Goal: Task Accomplishment & Management: Use online tool/utility

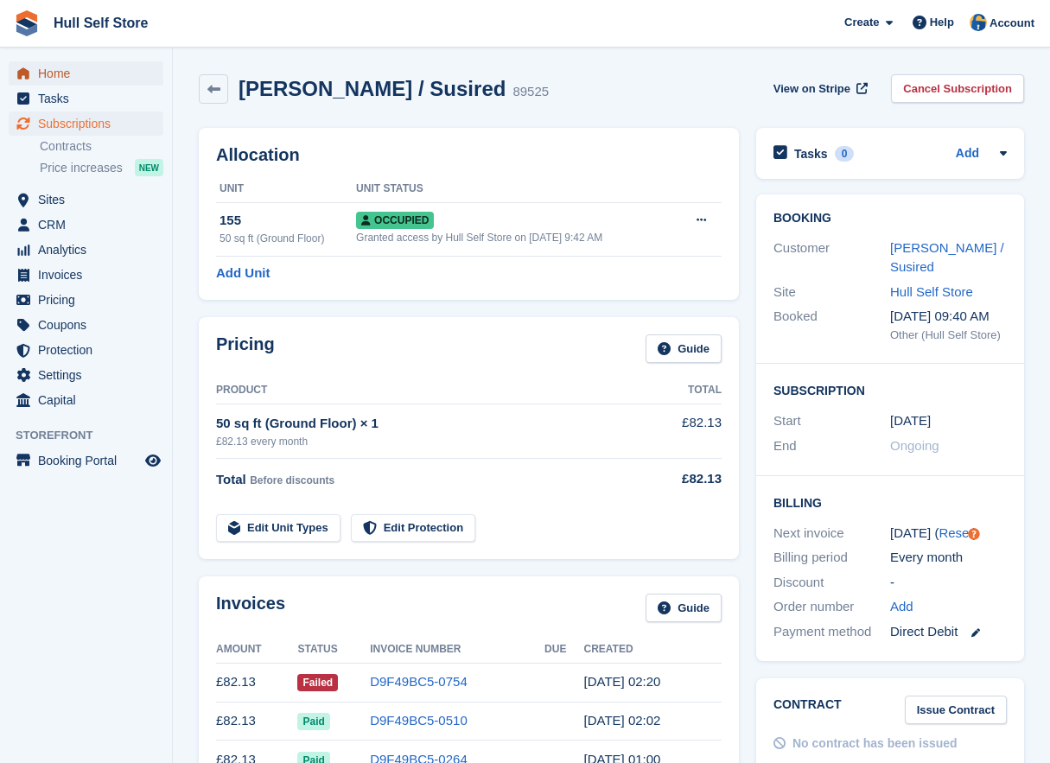
click at [85, 83] on span "Home" at bounding box center [90, 73] width 104 height 24
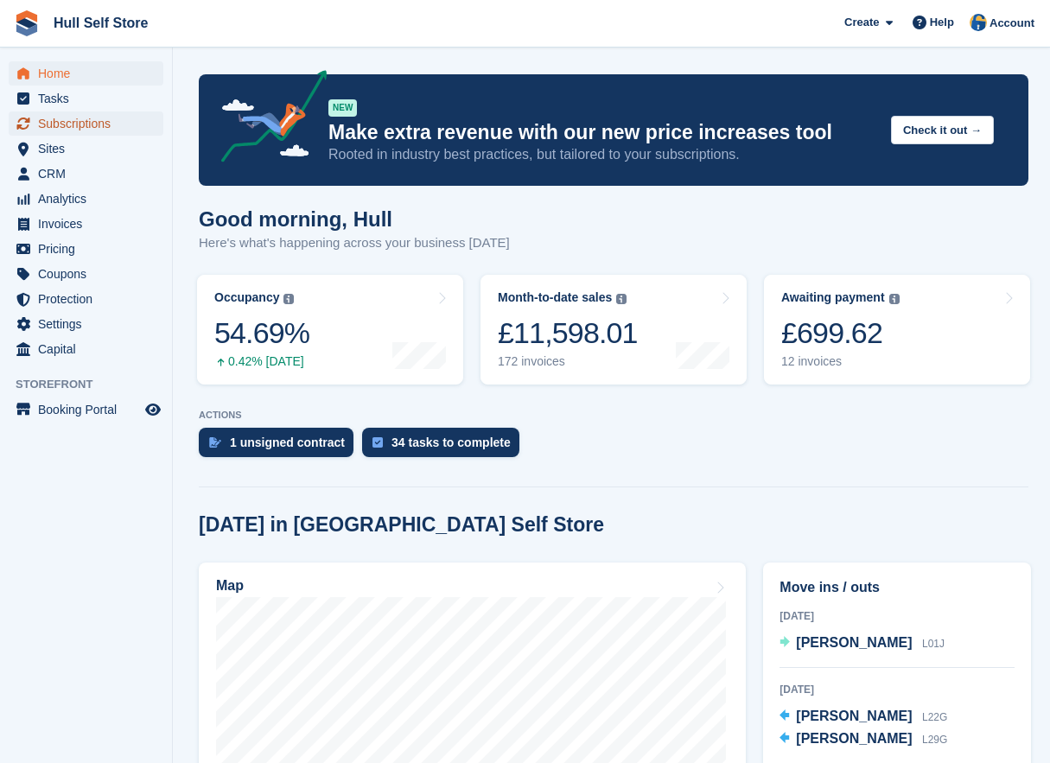
click at [64, 128] on span "Subscriptions" at bounding box center [90, 123] width 104 height 24
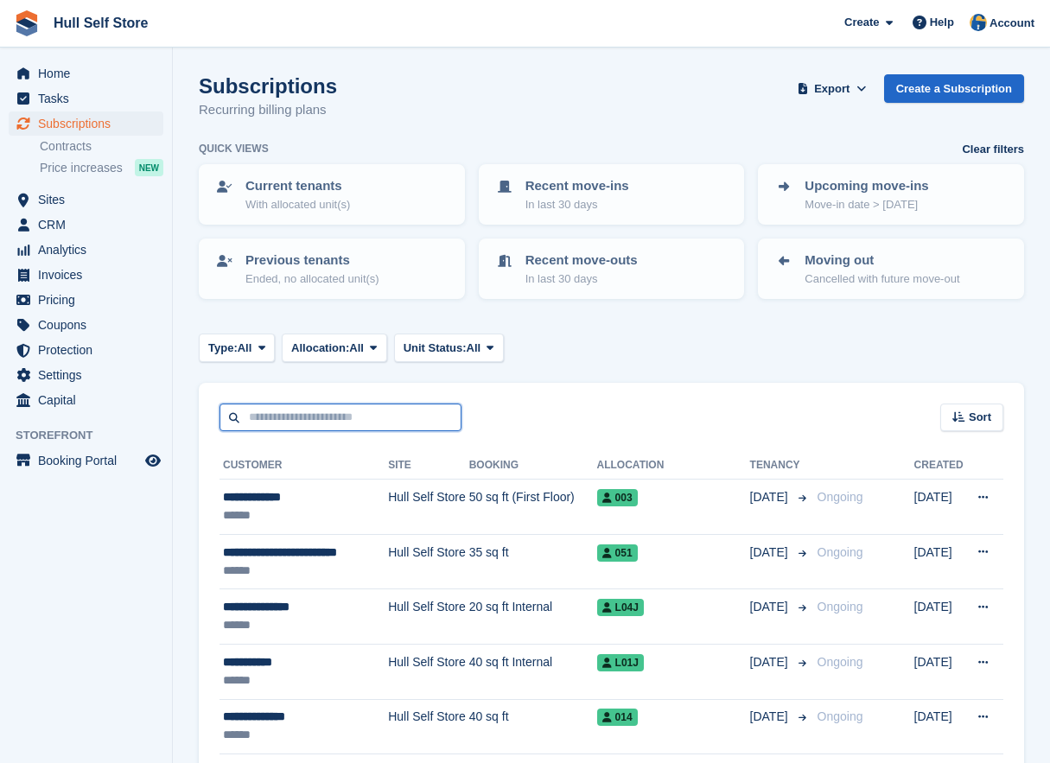
click at [286, 429] on input "text" at bounding box center [340, 417] width 242 height 29
type input "*******"
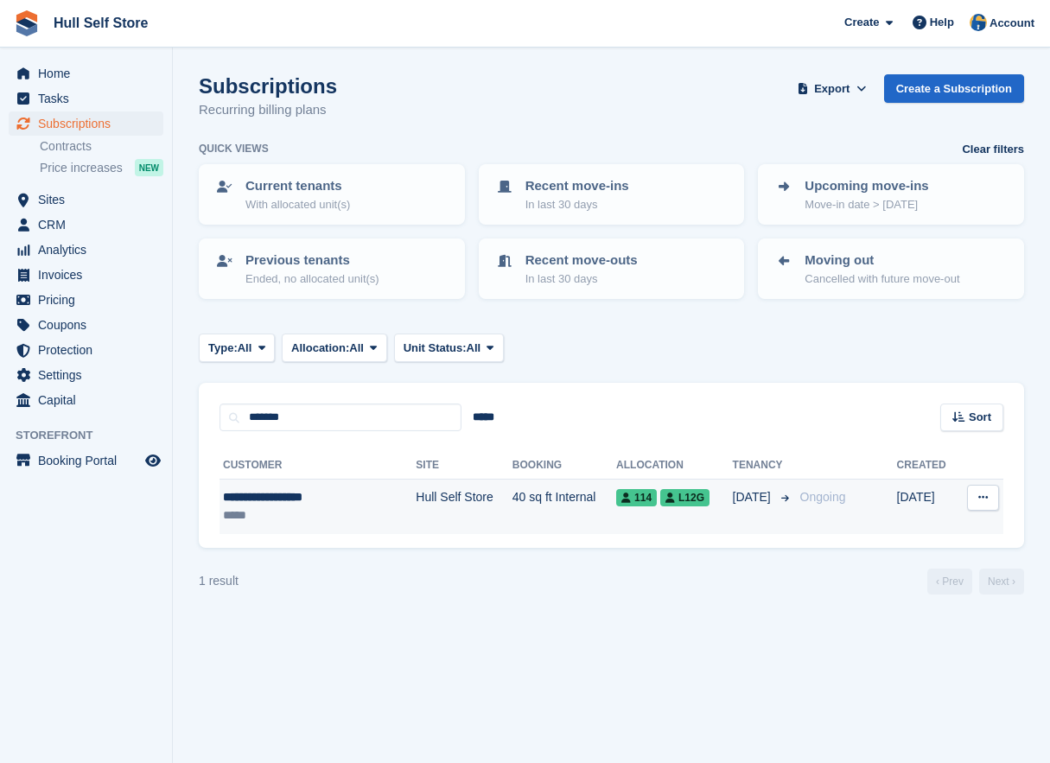
click at [311, 503] on div "**********" at bounding box center [300, 497] width 154 height 18
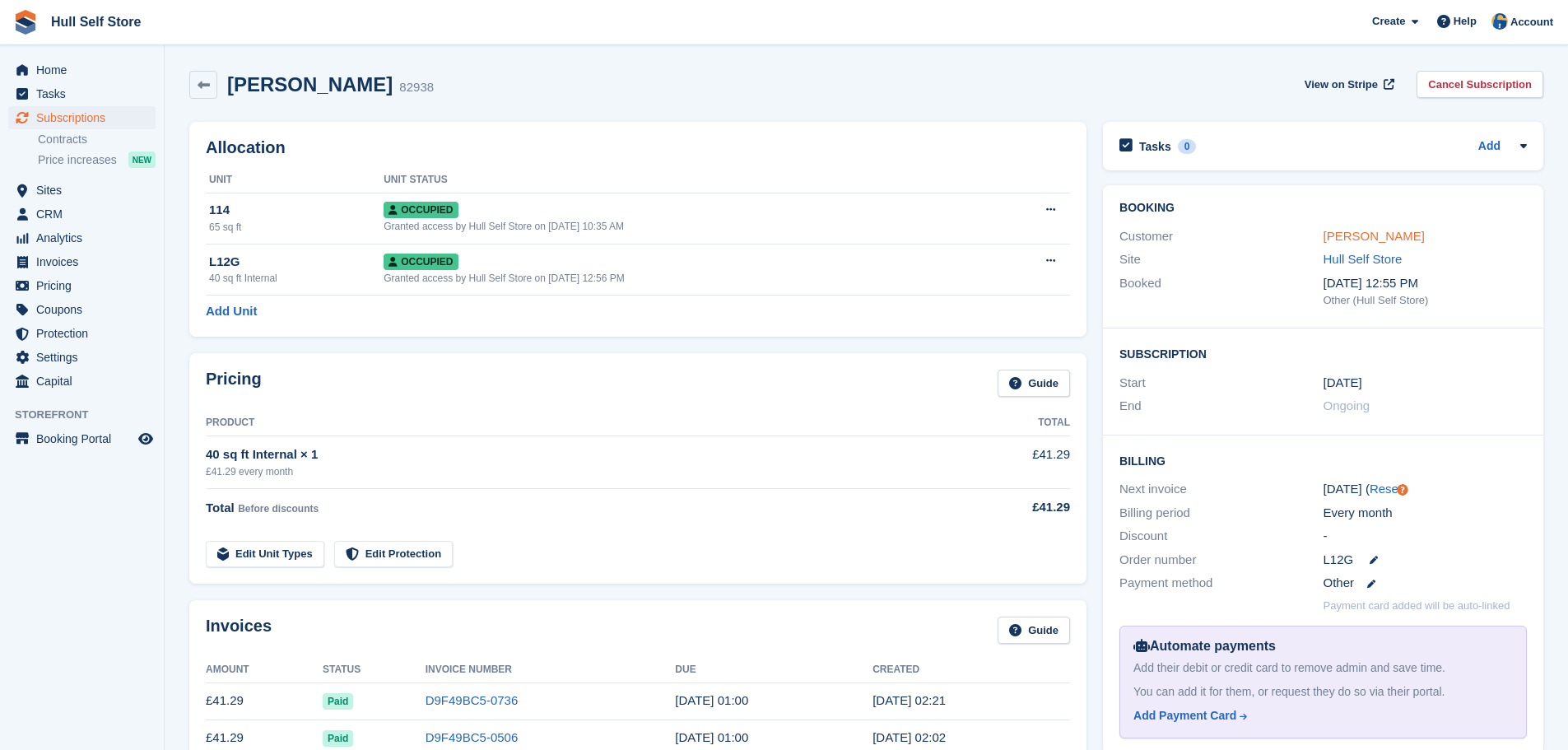
click at [999, 233] on link "Mr Patrick Maunder" at bounding box center [1374, 235] width 101 height 14
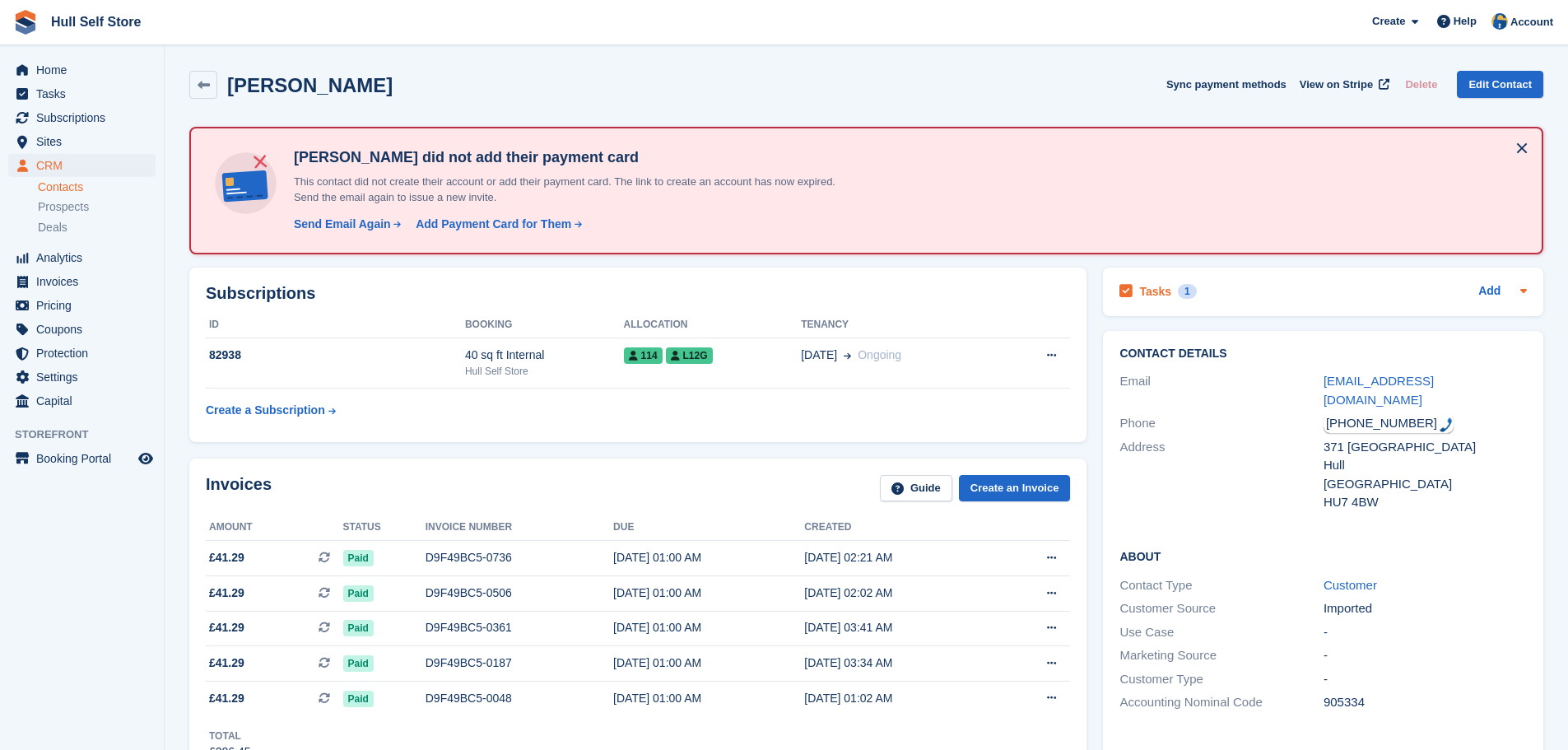
click at [999, 296] on div "Tasks 1 Add" at bounding box center [1323, 292] width 408 height 22
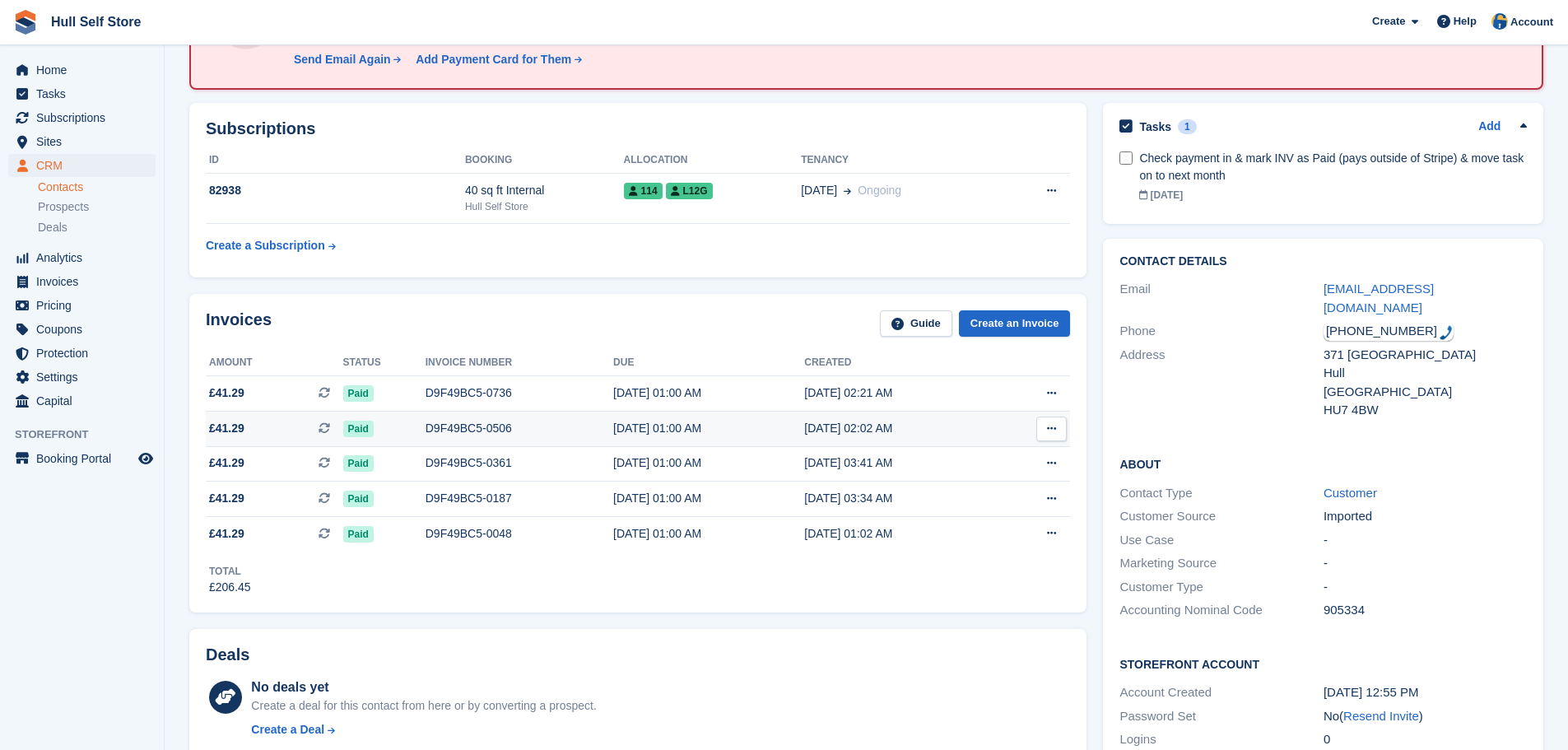
scroll to position [18, 0]
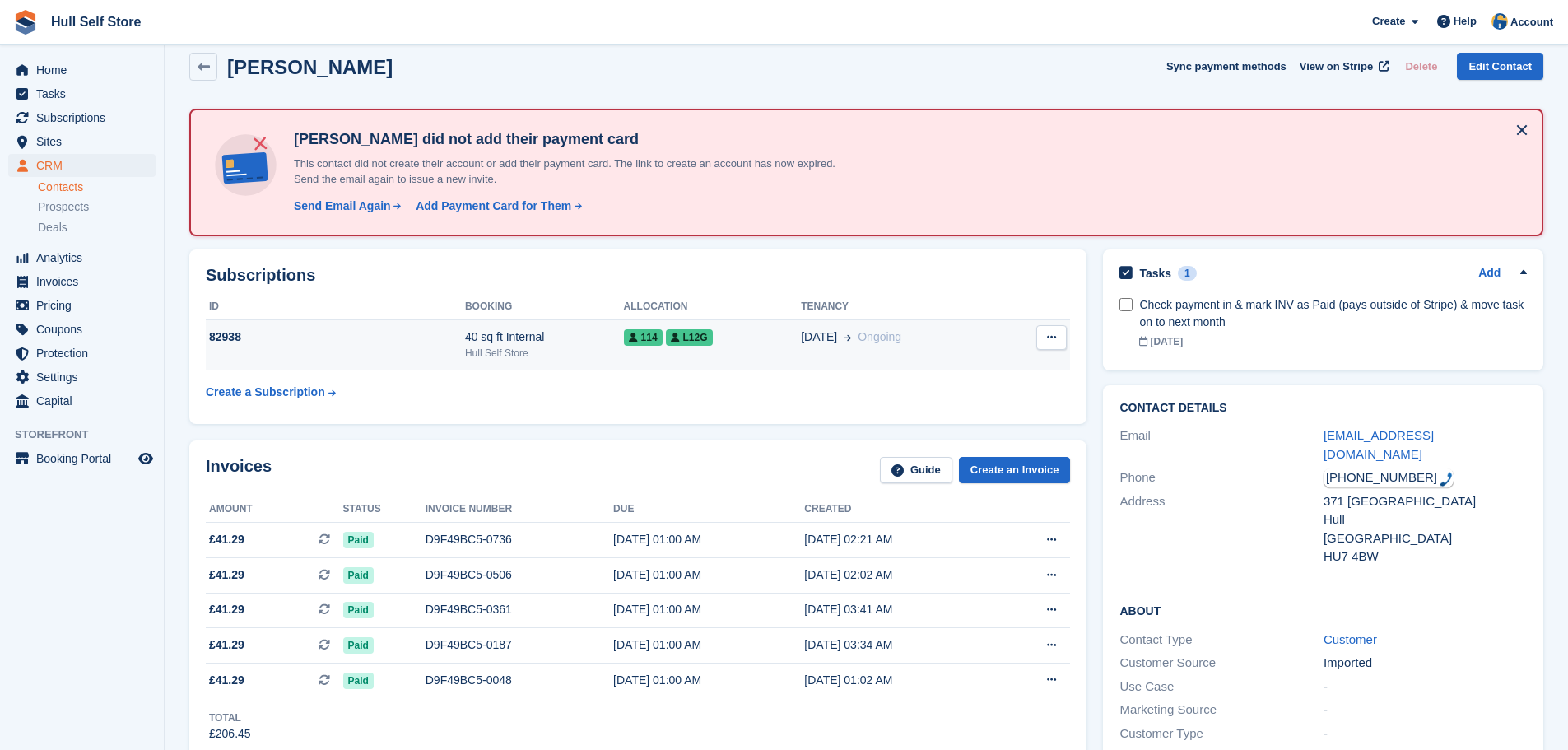
click at [571, 341] on div "40 sq ft Internal" at bounding box center [544, 337] width 159 height 17
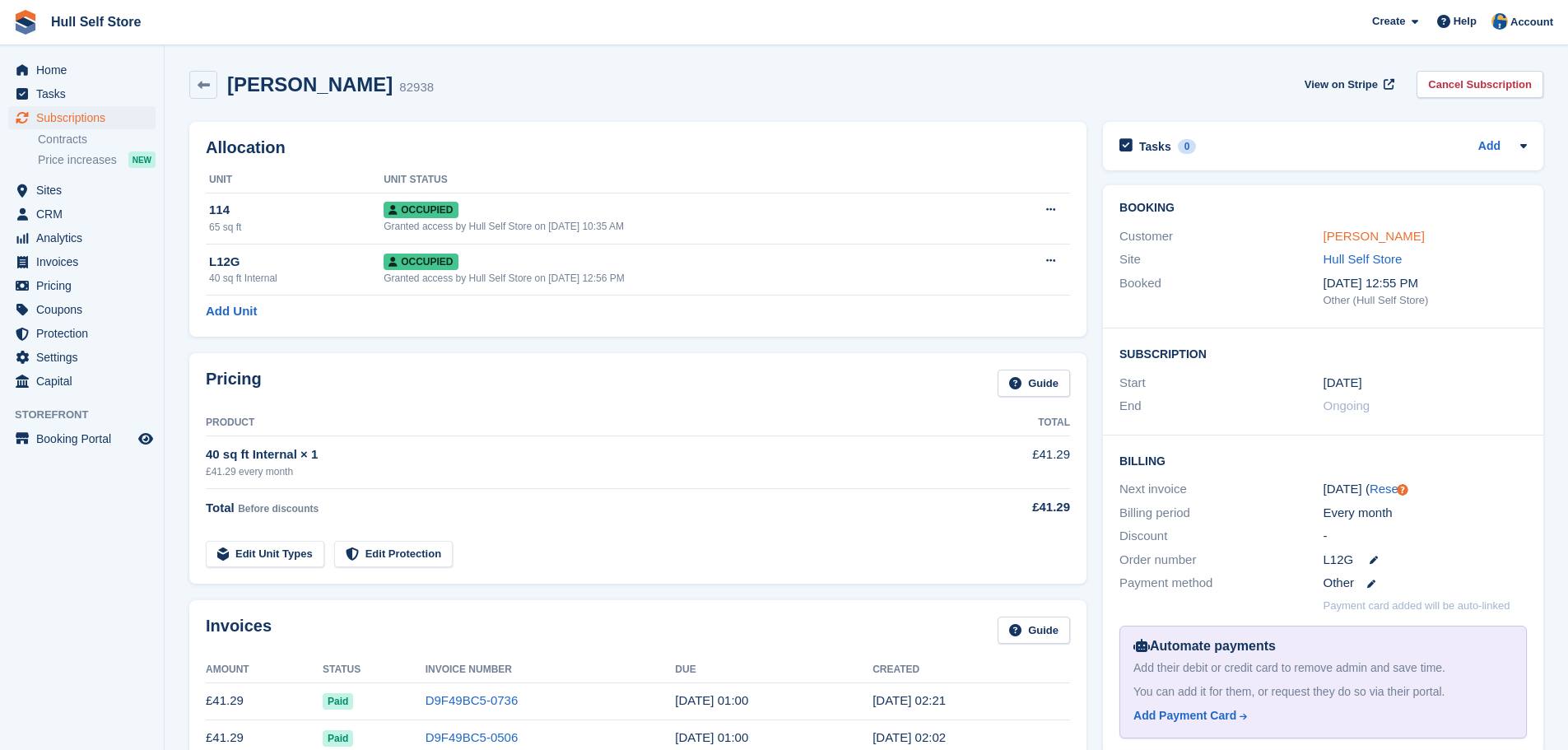
click at [1335, 243] on link "[PERSON_NAME]" at bounding box center [1374, 235] width 101 height 14
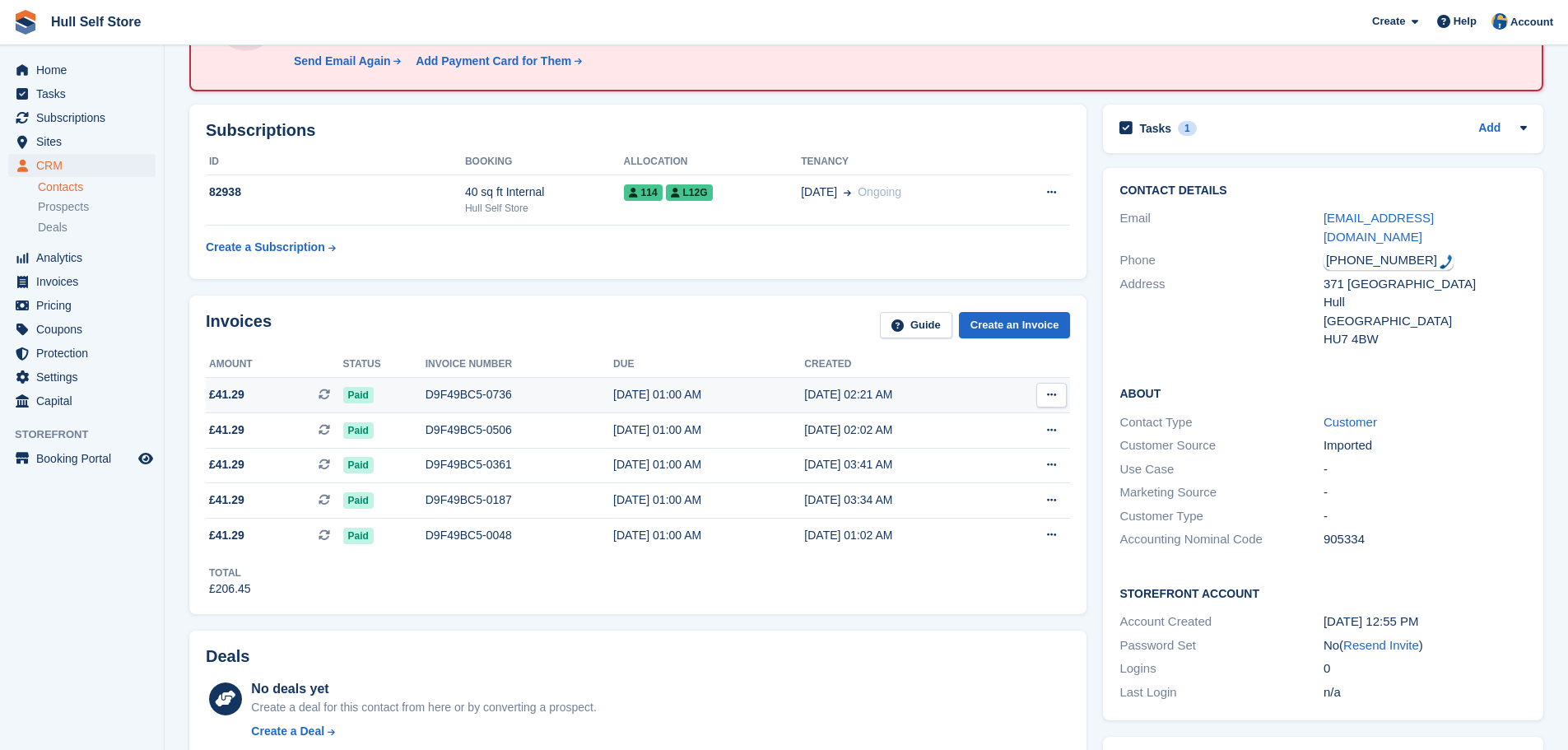
scroll to position [82, 0]
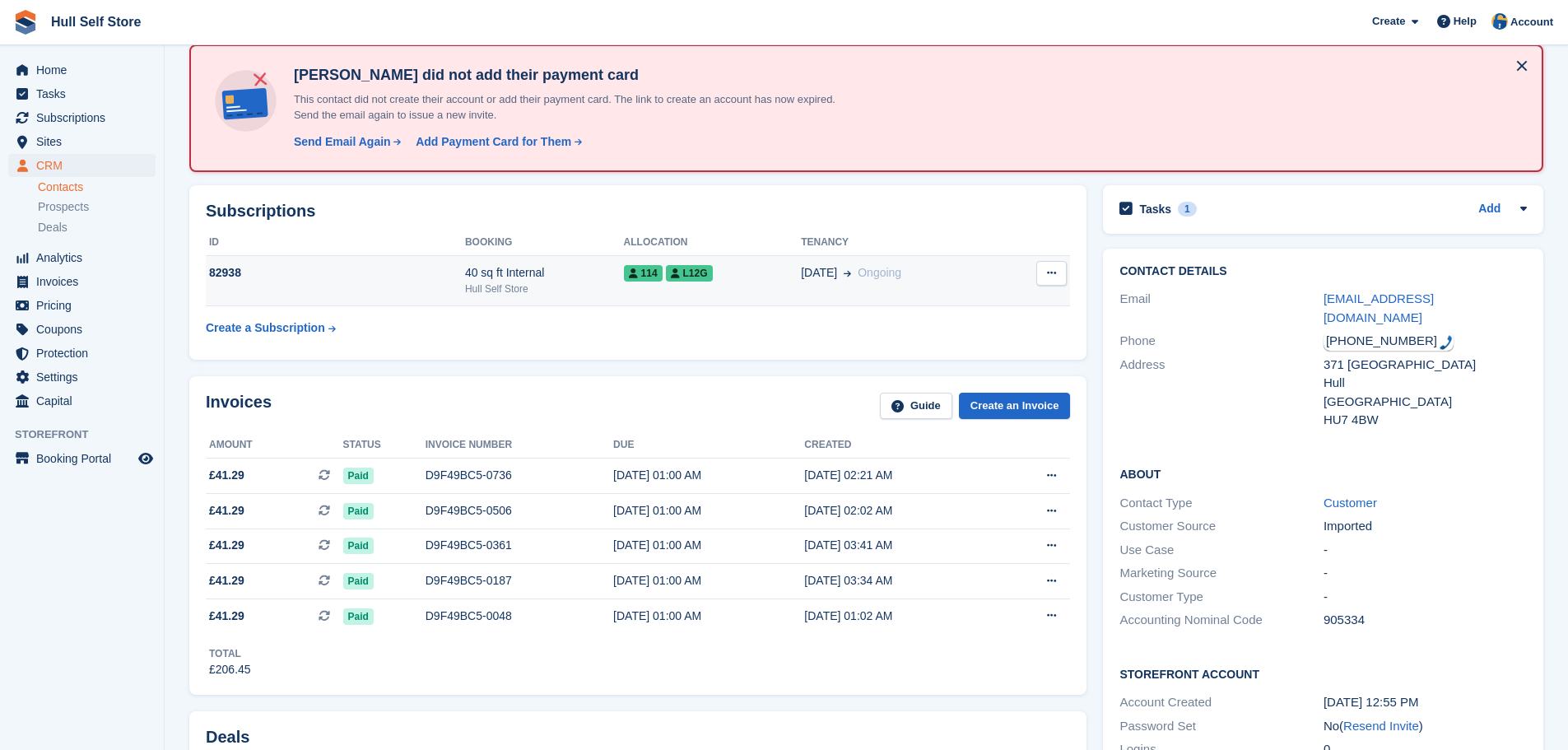
click at [548, 299] on td "40 sq ft Internal Hull Self Store" at bounding box center [544, 281] width 159 height 51
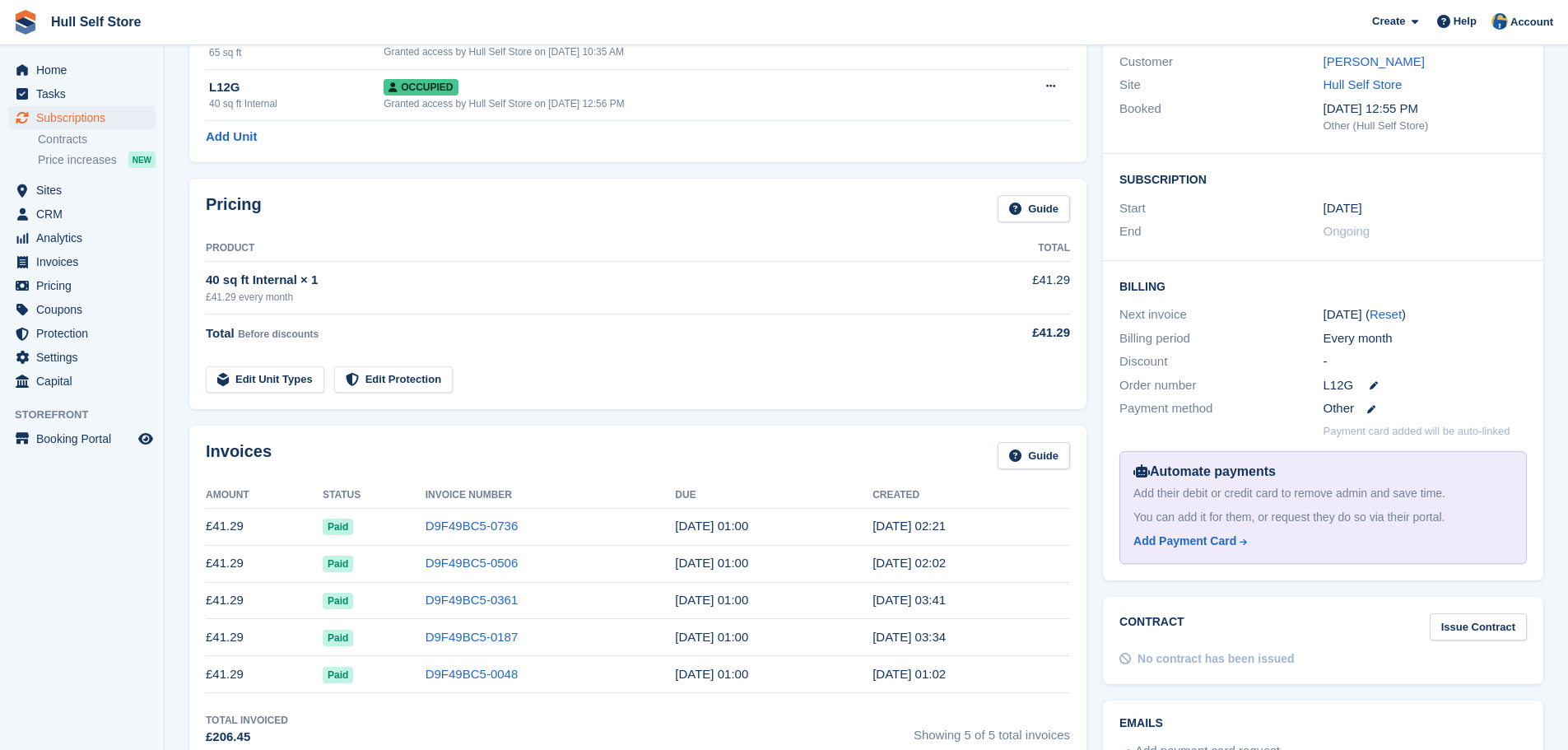
scroll to position [247, 0]
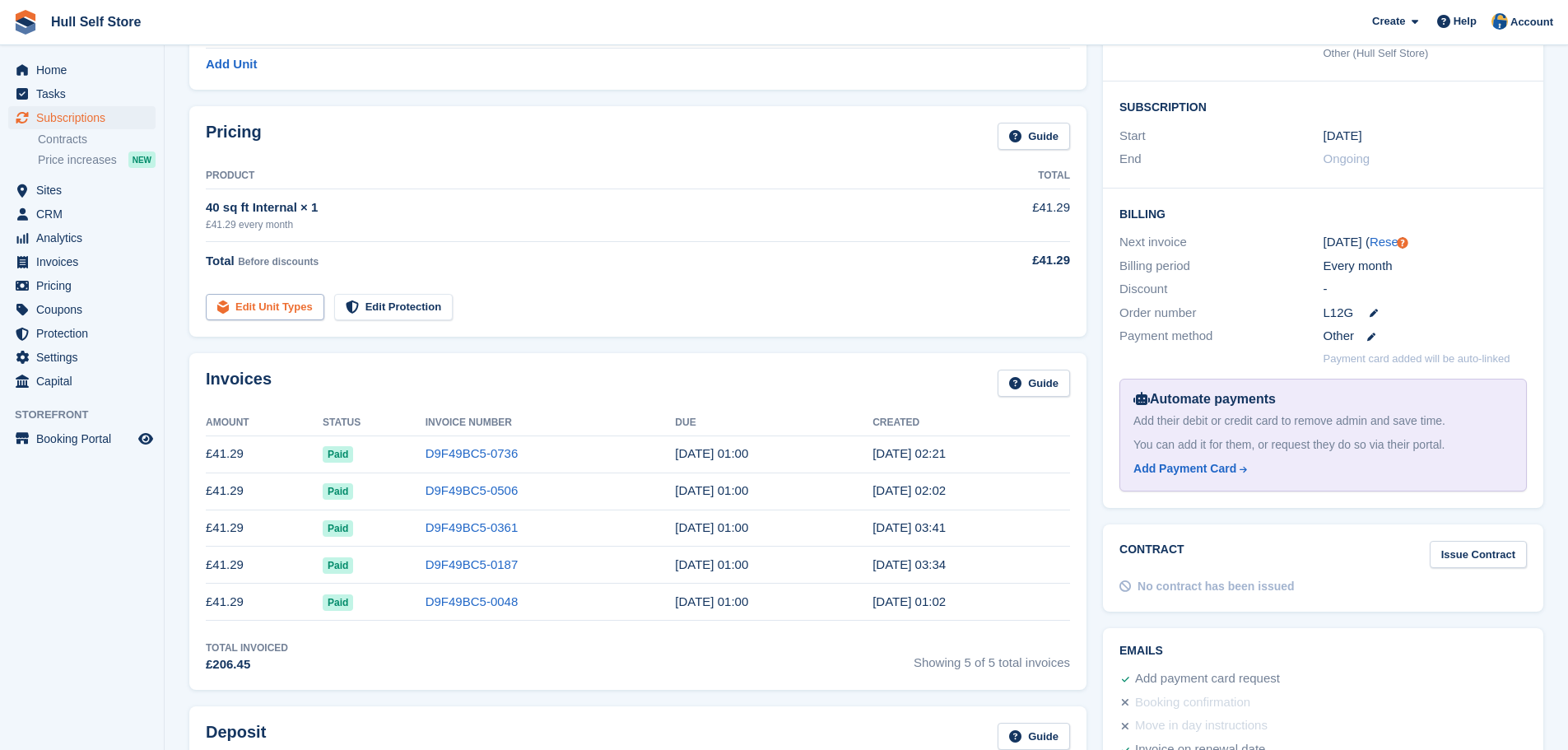
click at [288, 316] on link "Edit Unit Types" at bounding box center [265, 307] width 118 height 28
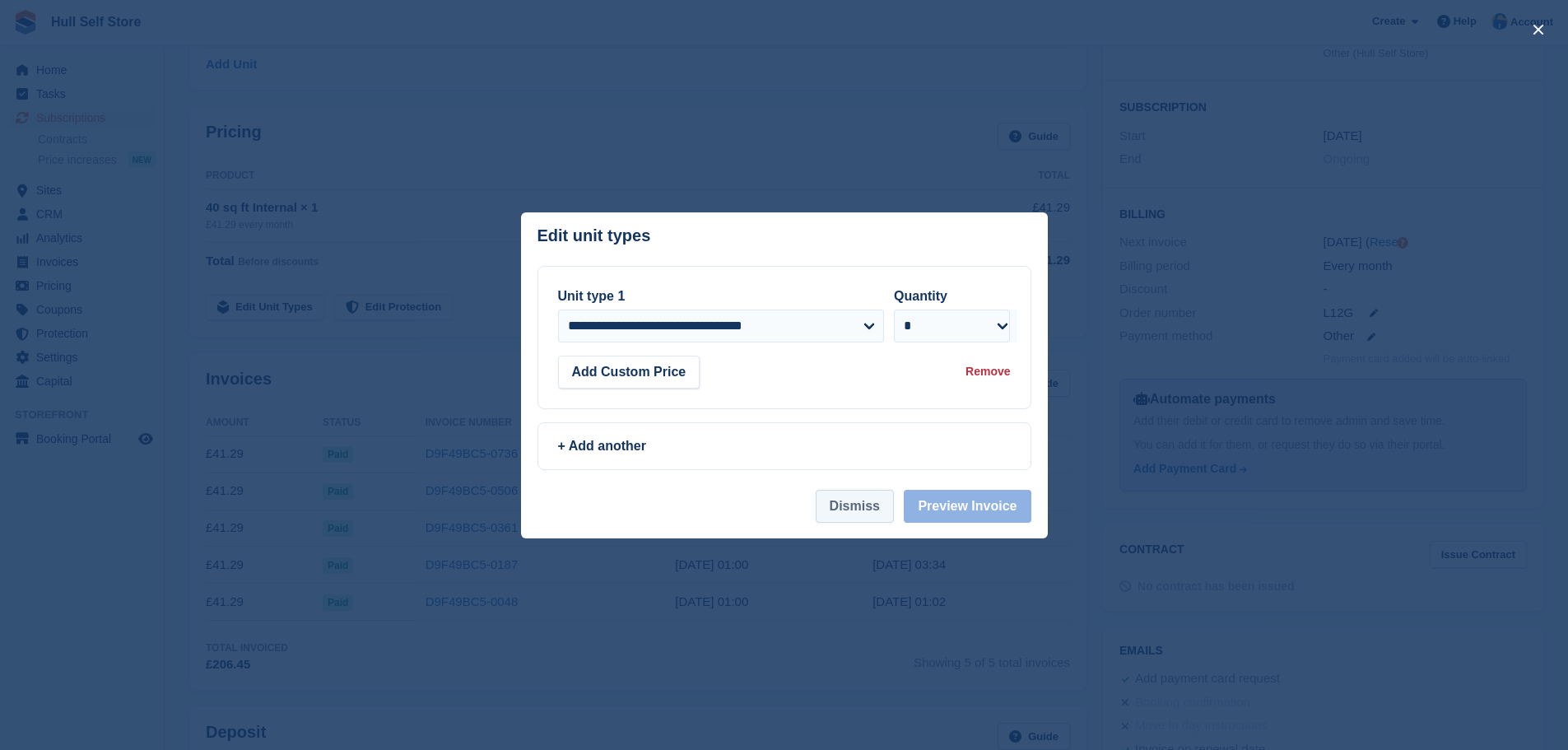
click at [843, 497] on button "Dismiss" at bounding box center [854, 506] width 78 height 33
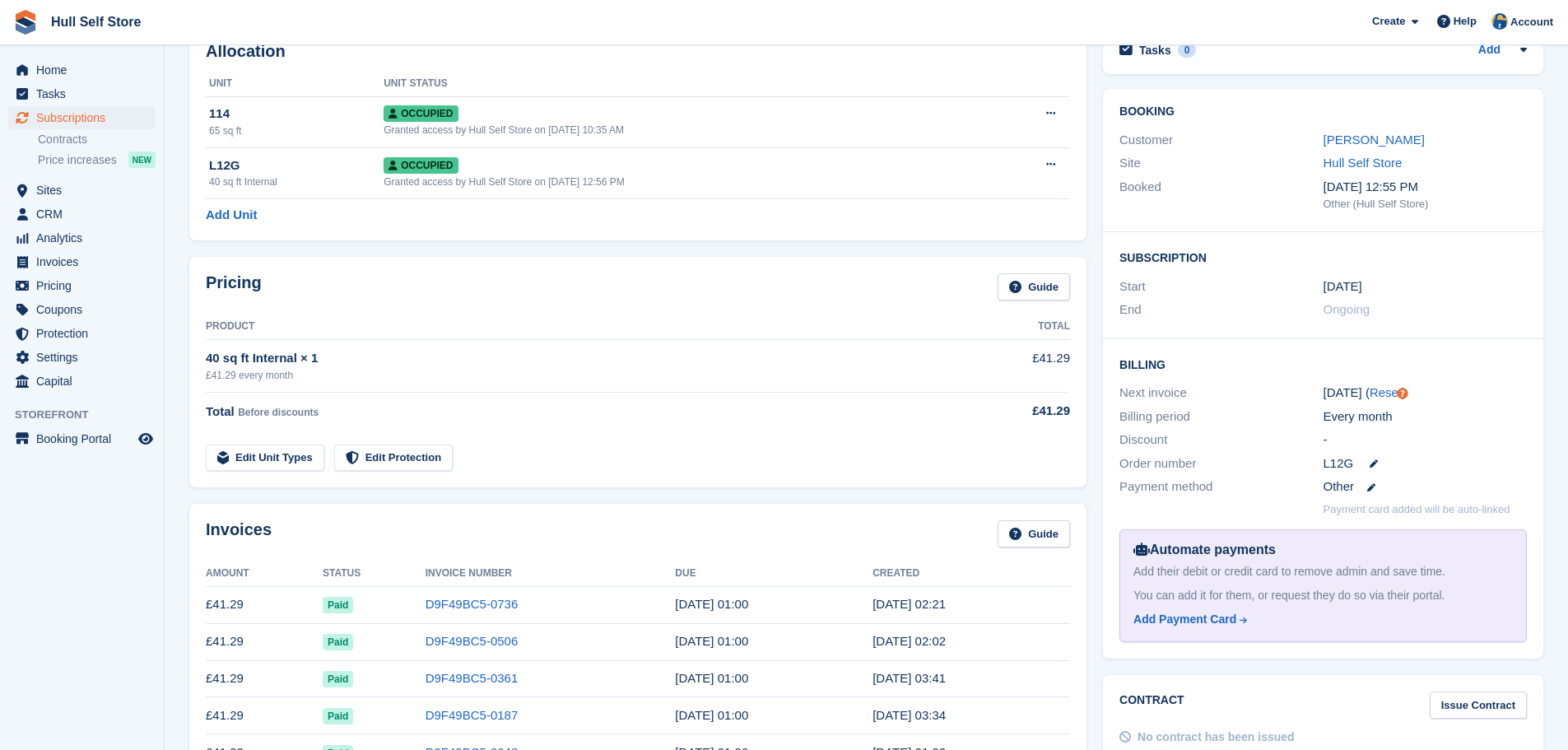
scroll to position [82, 0]
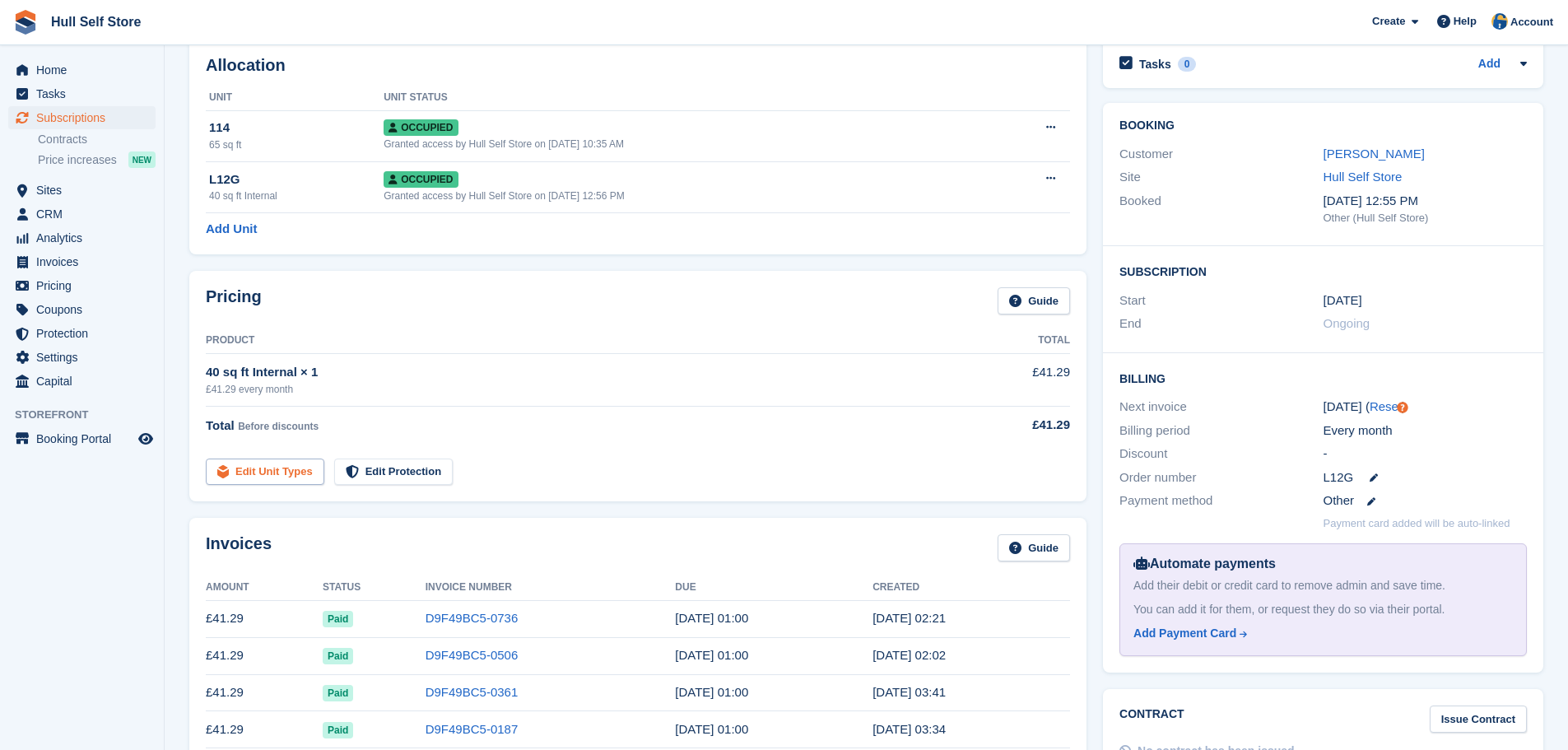
click at [305, 469] on link "Edit Unit Types" at bounding box center [265, 472] width 118 height 28
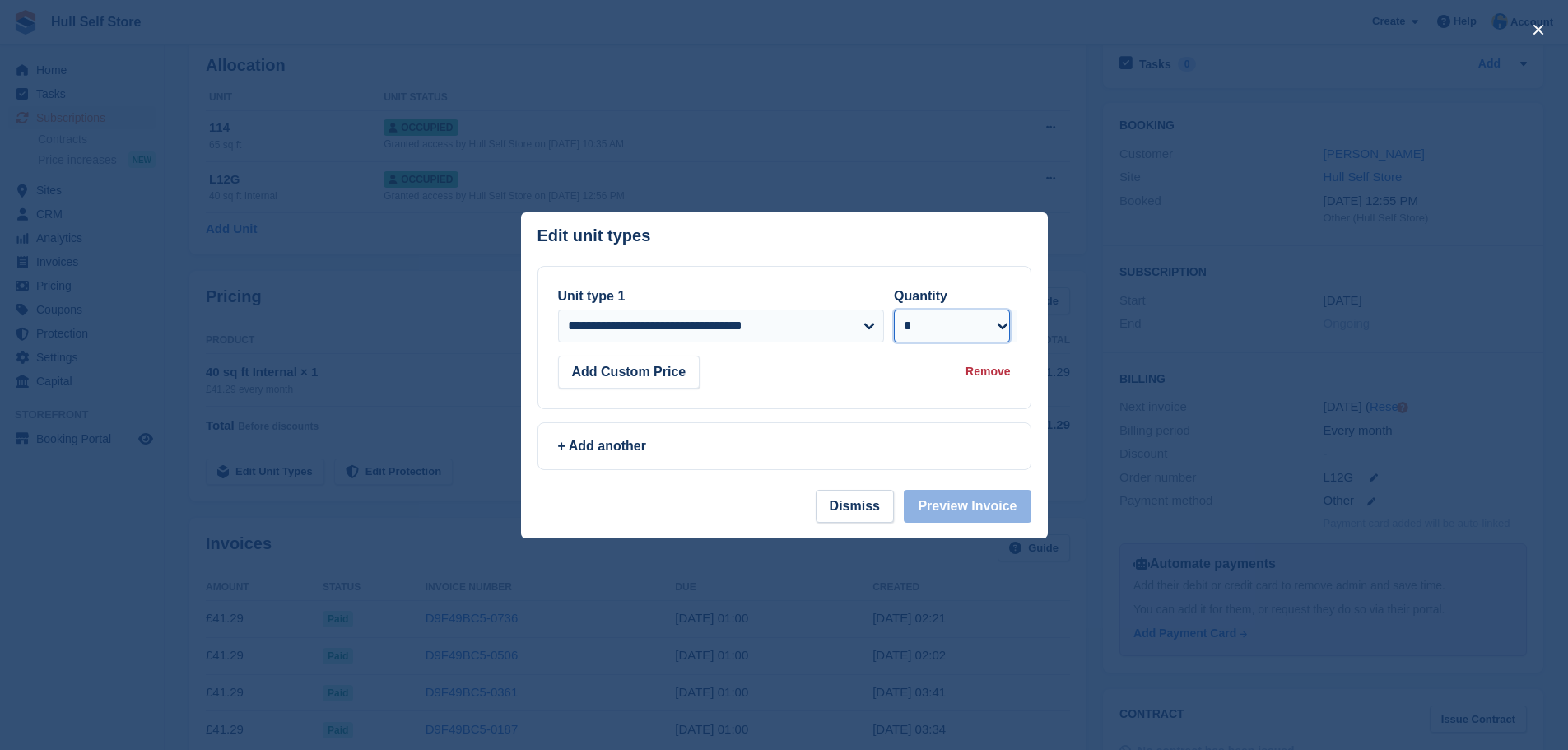
click at [975, 327] on select "* * * * * * * * * ** ** ** ** ** ** ** ** ** ** ** ** ** ** ** ** ** ** ** ** *…" at bounding box center [952, 326] width 116 height 33
select select "*"
click at [894, 310] on select "* * * * * * * * * ** ** ** ** ** ** ** ** ** ** ** ** ** ** ** ** ** ** ** ** *…" at bounding box center [952, 326] width 116 height 33
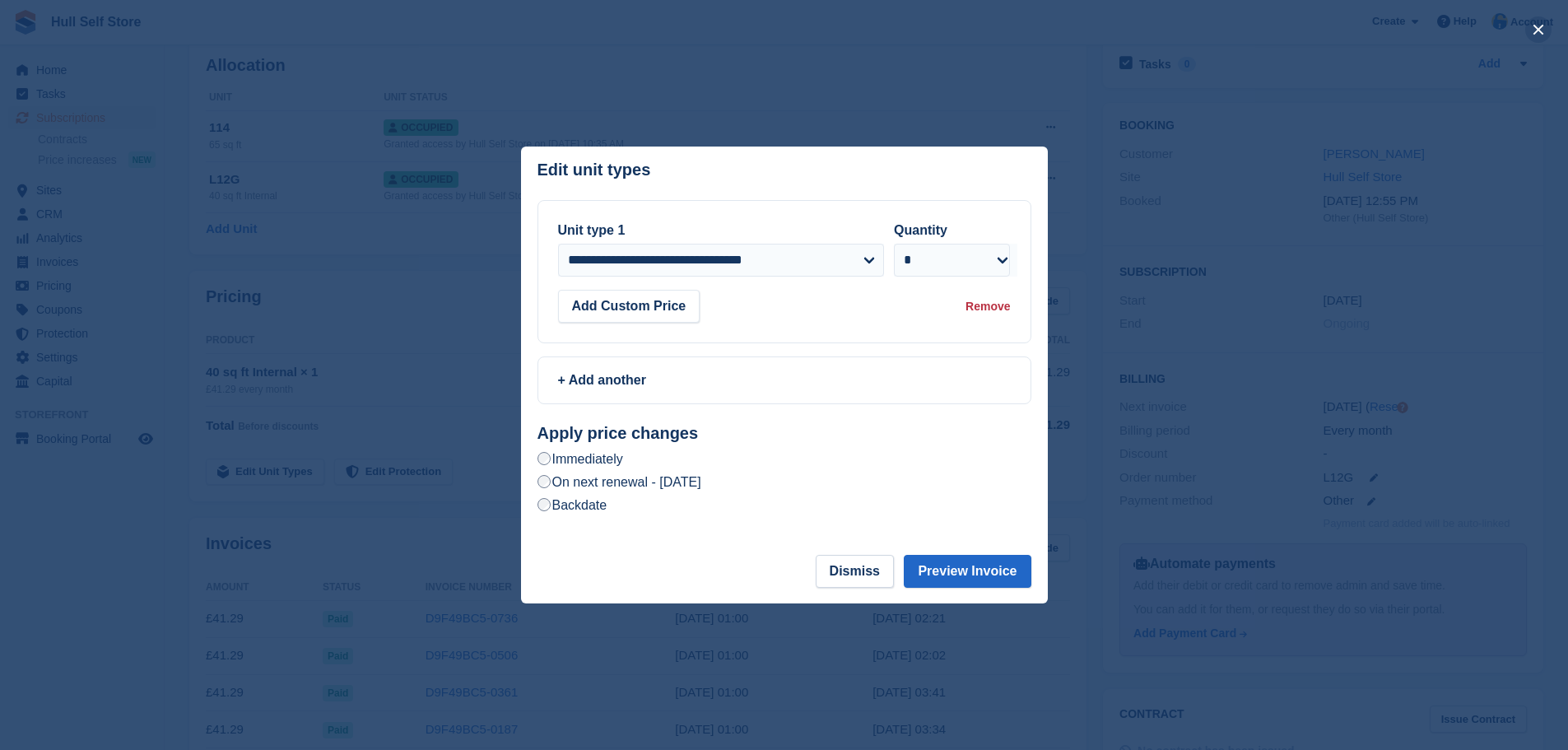
click at [1535, 33] on button "close" at bounding box center [1538, 30] width 27 height 27
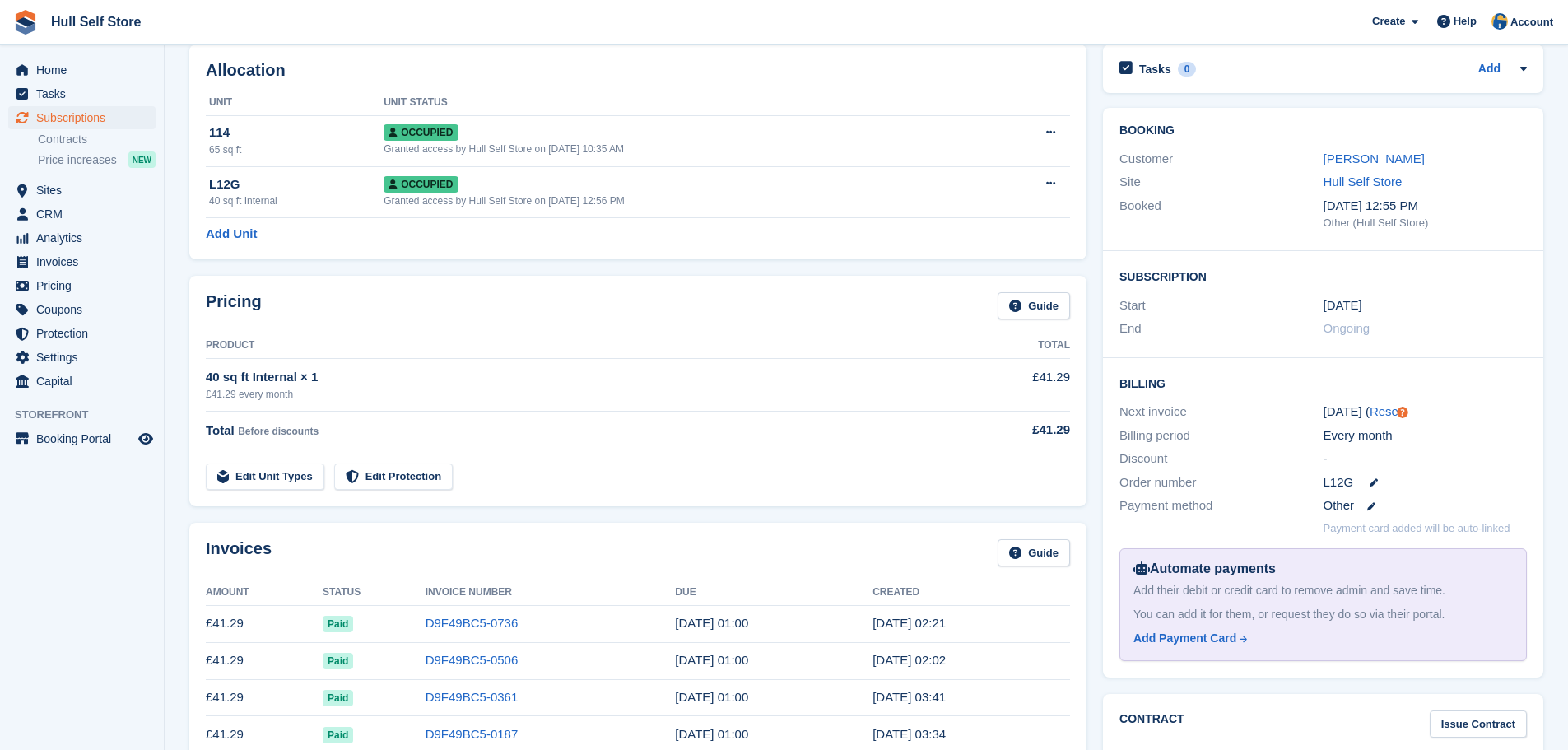
scroll to position [0, 0]
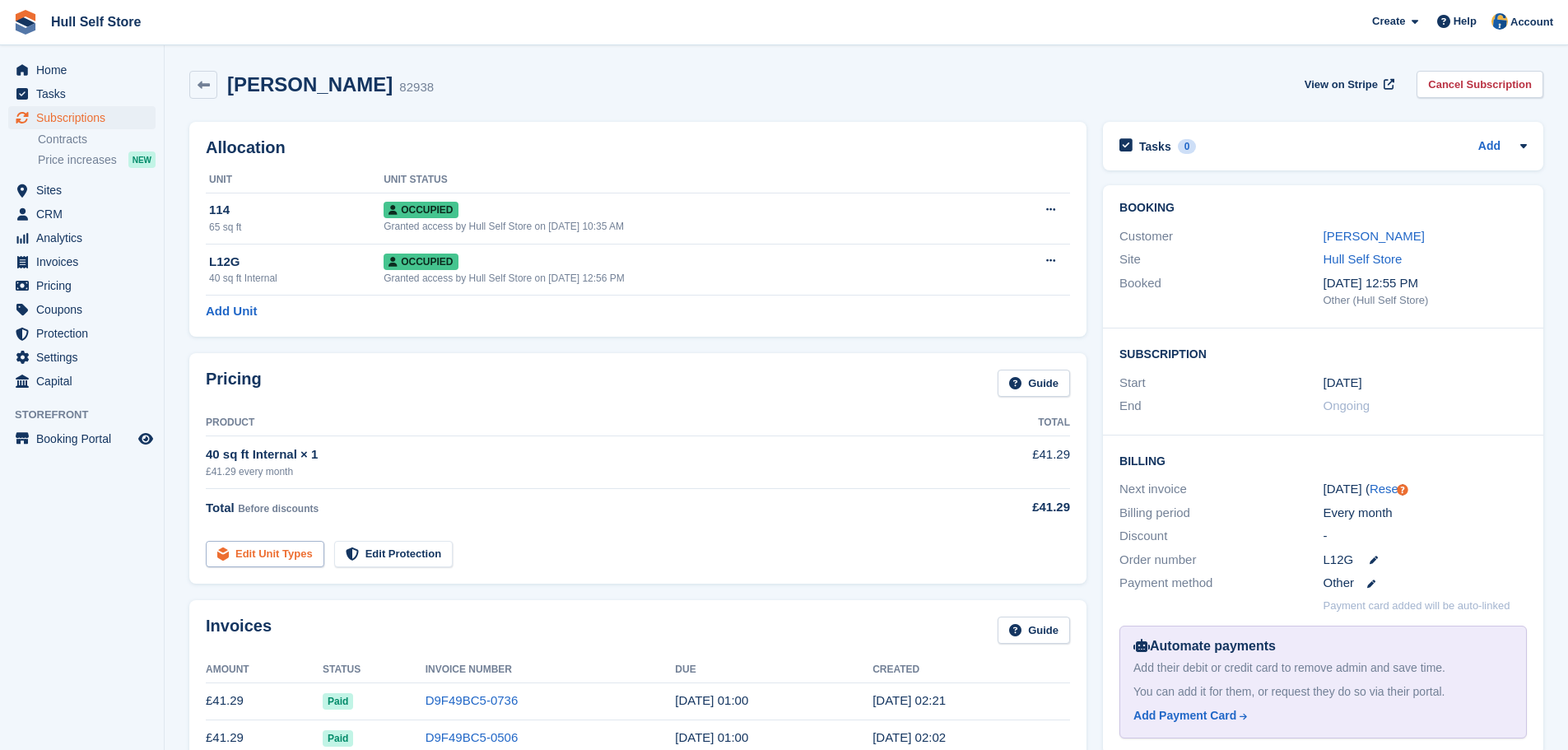
click at [296, 556] on link "Edit Unit Types" at bounding box center [265, 555] width 118 height 28
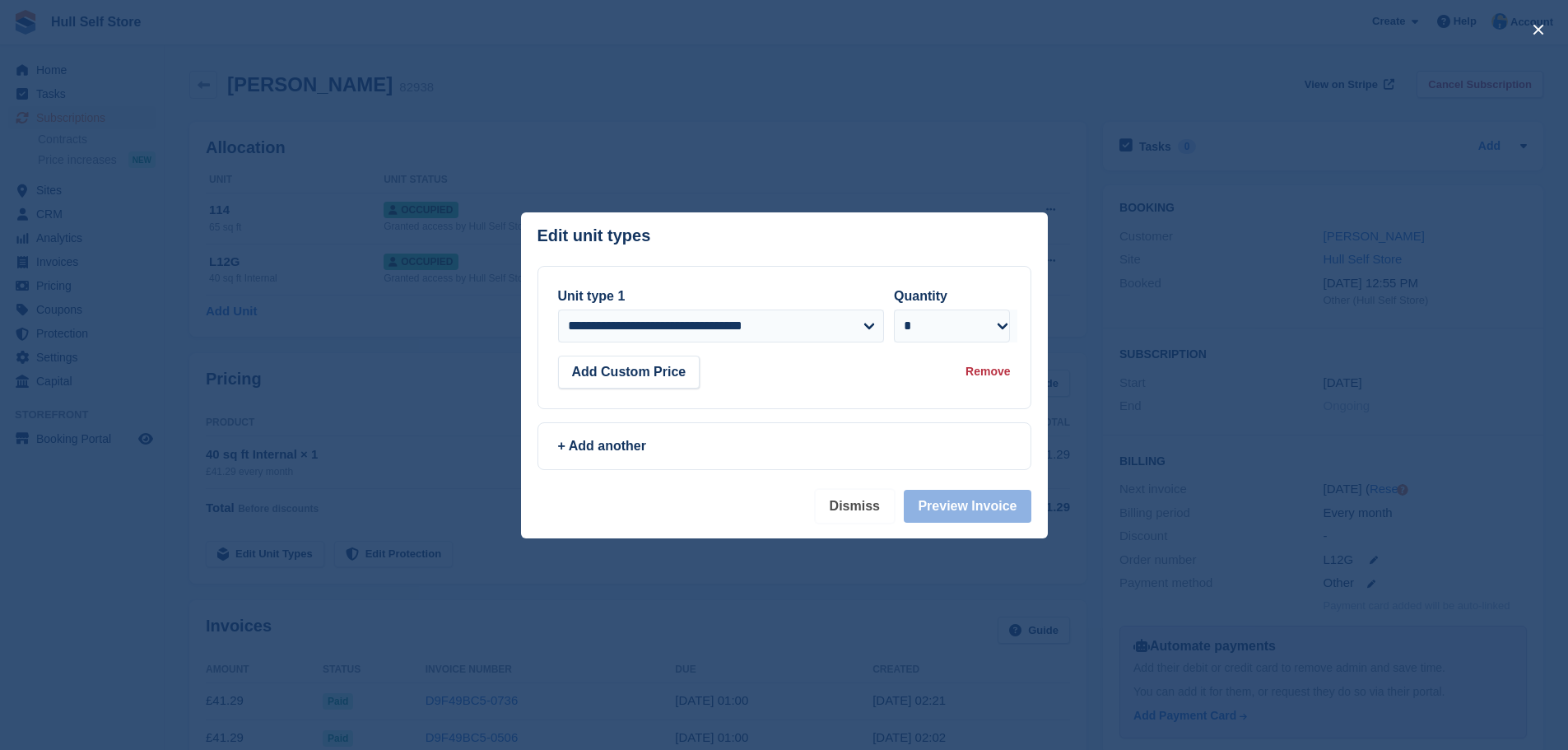
click at [873, 509] on button "Dismiss" at bounding box center [854, 506] width 78 height 33
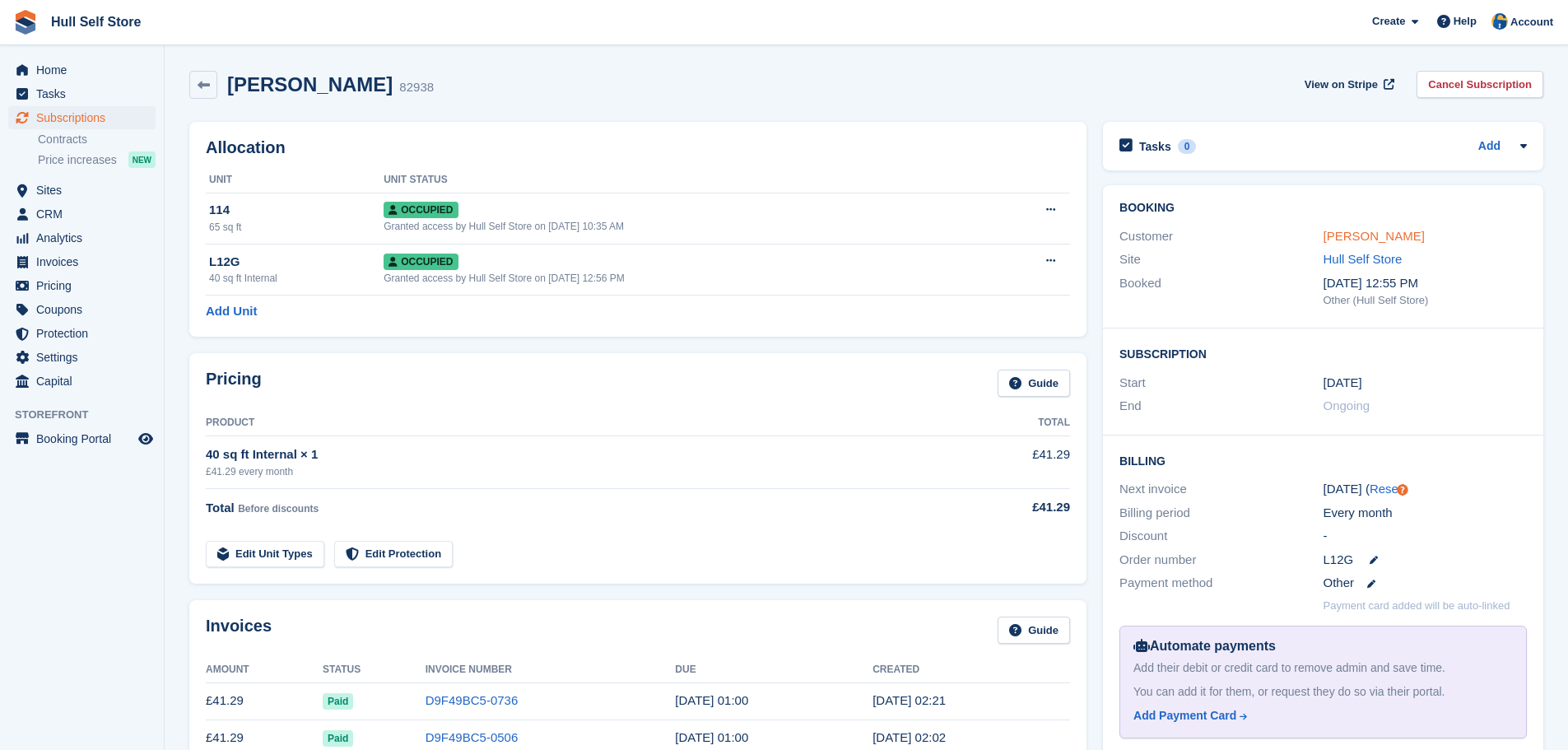
click at [1375, 240] on link "Mr Patrick Maunder" at bounding box center [1374, 235] width 101 height 14
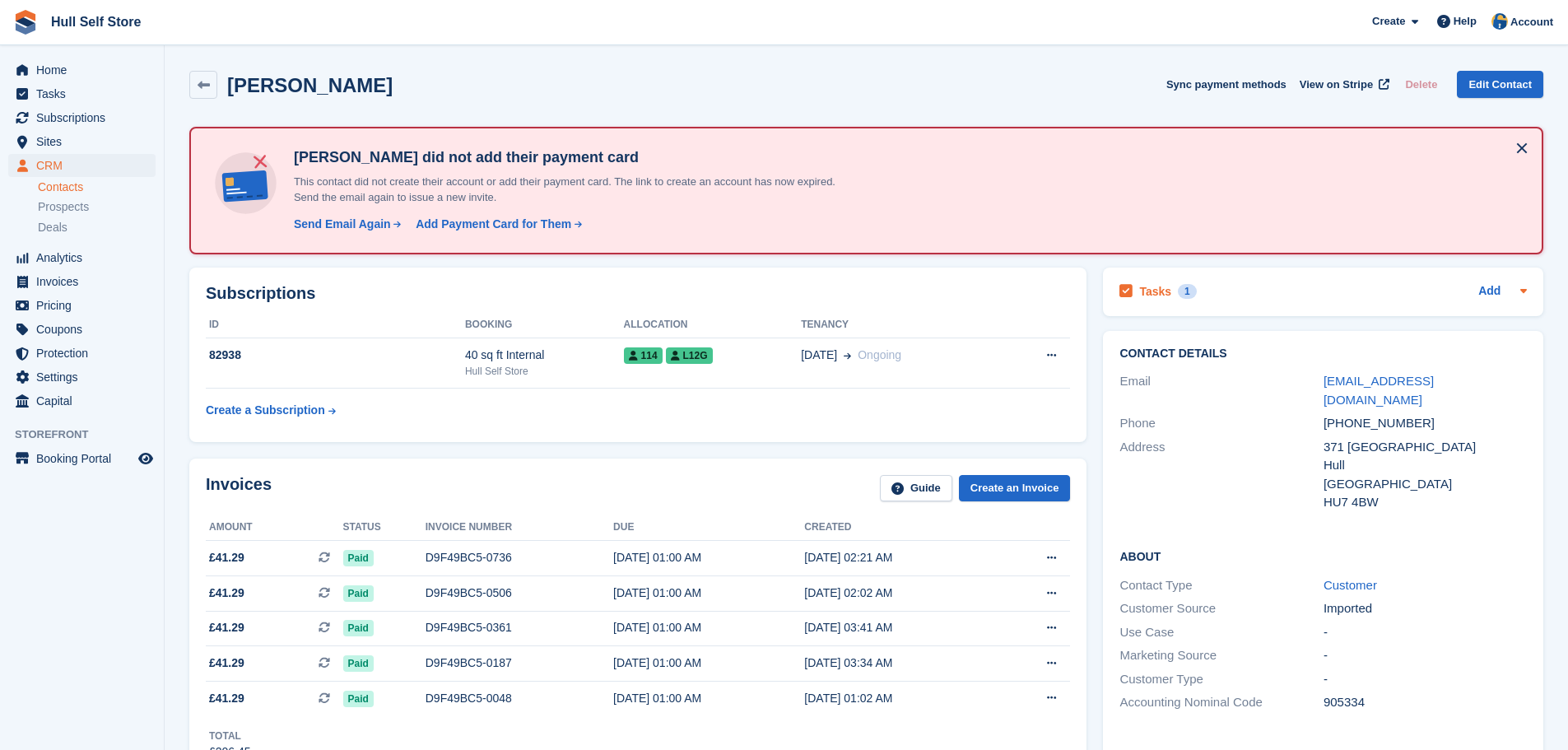
click at [1216, 297] on div "Tasks 1 Add" at bounding box center [1323, 292] width 408 height 22
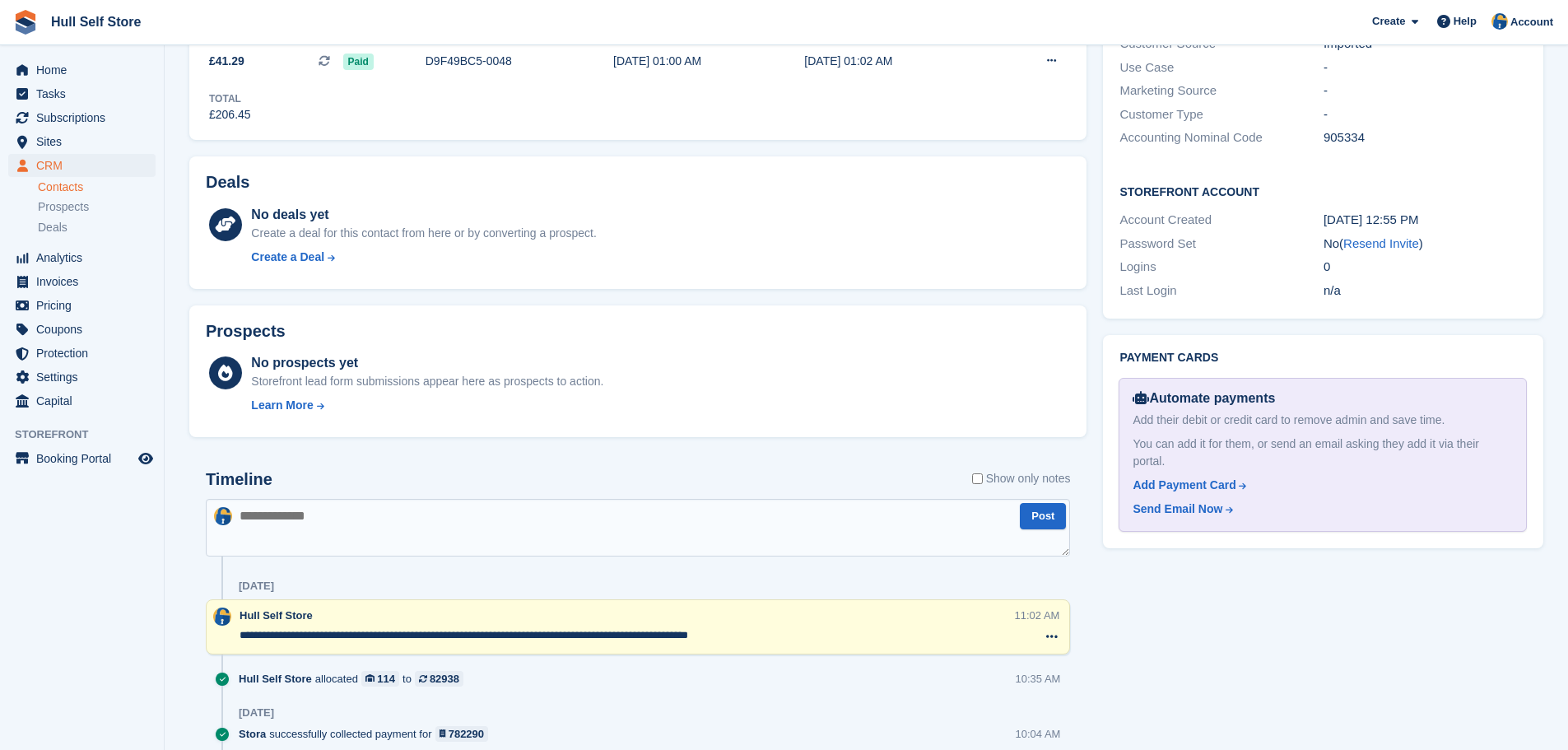
scroll to position [659, 0]
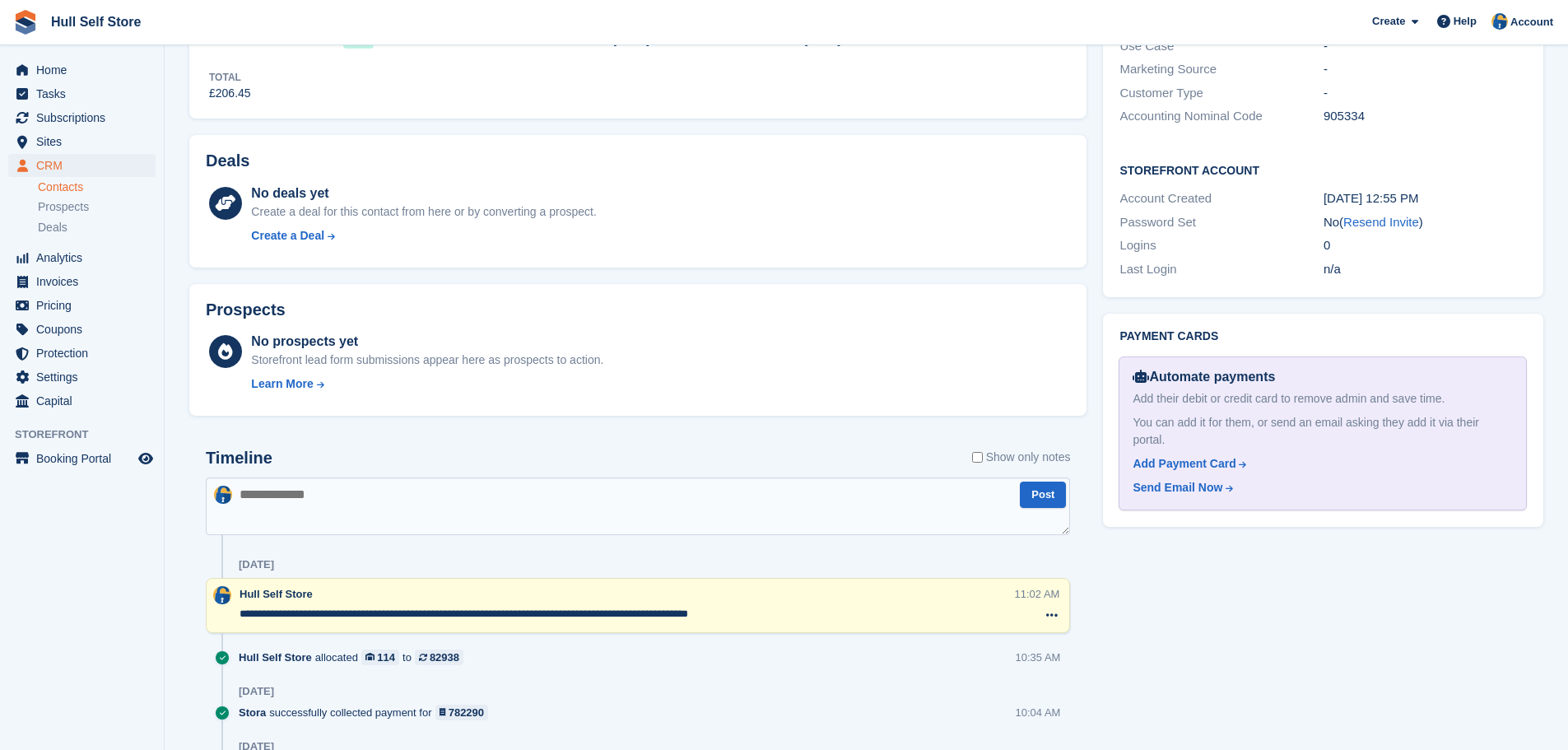
click at [413, 615] on textarea "**********" at bounding box center [627, 614] width 775 height 16
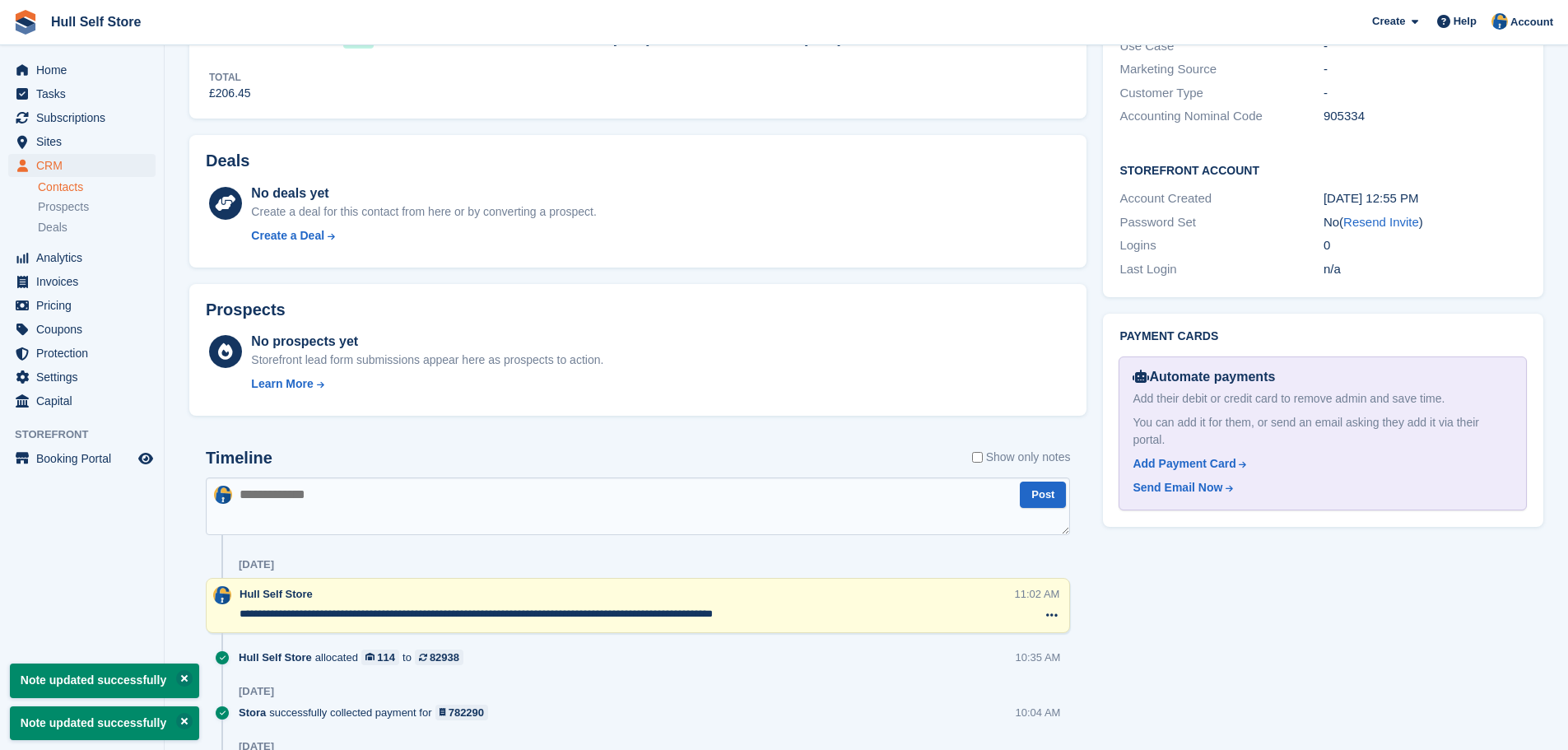
type textarea "**********"
click at [1196, 627] on div "Tasks 1 Add Check payment in & mark INV as Paid (pays outside of Stripe) & move…" at bounding box center [1322, 583] width 456 height 1965
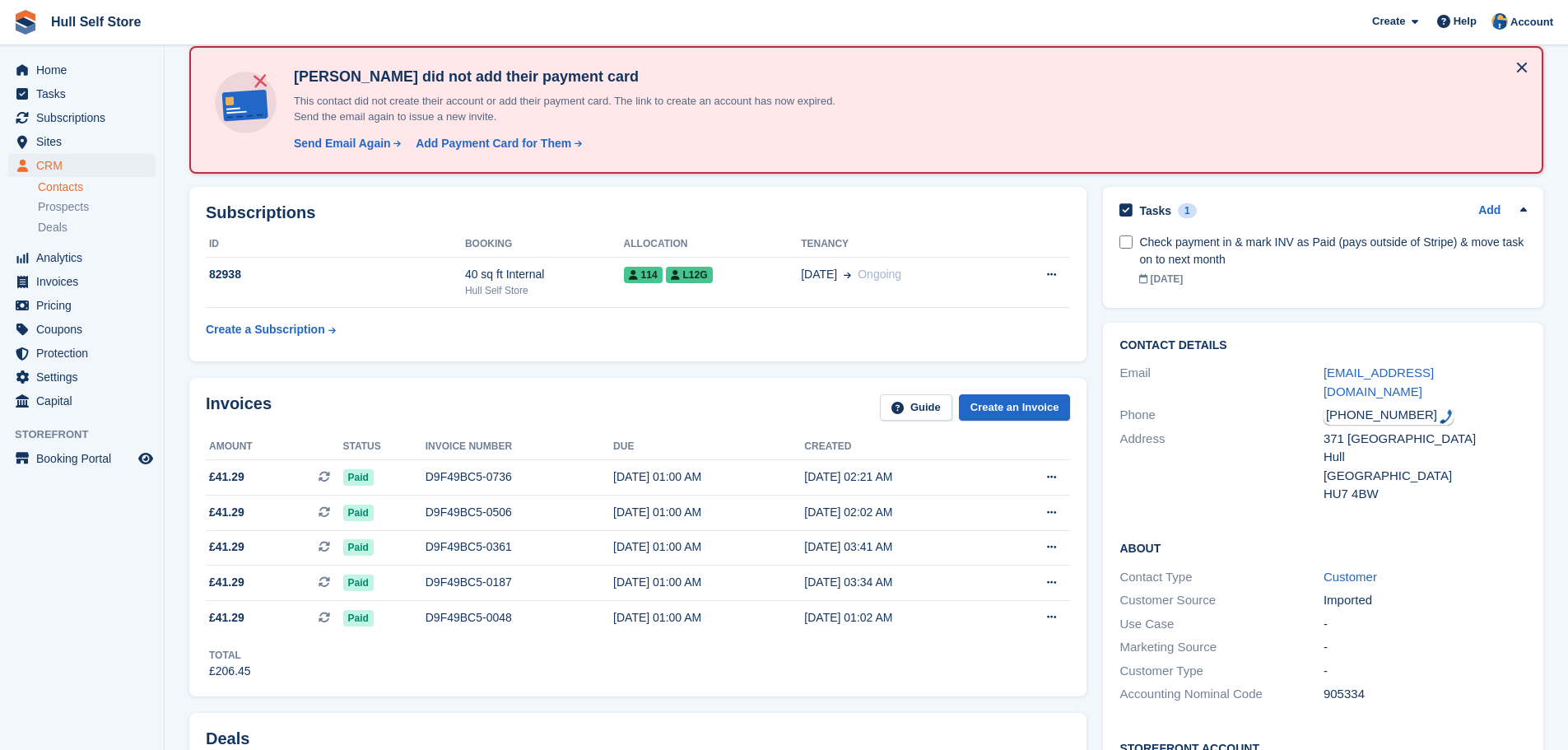
scroll to position [0, 0]
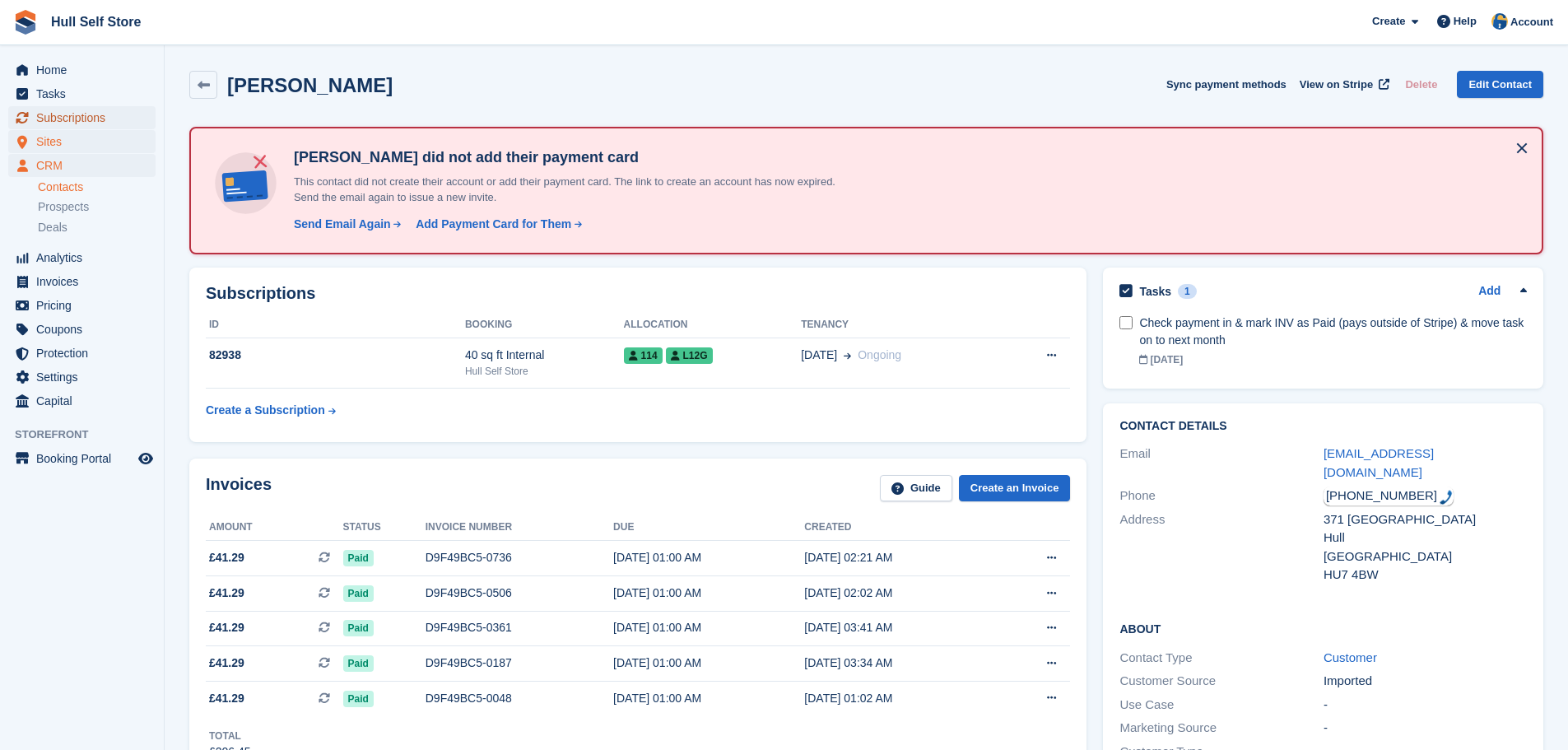
drag, startPoint x: 104, startPoint y: 121, endPoint x: 106, endPoint y: 131, distance: 10.2
click at [104, 121] on span "Subscriptions" at bounding box center [86, 117] width 99 height 23
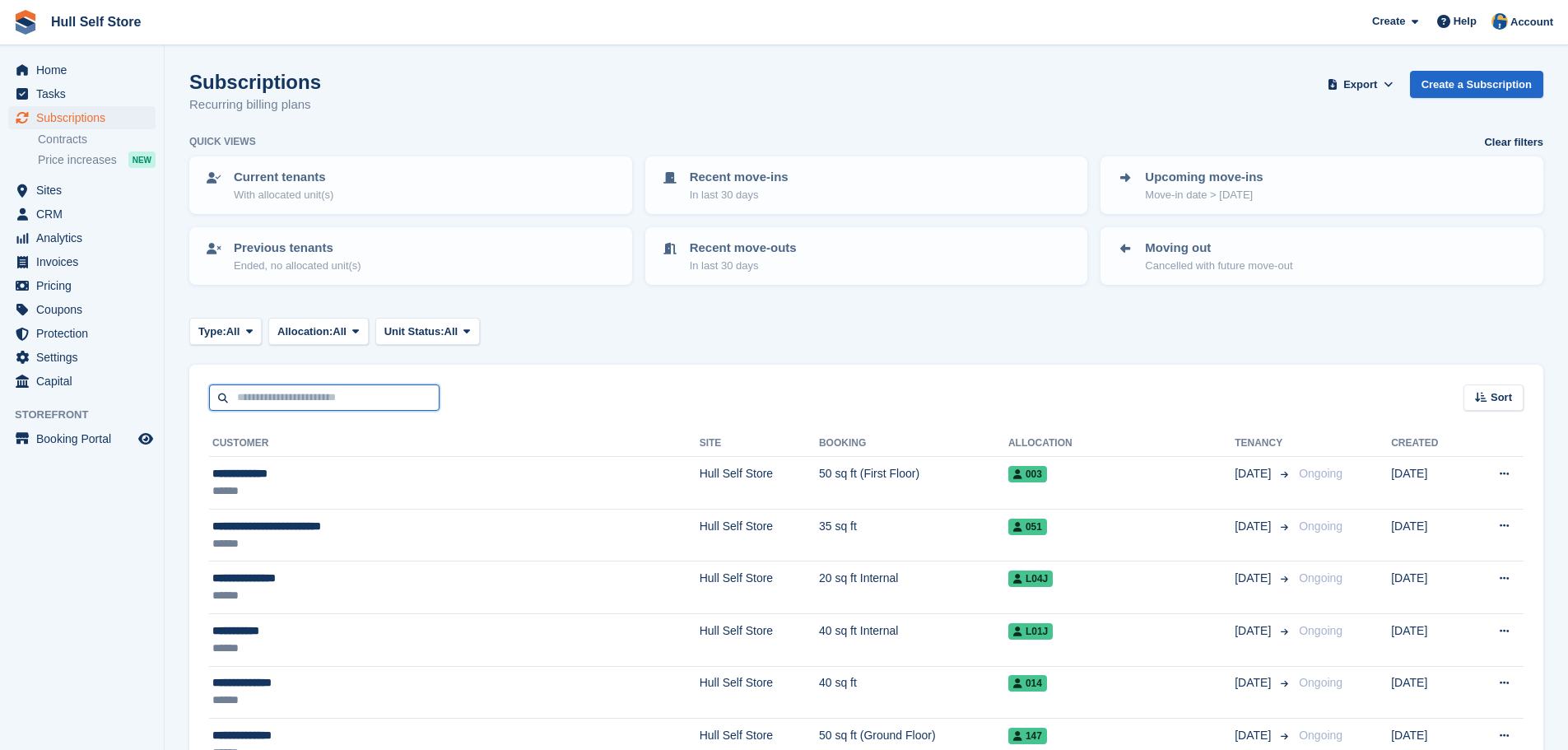
click at [403, 397] on input "text" at bounding box center [324, 397] width 231 height 28
type input "****"
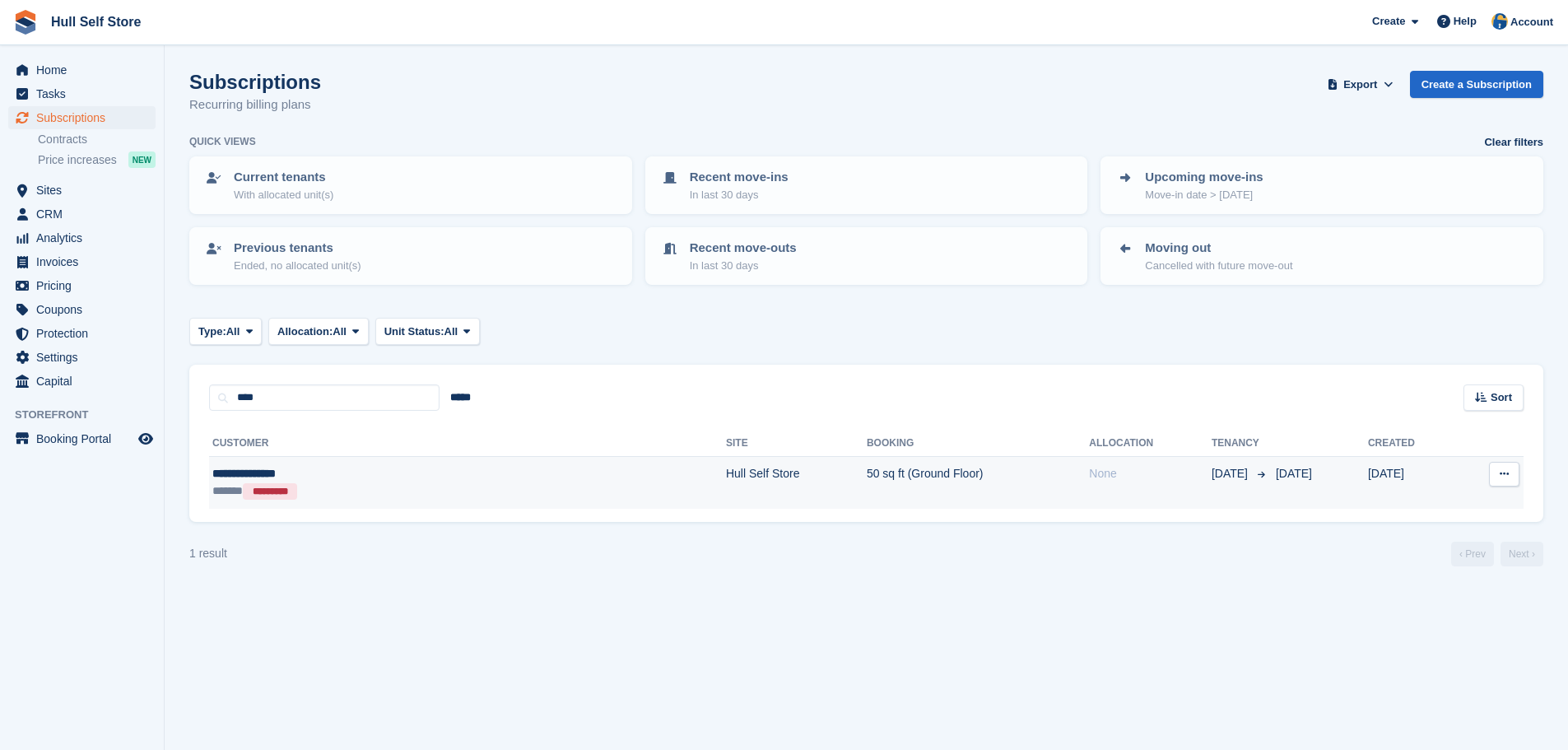
click at [432, 479] on div "**********" at bounding box center [346, 474] width 268 height 17
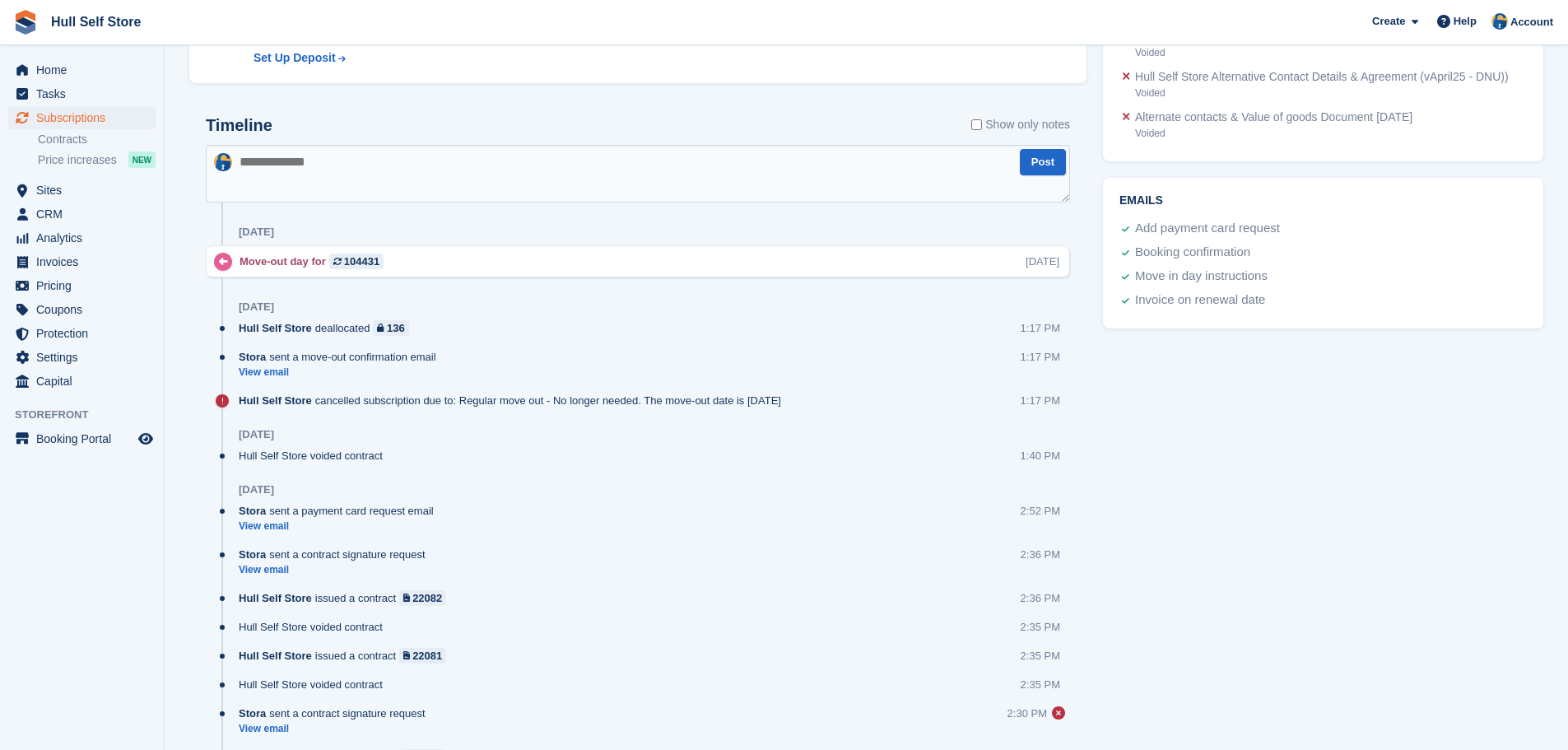
scroll to position [136, 0]
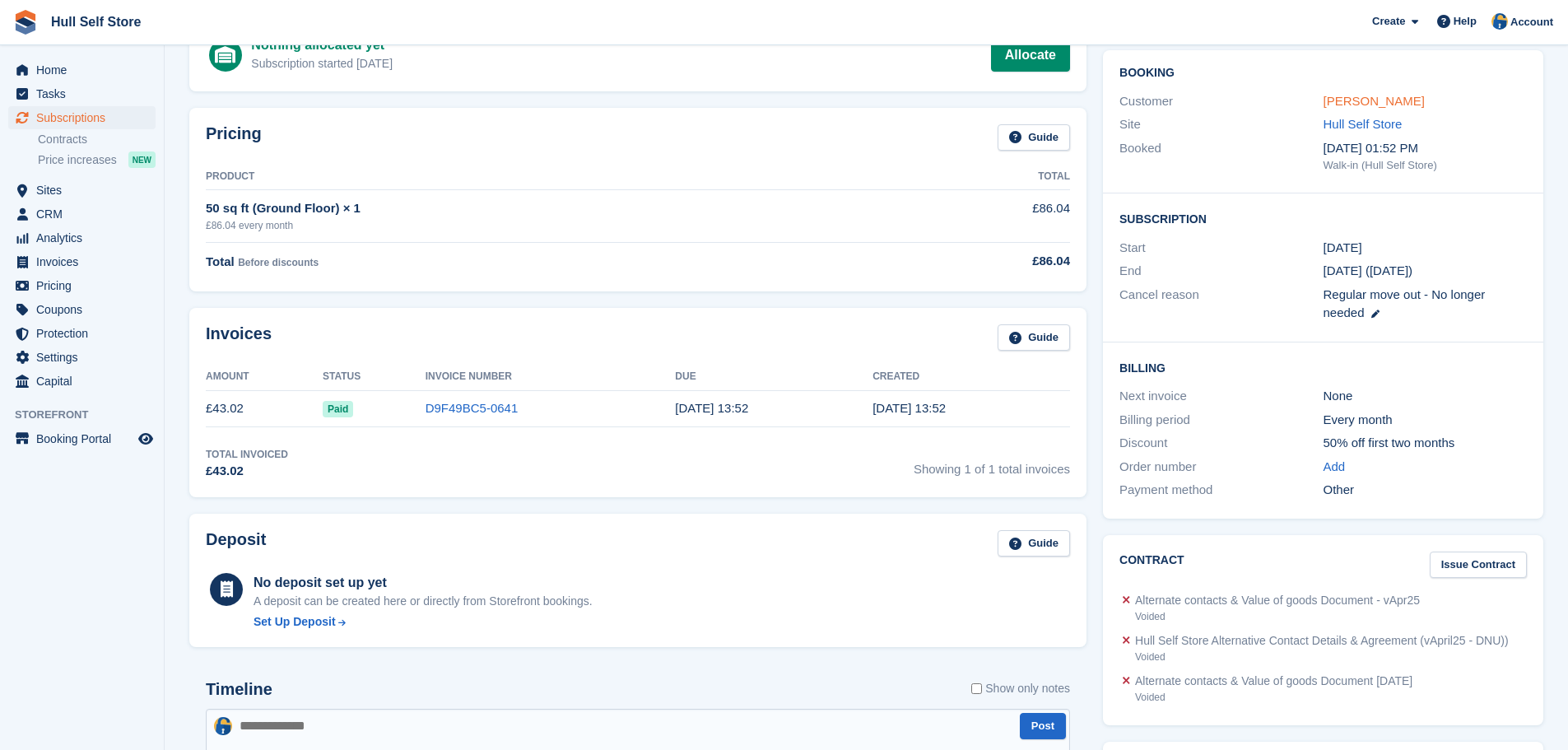
click at [1374, 107] on link "[PERSON_NAME]" at bounding box center [1374, 100] width 101 height 14
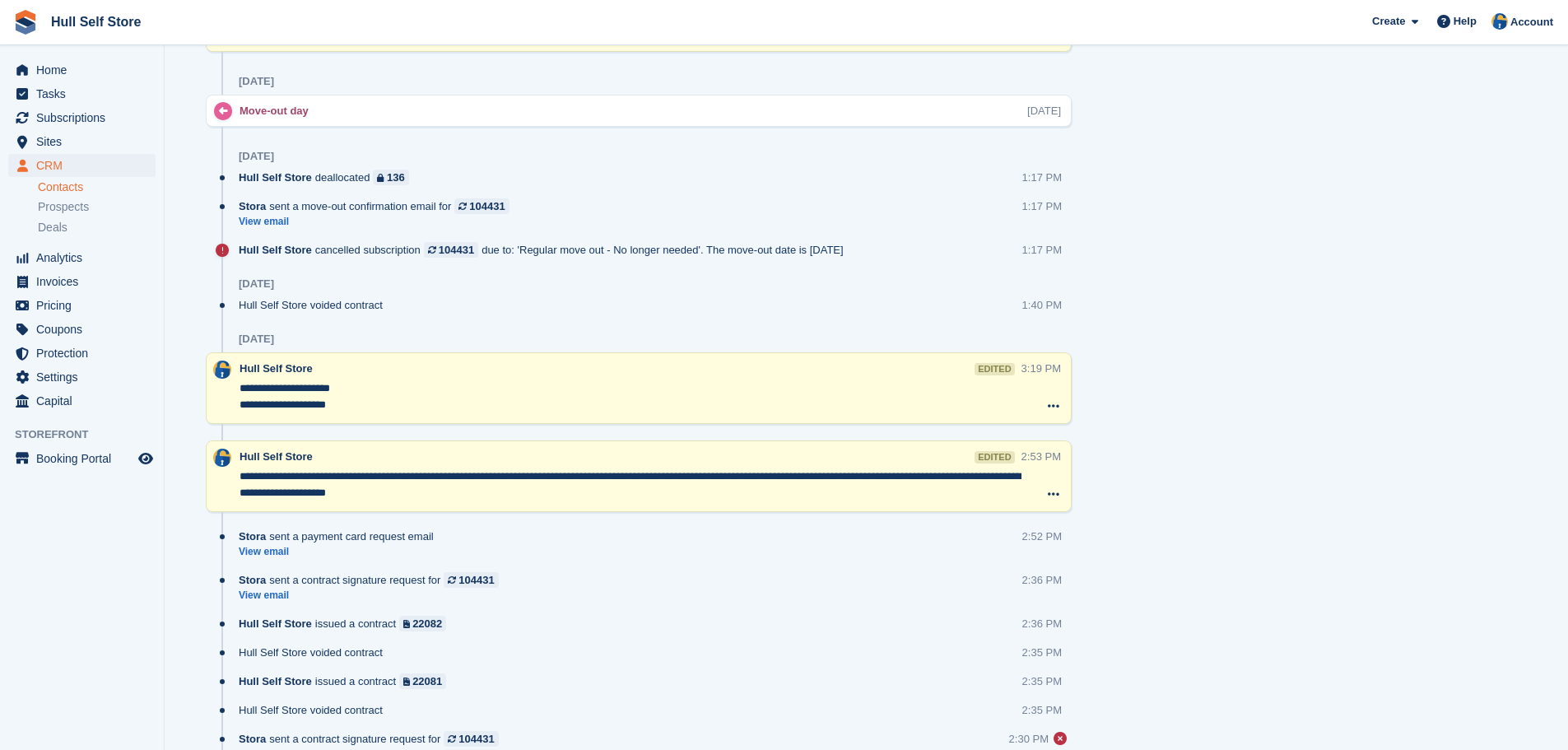
scroll to position [1152, 0]
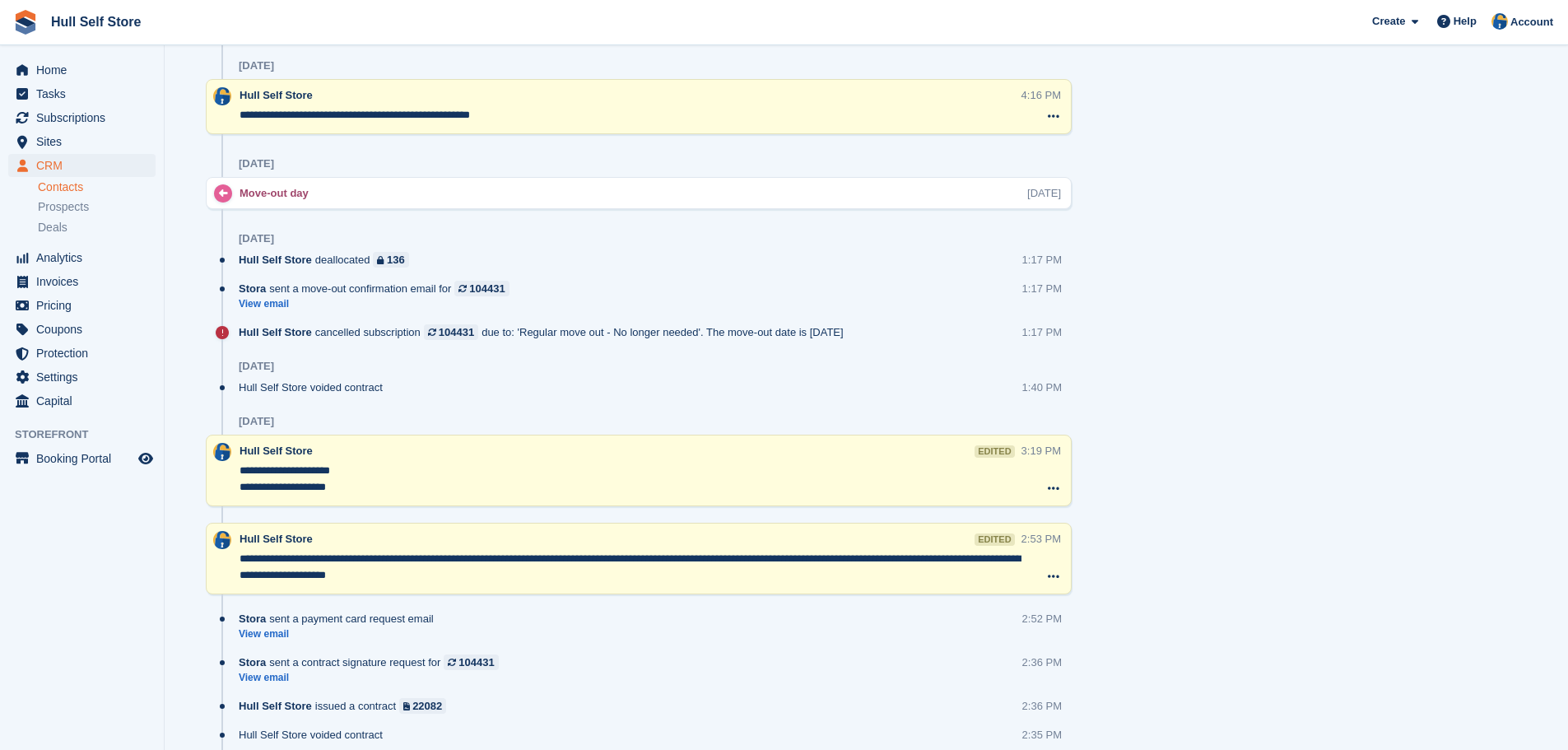
click at [1265, 384] on div "Tasks 0 Add No tasks related to [PERSON_NAME] Contact Details Email [EMAIL_ADDR…" at bounding box center [1324, 260] width 456 height 2306
click at [106, 126] on span "Subscriptions" at bounding box center [86, 117] width 99 height 23
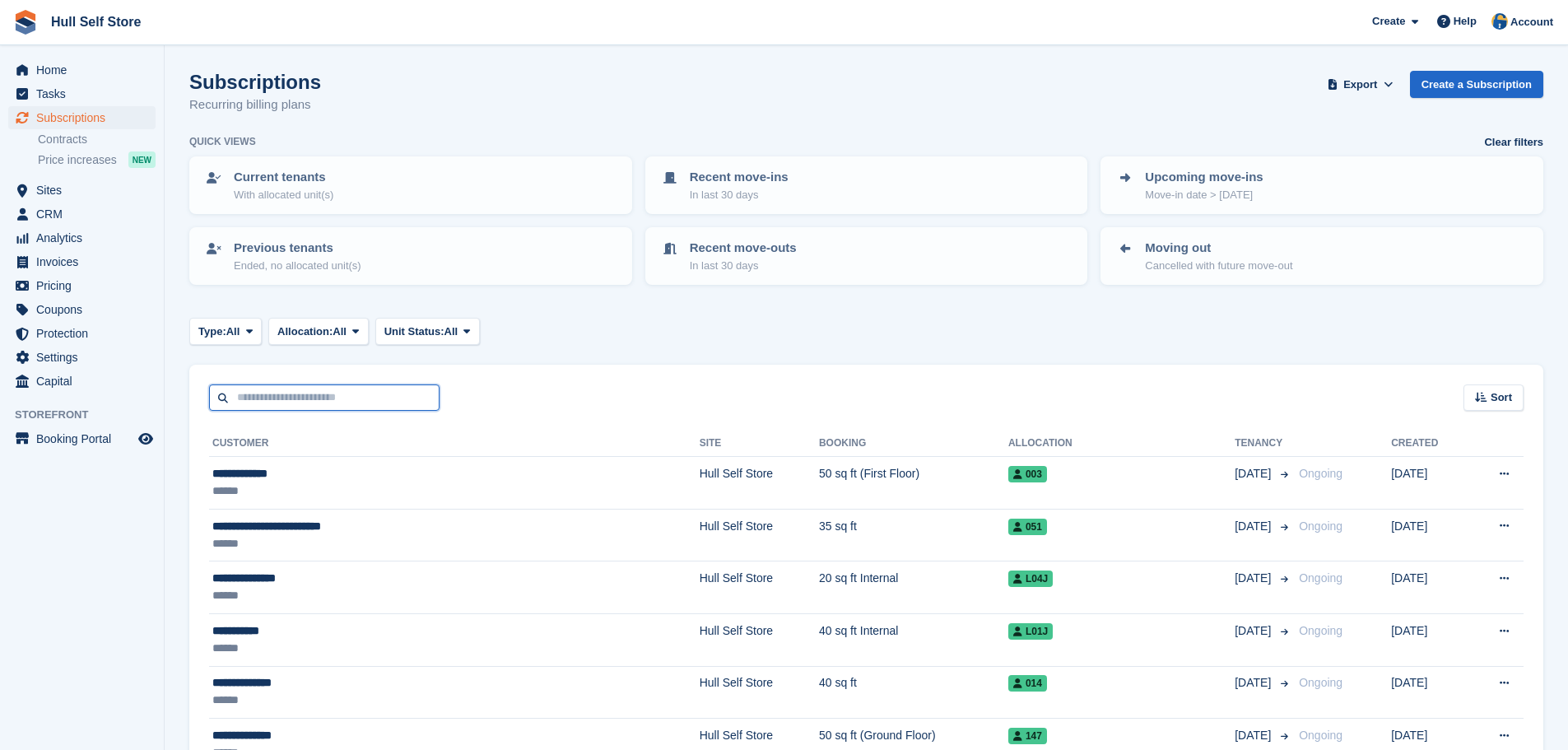
click at [277, 399] on input "text" at bounding box center [324, 397] width 231 height 28
type input "****"
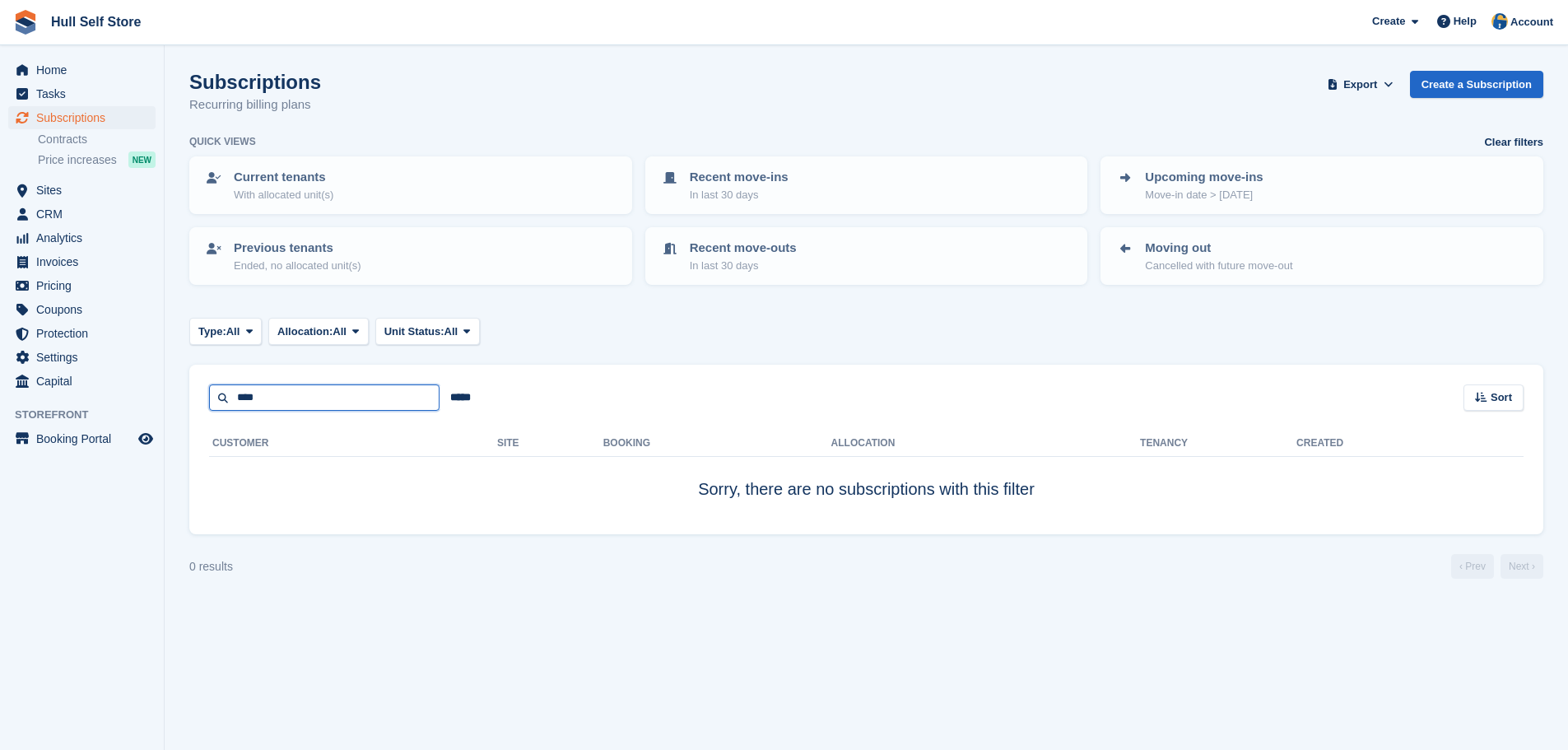
click at [302, 401] on input "****" at bounding box center [324, 397] width 231 height 28
type input "*"
click at [107, 64] on span "Home" at bounding box center [86, 70] width 99 height 23
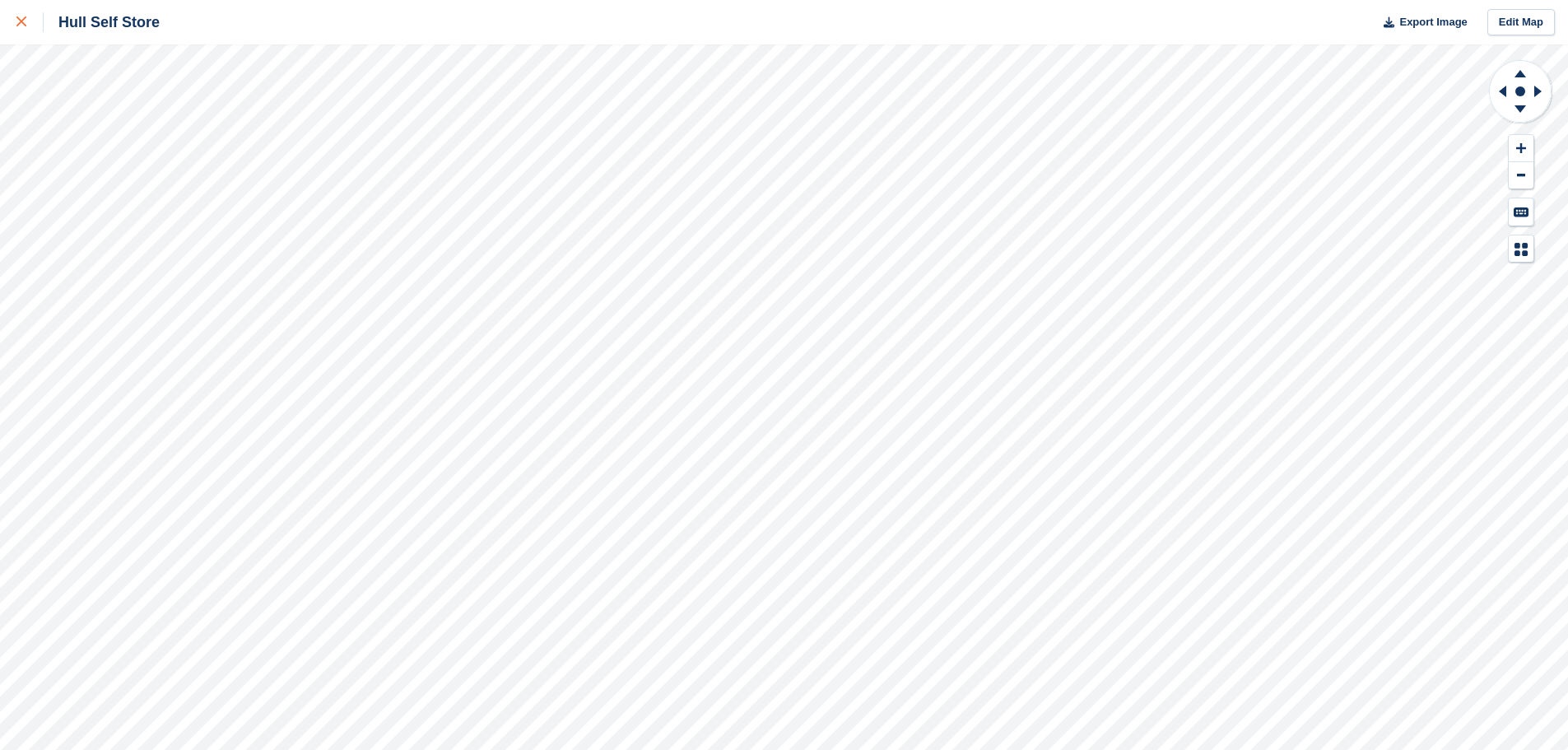
click at [30, 28] on div at bounding box center [30, 22] width 28 height 20
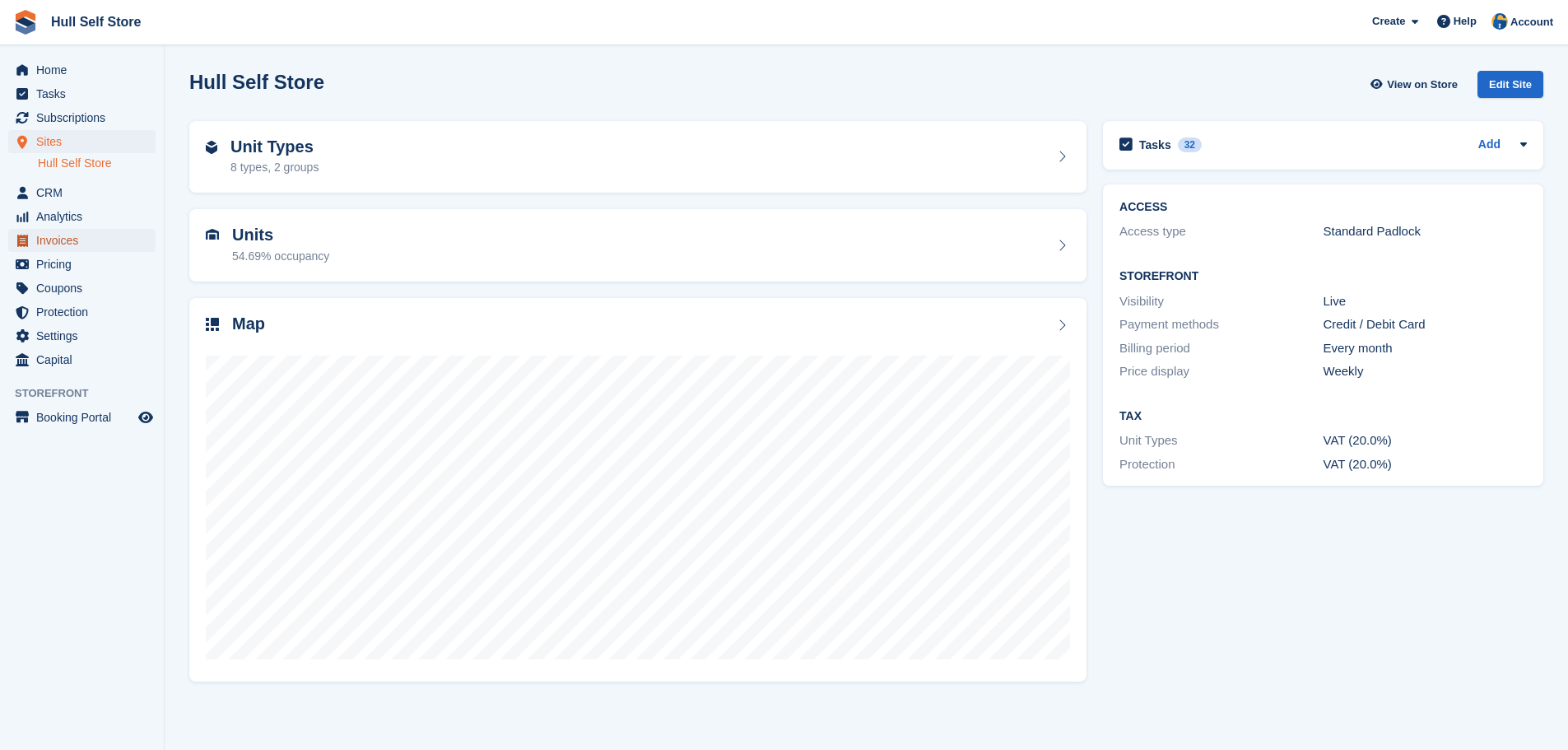
click at [68, 243] on span "Invoices" at bounding box center [86, 240] width 99 height 23
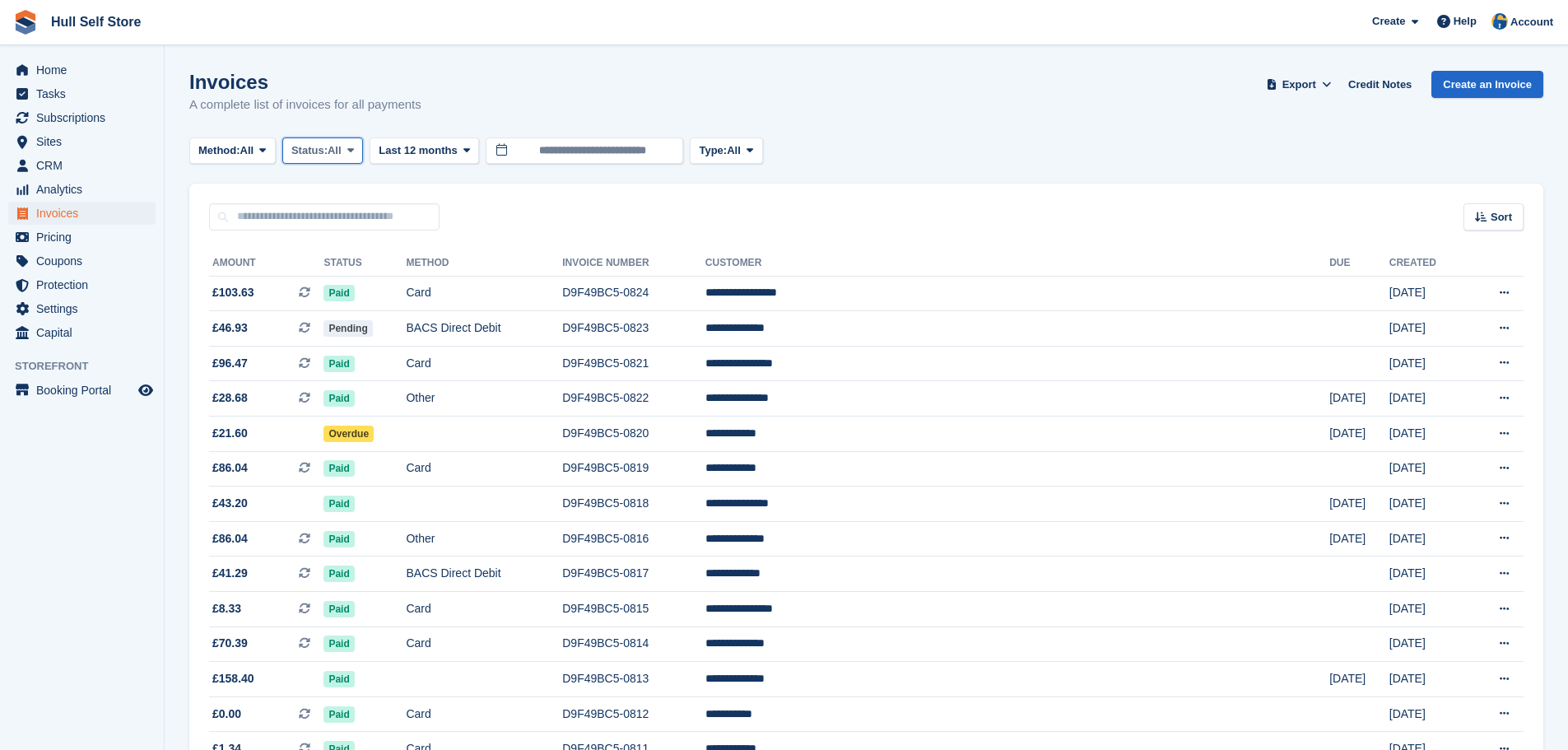
click at [311, 146] on span "Status:" at bounding box center [310, 150] width 36 height 16
click at [341, 268] on link "Open" at bounding box center [361, 277] width 143 height 30
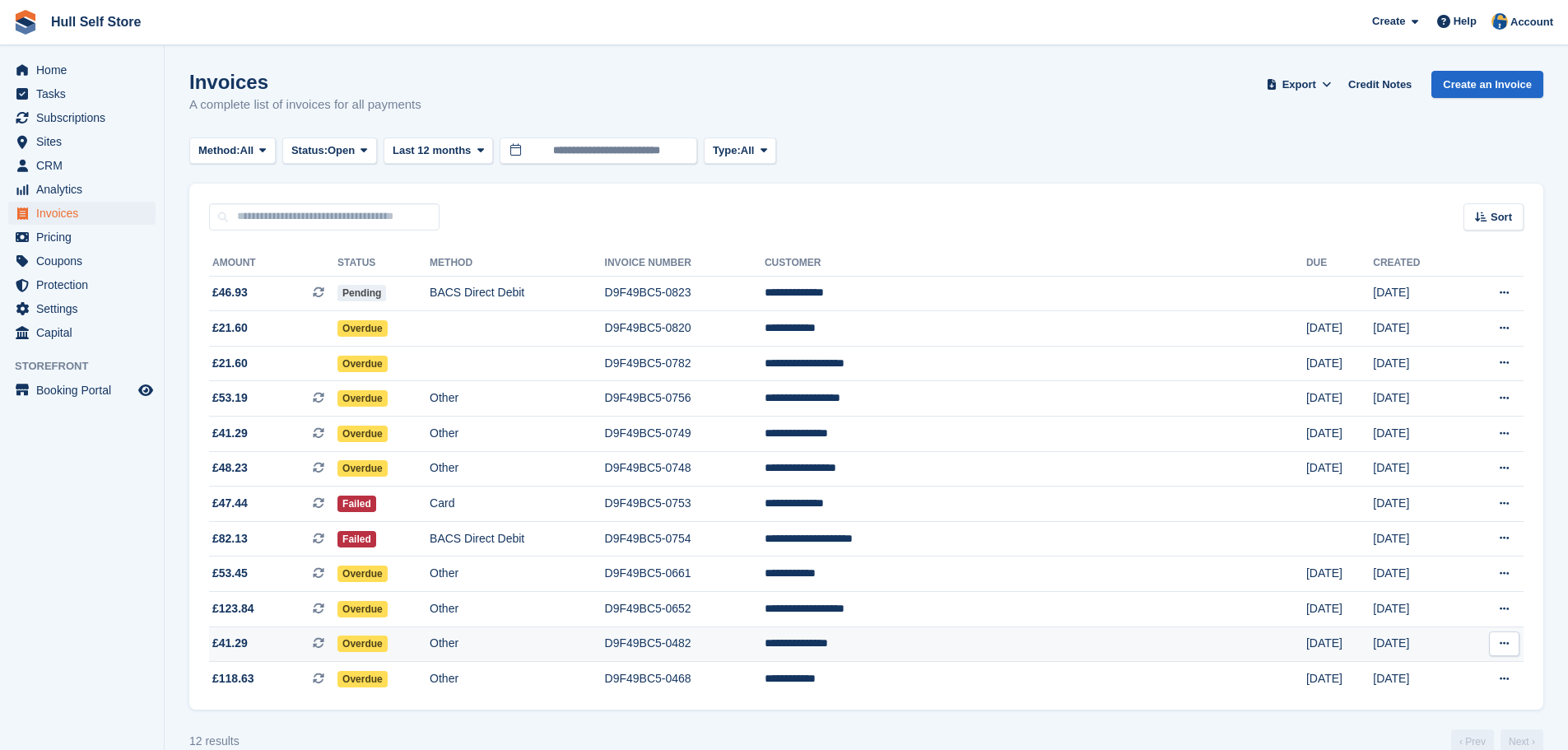
click at [604, 643] on td "Other" at bounding box center [516, 643] width 174 height 35
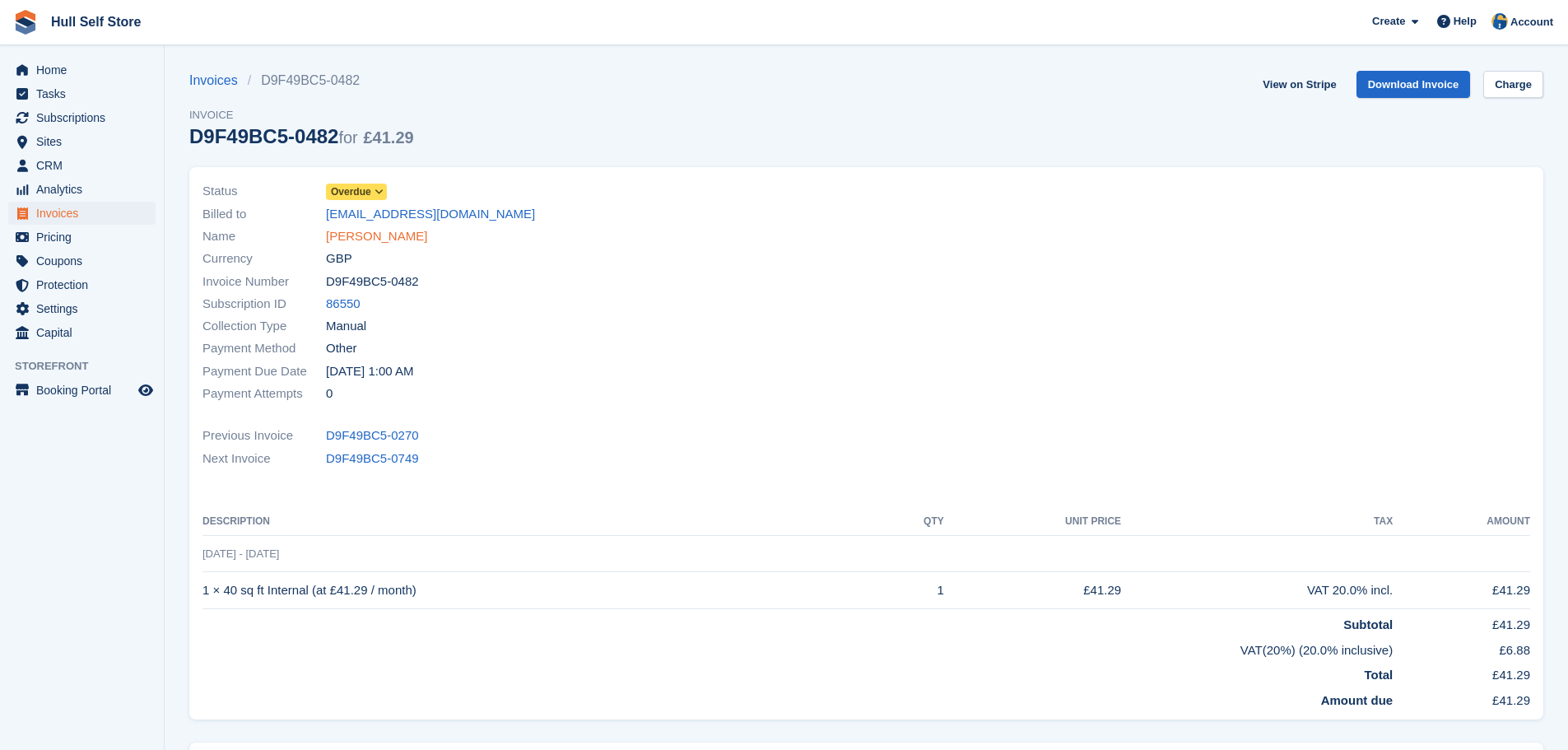
click at [381, 244] on link "Michael Wallace" at bounding box center [376, 236] width 101 height 19
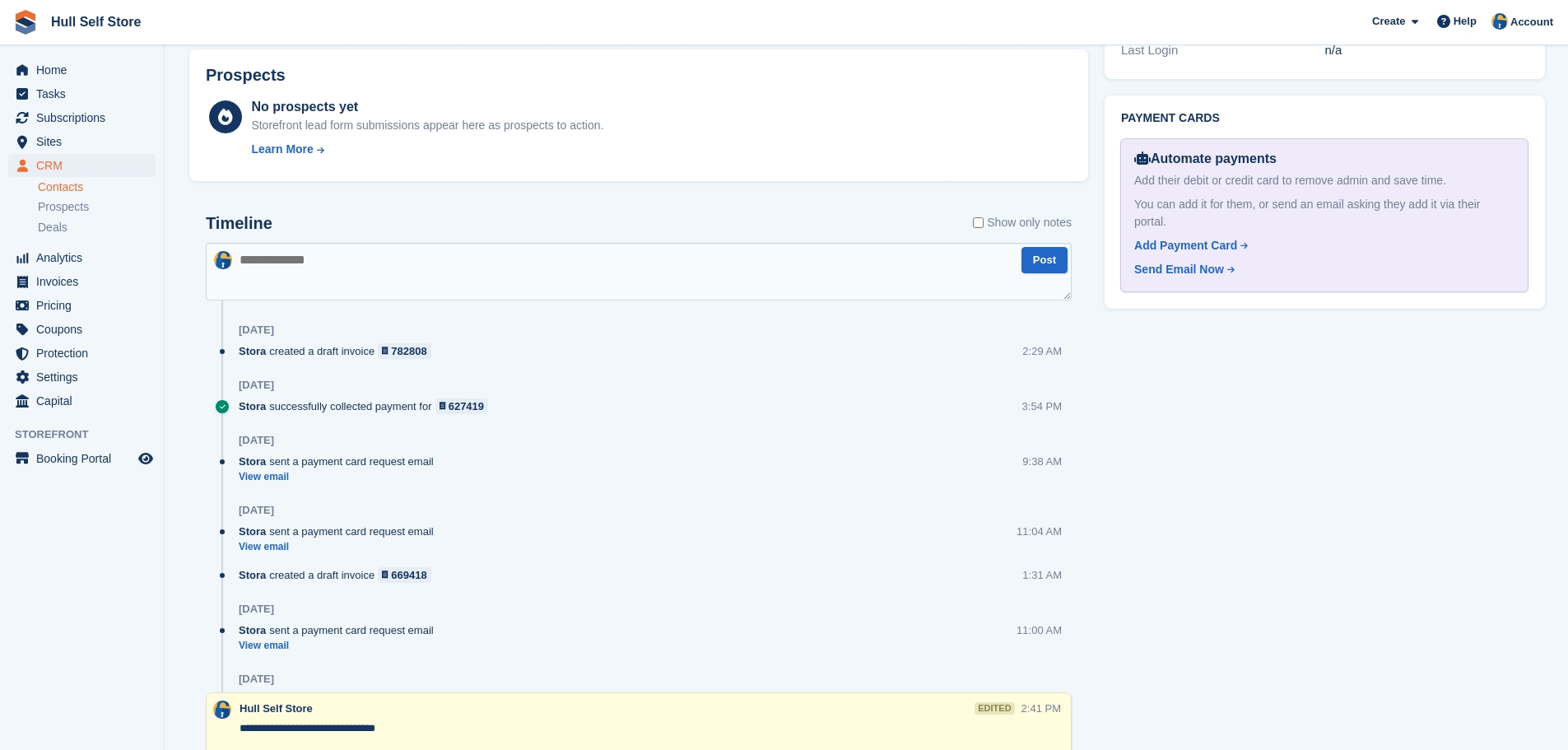
scroll to position [1152, 0]
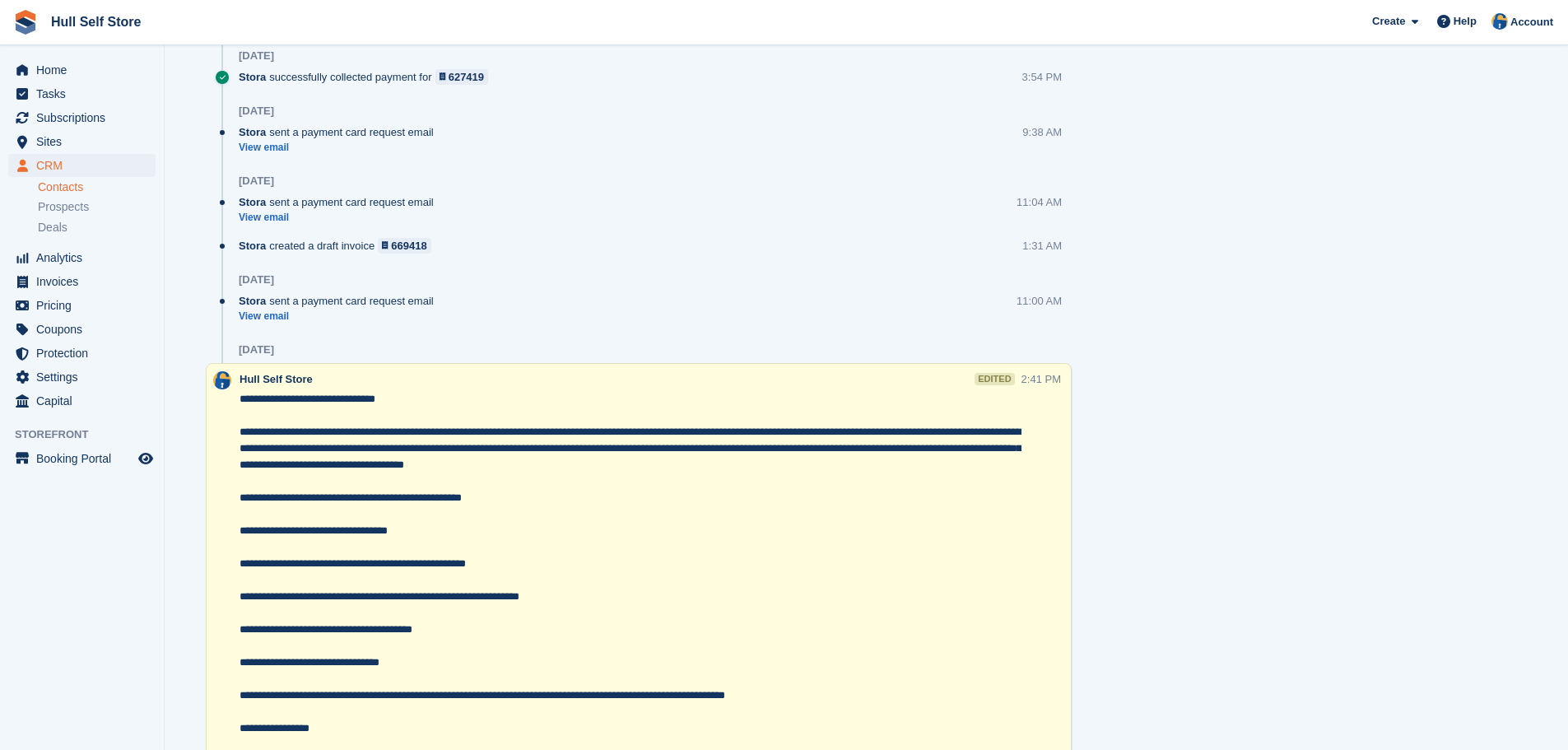
click at [444, 396] on textarea at bounding box center [630, 712] width 782 height 642
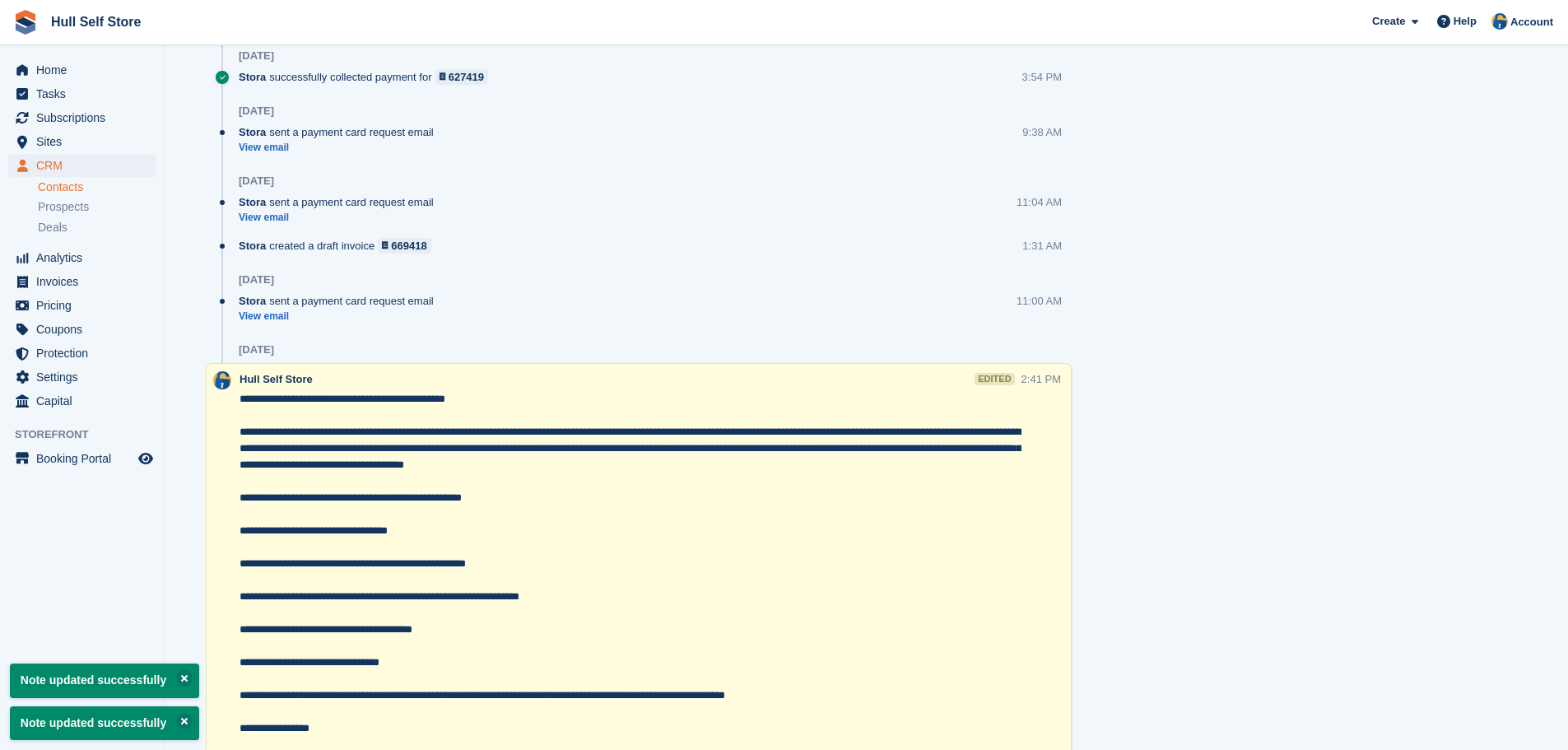
type textarea "**********"
click at [754, 357] on div "8 Jul" at bounding box center [655, 350] width 833 height 27
click at [761, 332] on div "Stora sent a payment card request email View email 11:00 AM" at bounding box center [655, 315] width 833 height 44
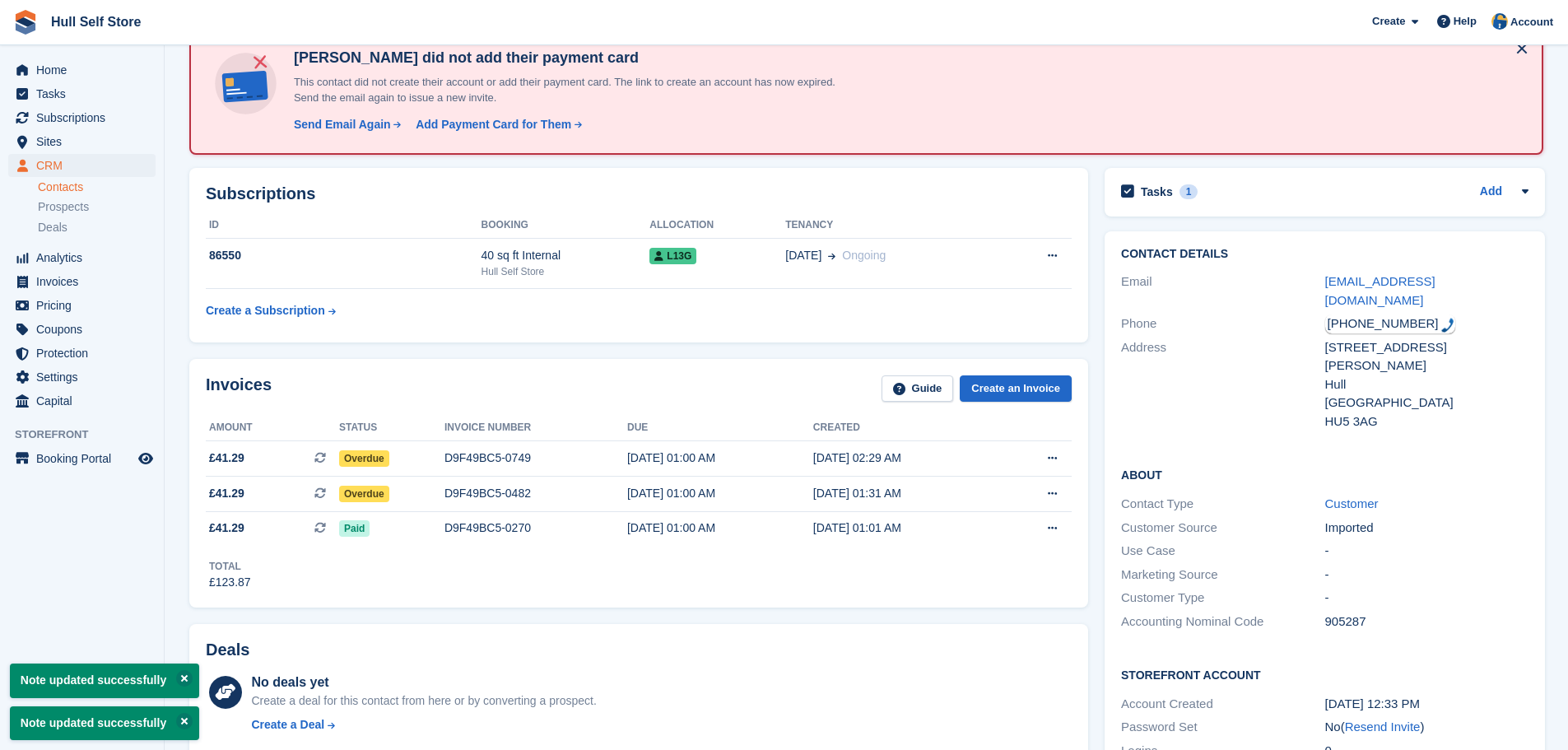
scroll to position [0, 0]
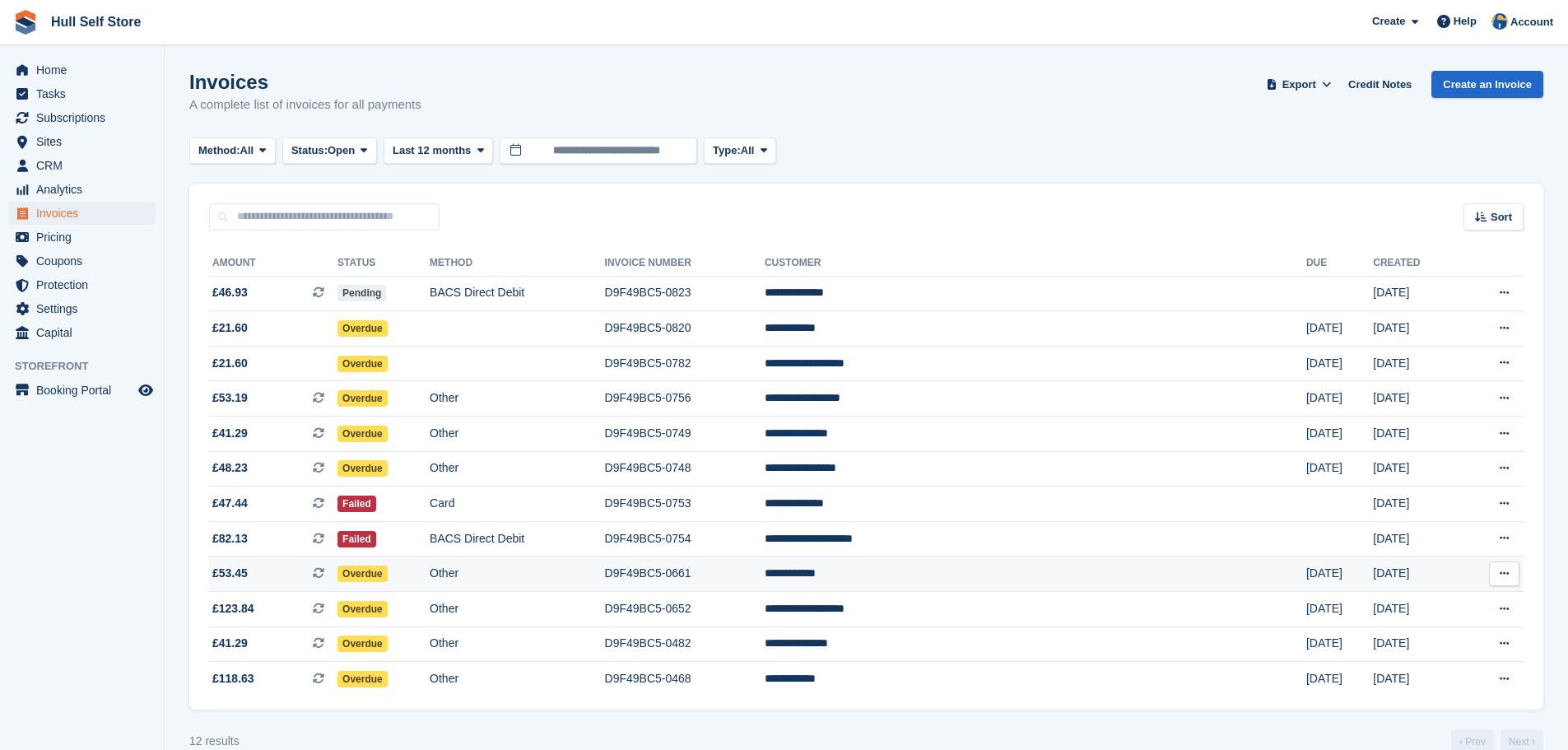
click at [516, 581] on td "Other" at bounding box center [516, 574] width 174 height 35
click at [528, 500] on td "Card" at bounding box center [516, 504] width 174 height 35
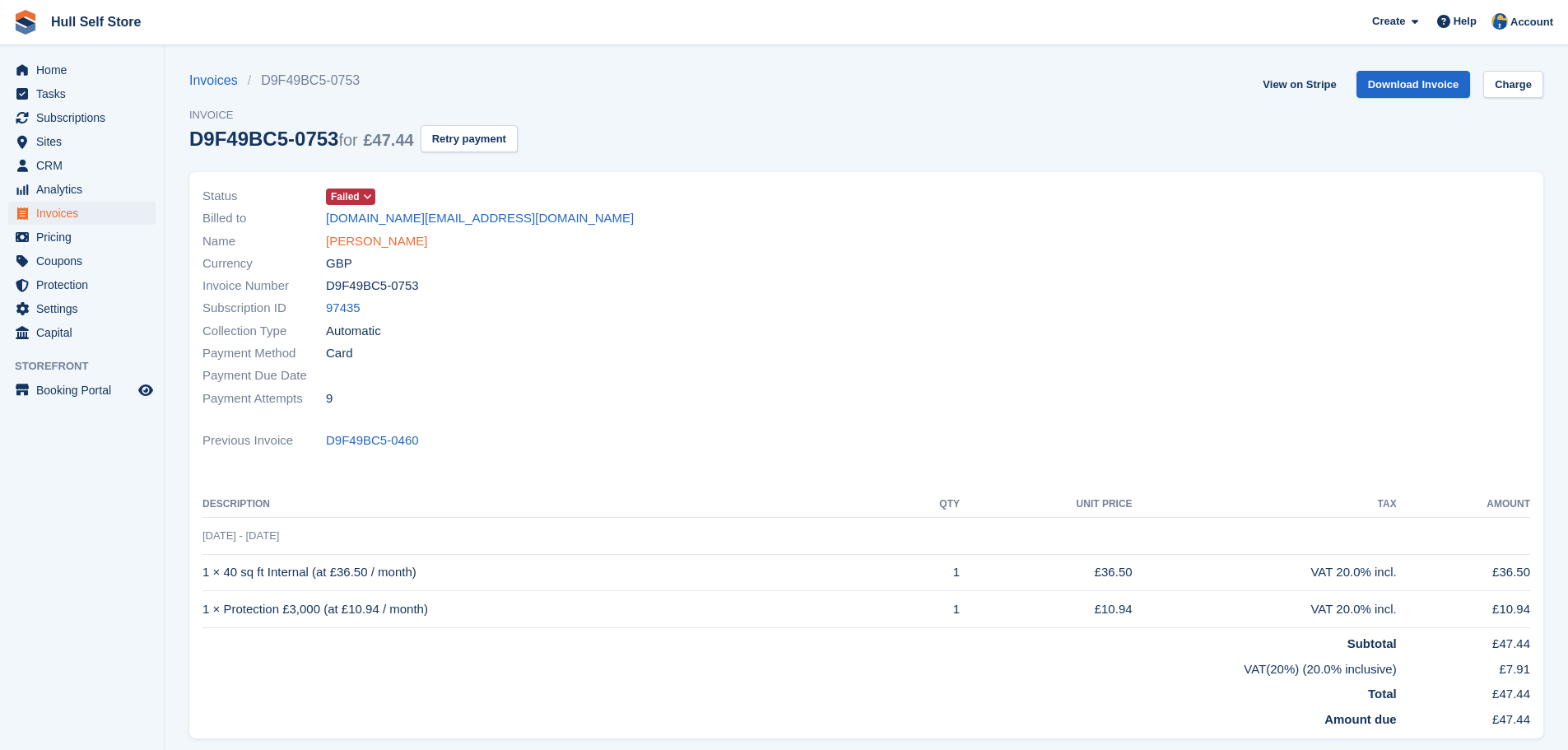
click at [392, 247] on link "[PERSON_NAME]" at bounding box center [376, 242] width 101 height 19
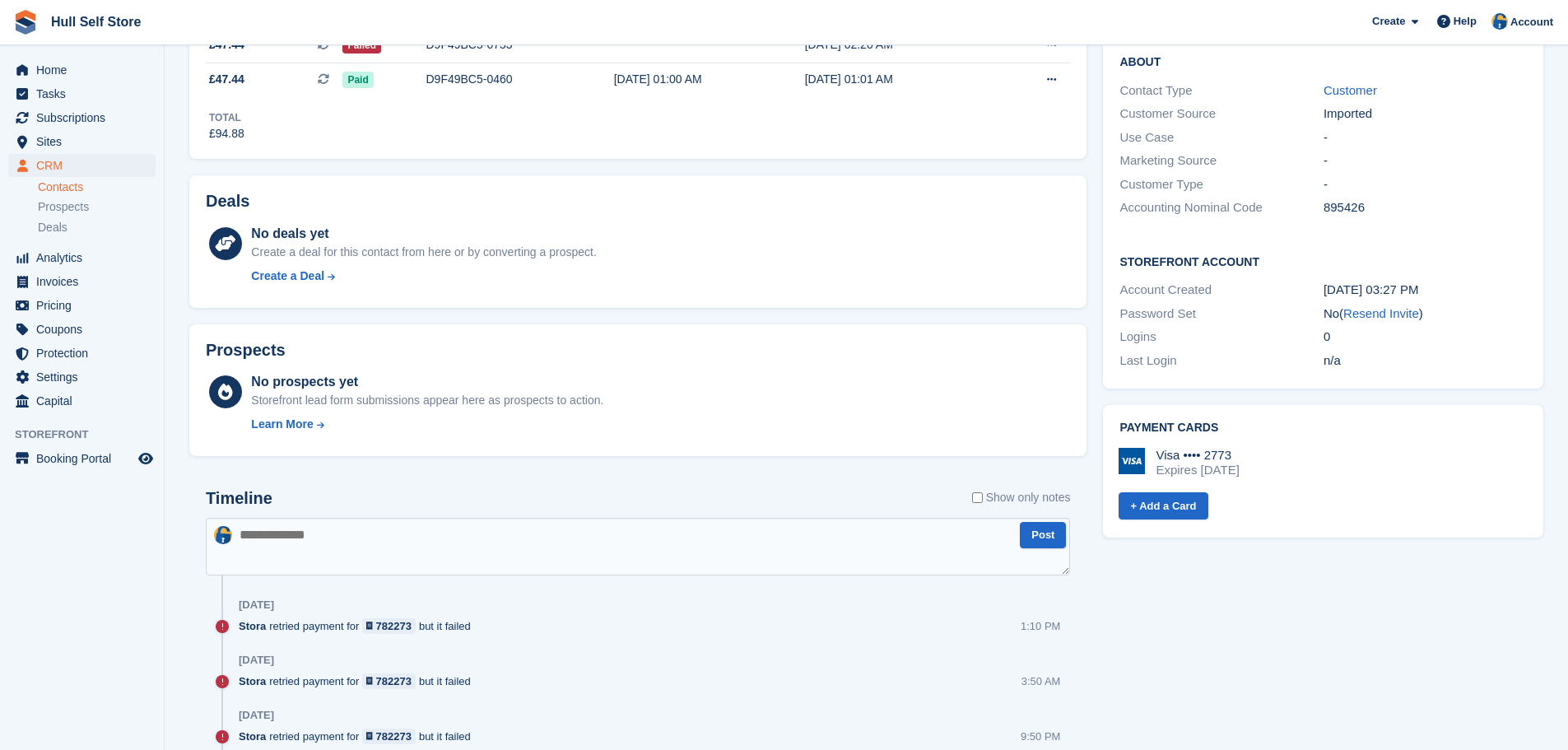
scroll to position [412, 0]
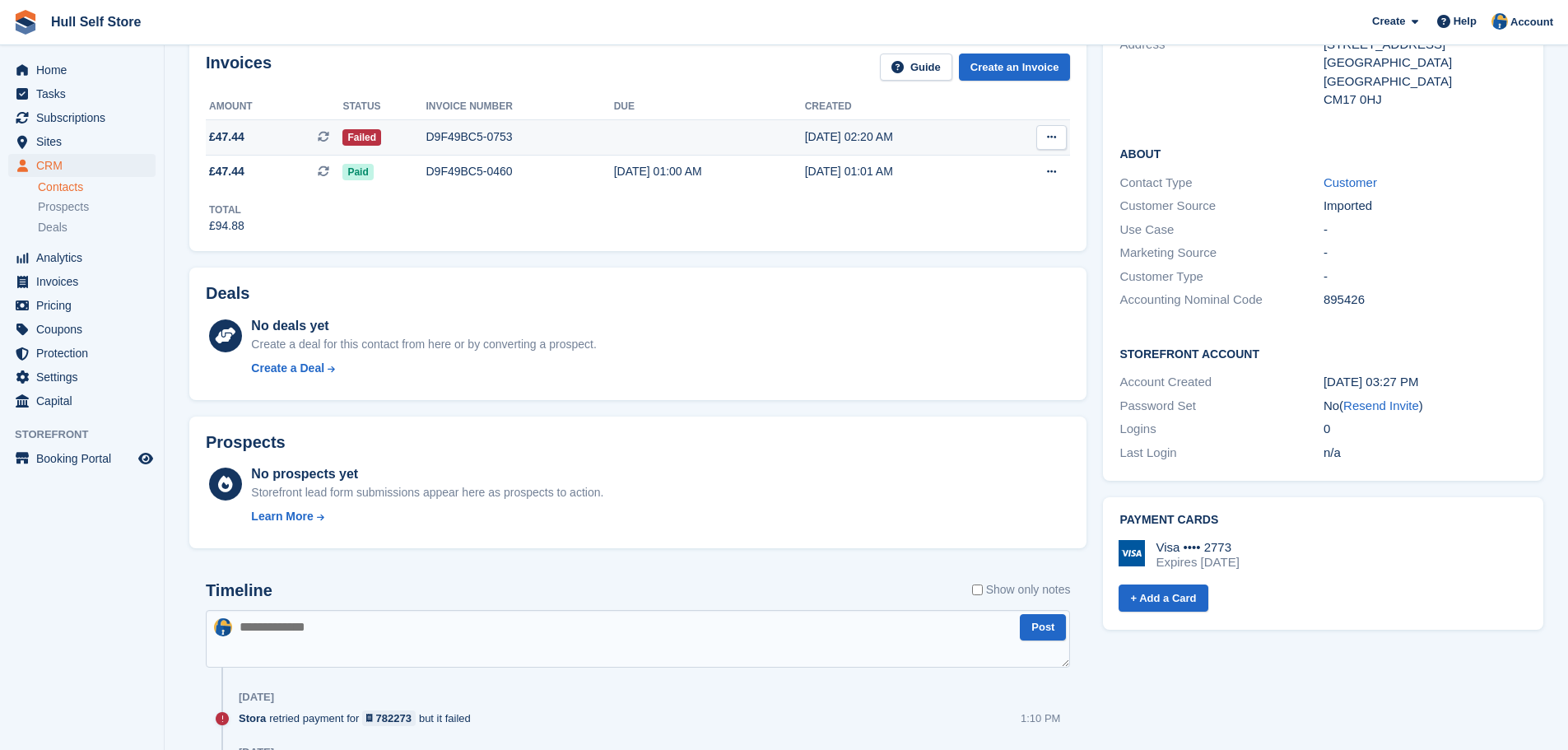
click at [372, 148] on td "Failed" at bounding box center [383, 137] width 83 height 35
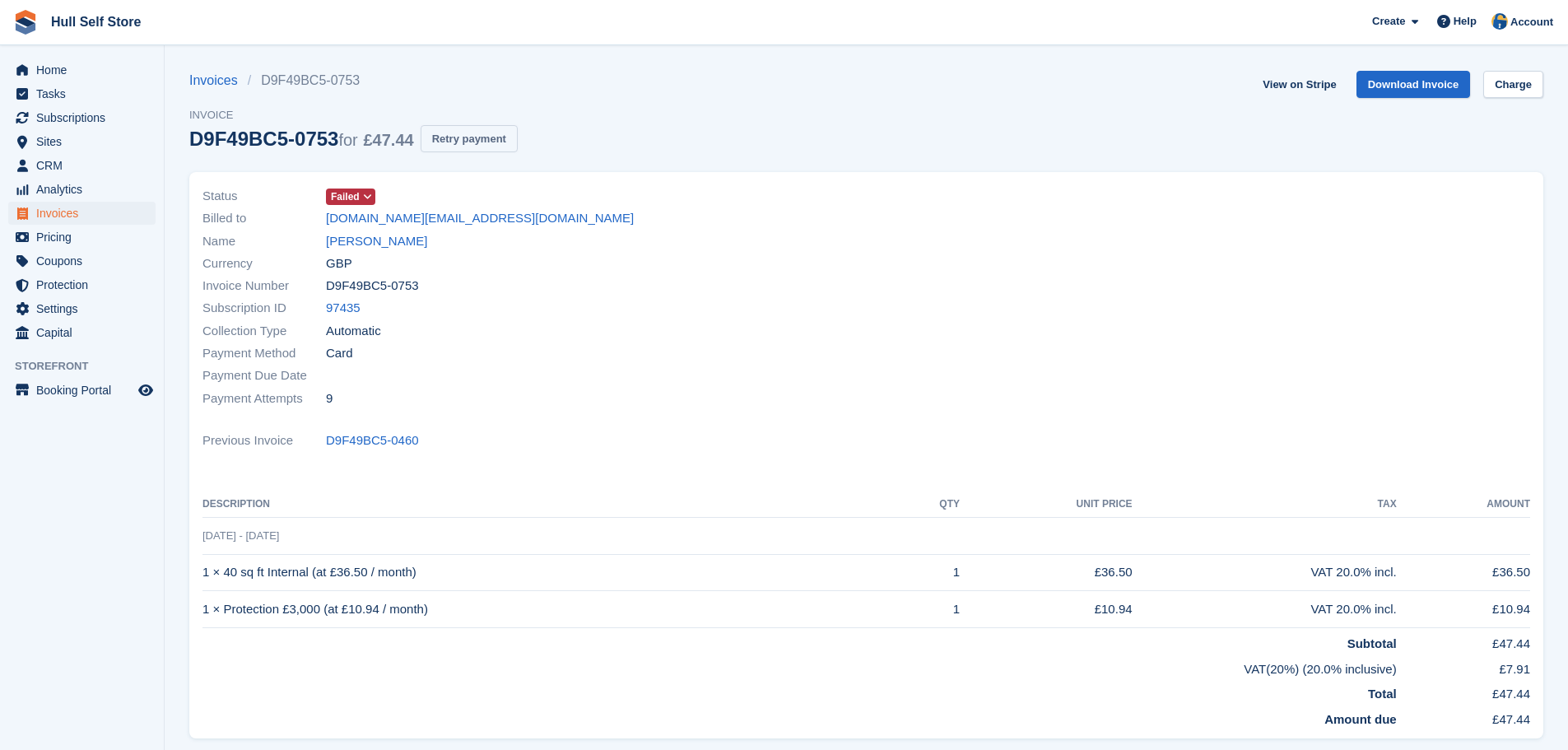
click at [449, 148] on button "Retry payment" at bounding box center [469, 138] width 97 height 28
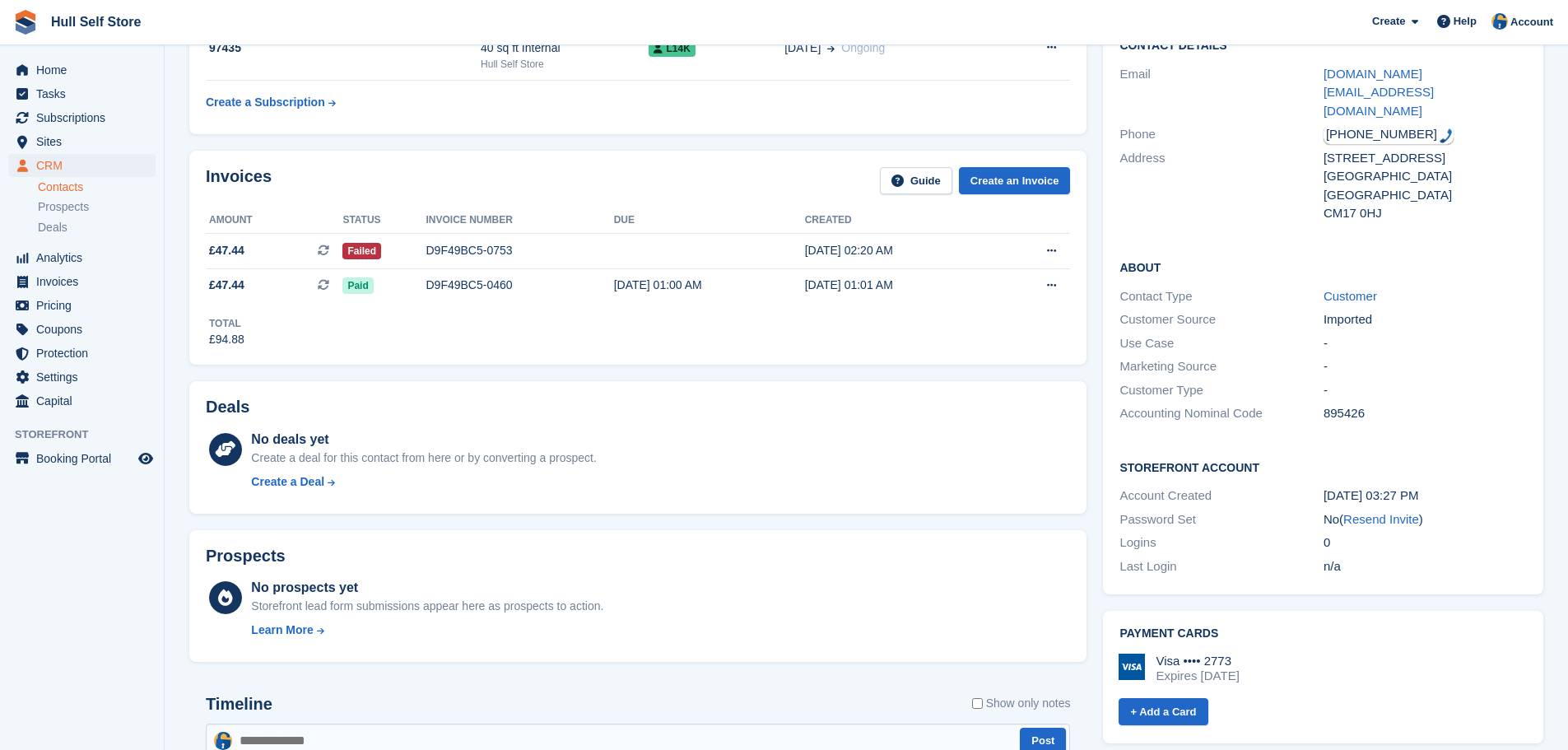
scroll to position [247, 0]
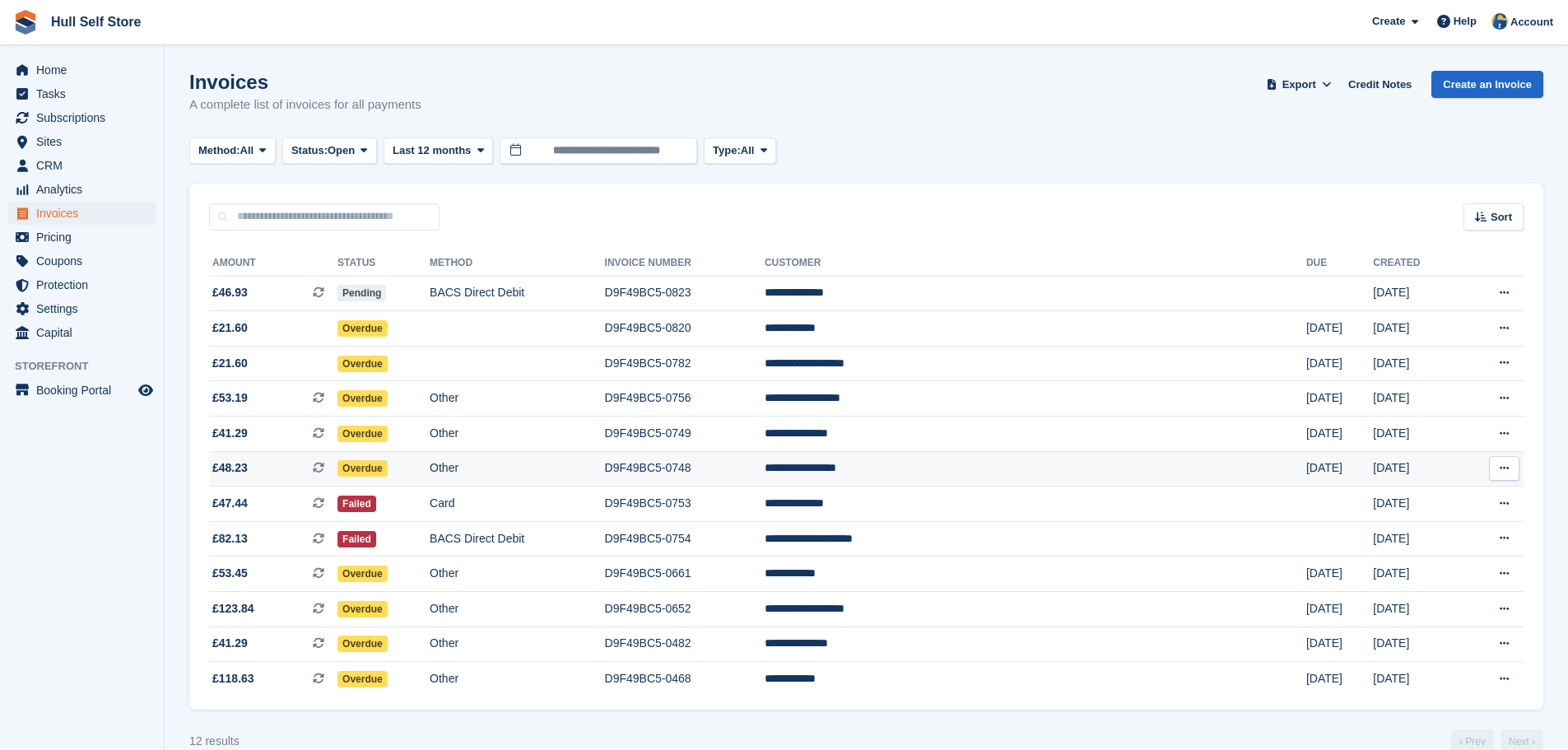
click at [559, 469] on td "Other" at bounding box center [516, 468] width 174 height 35
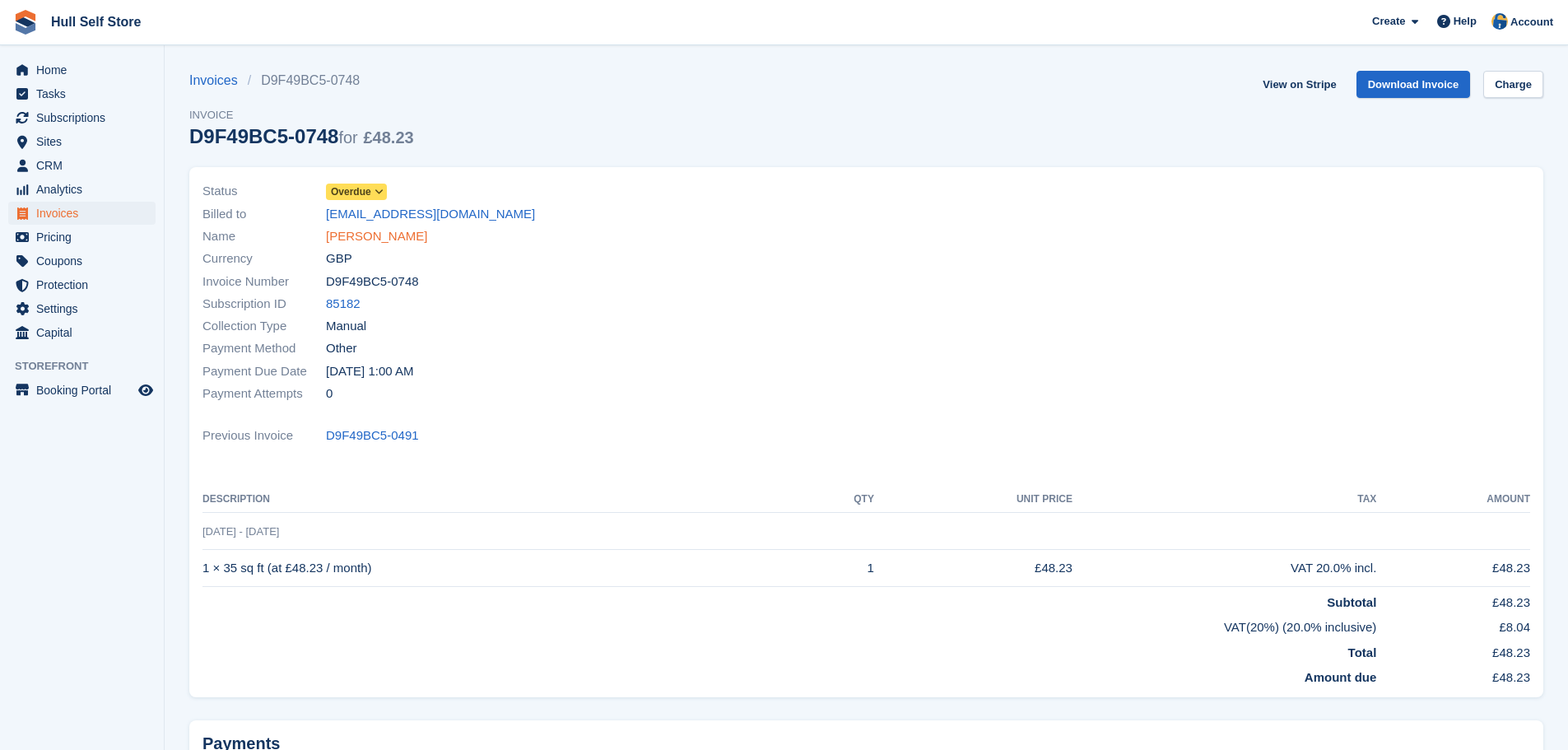
click at [404, 240] on link "Alexander Stoakes" at bounding box center [376, 236] width 101 height 19
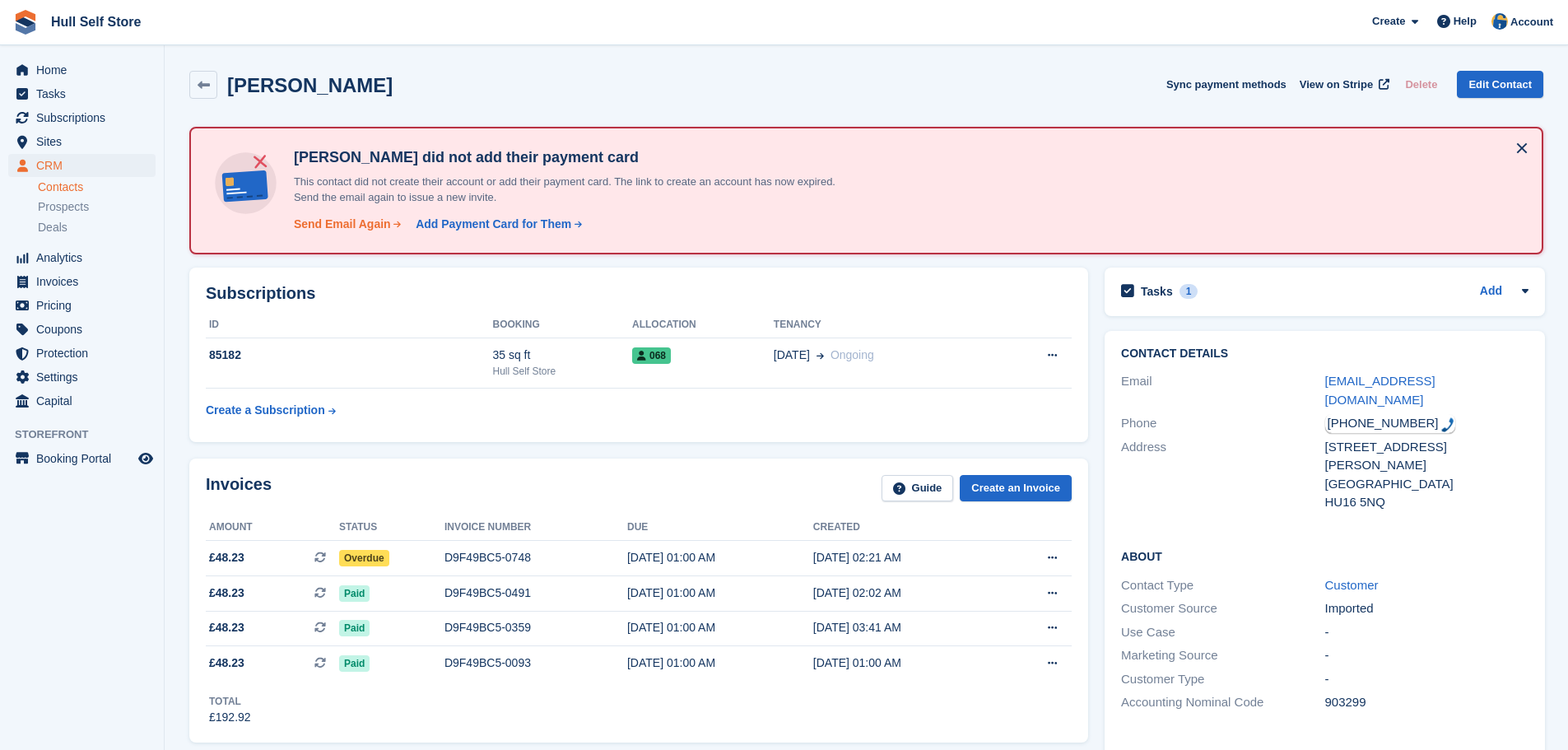
click at [340, 225] on div "Send Email Again" at bounding box center [342, 224] width 97 height 17
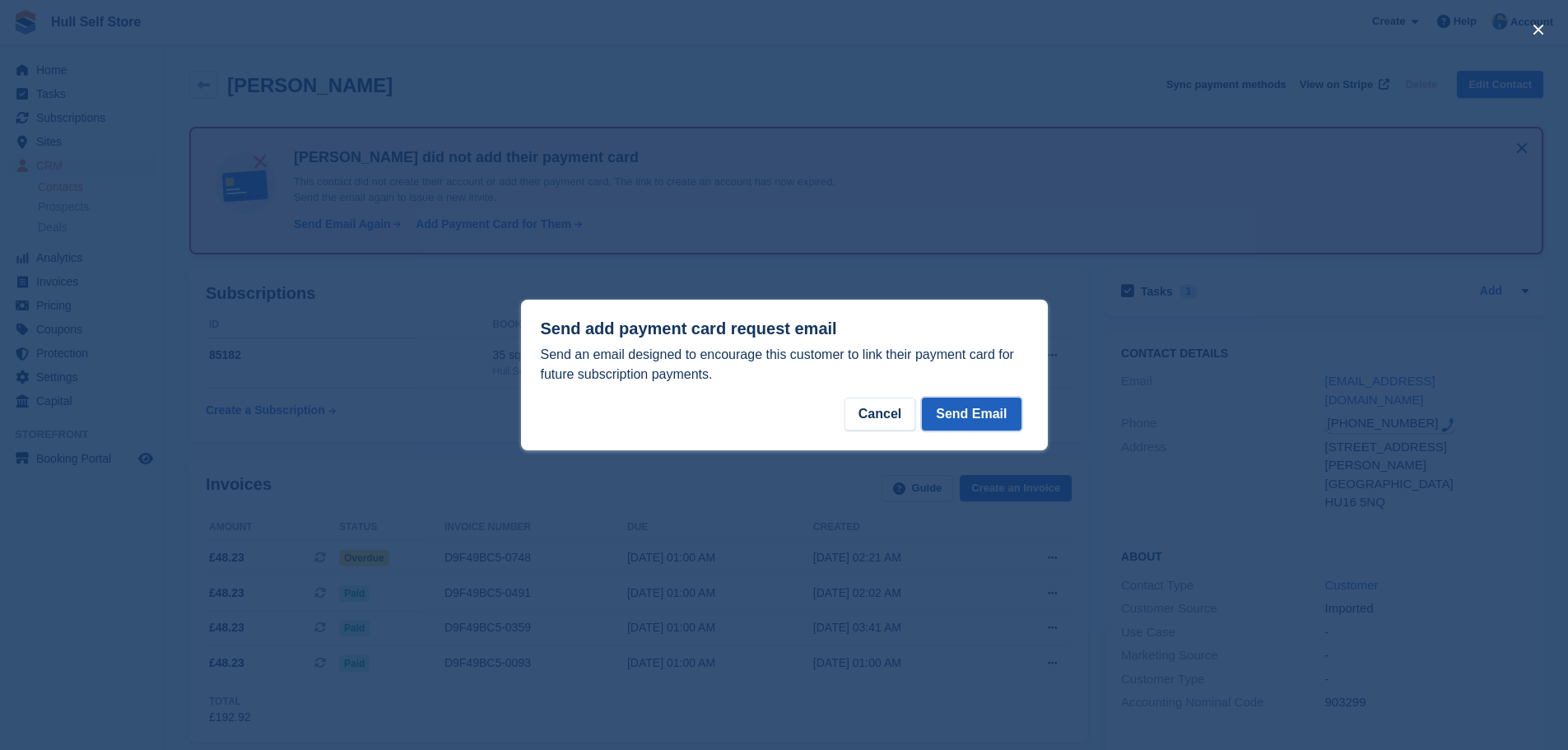
click at [966, 427] on button "Send Email" at bounding box center [971, 414] width 99 height 33
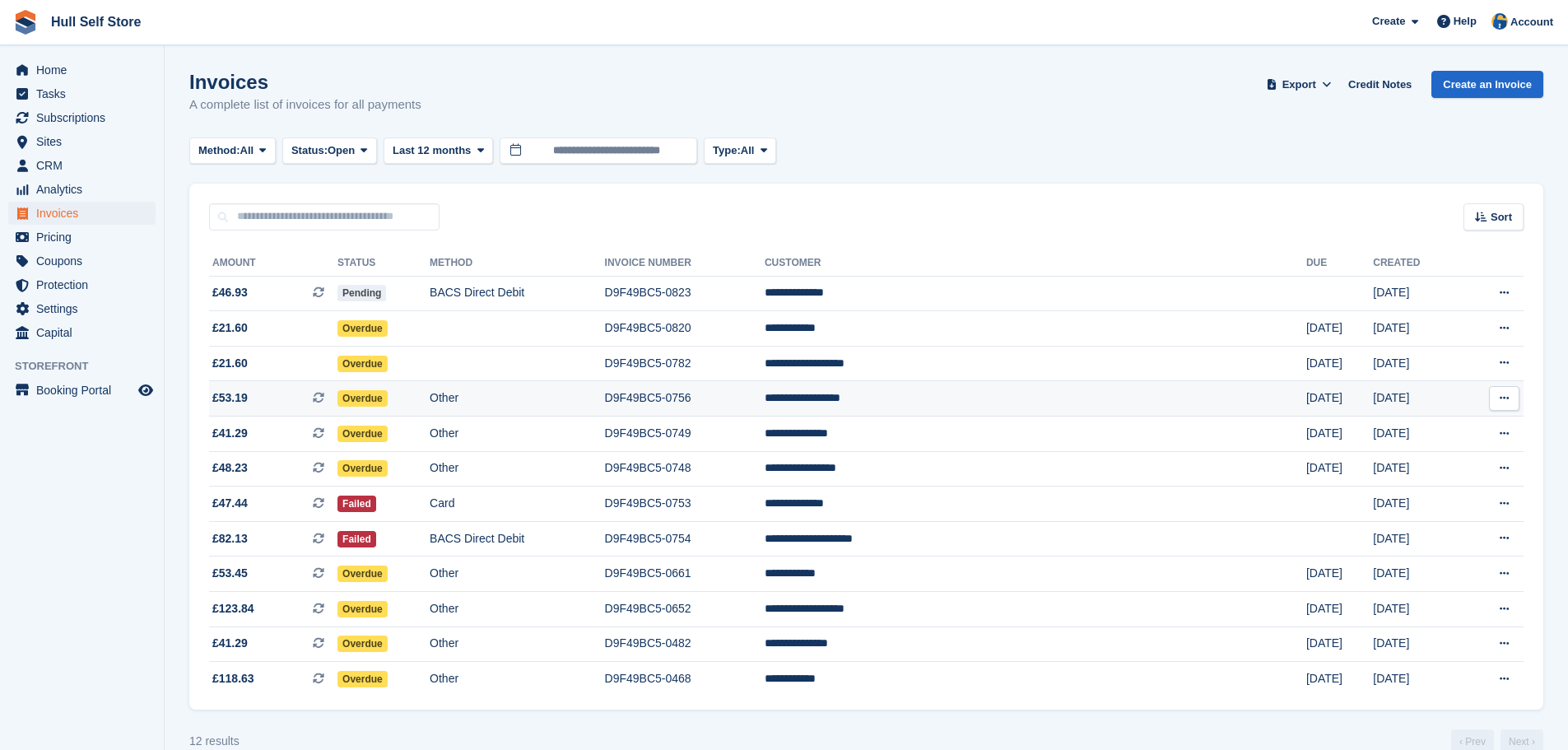
click at [591, 402] on td "Other" at bounding box center [516, 398] width 174 height 35
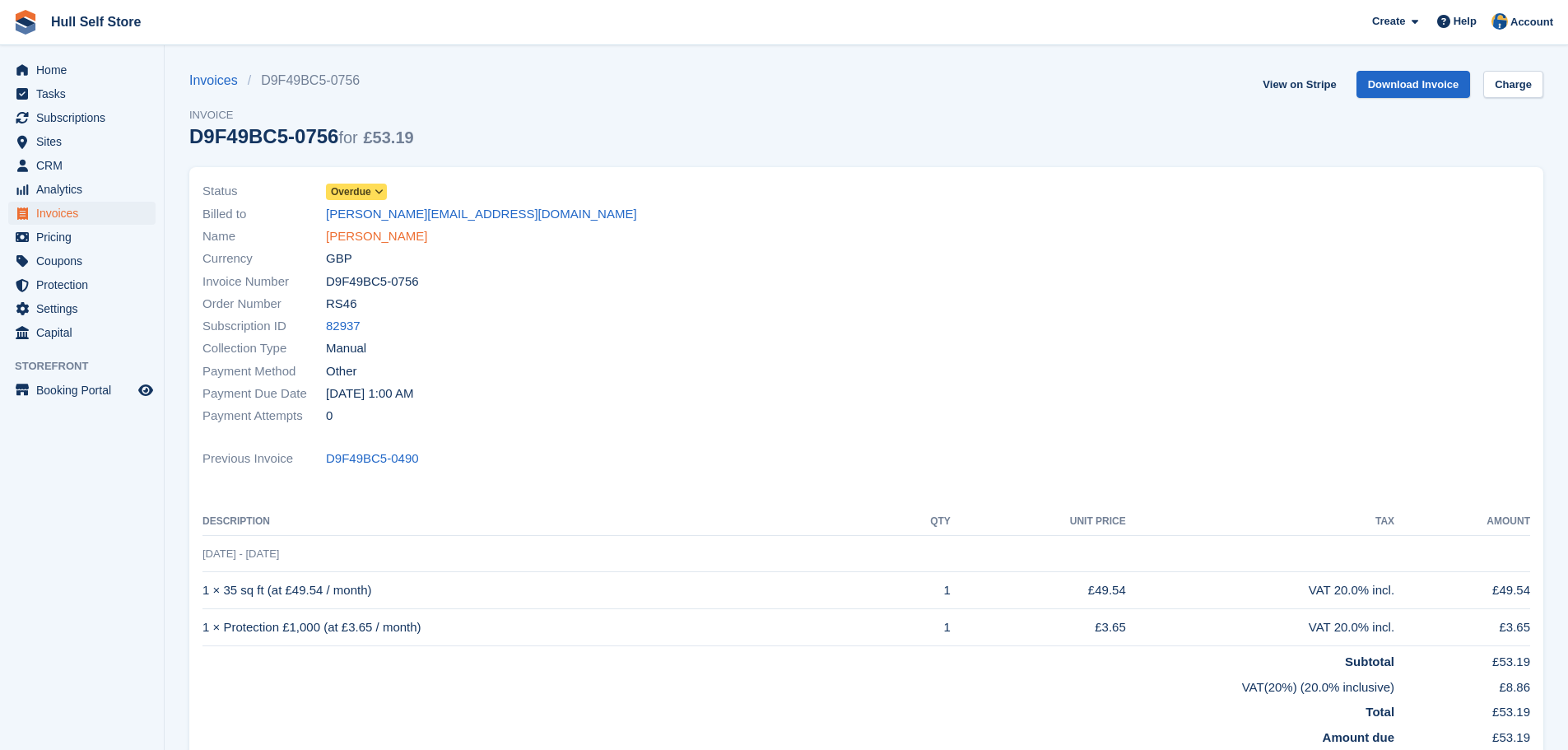
click at [370, 237] on link "Miss Gail Teasdale" at bounding box center [376, 236] width 101 height 19
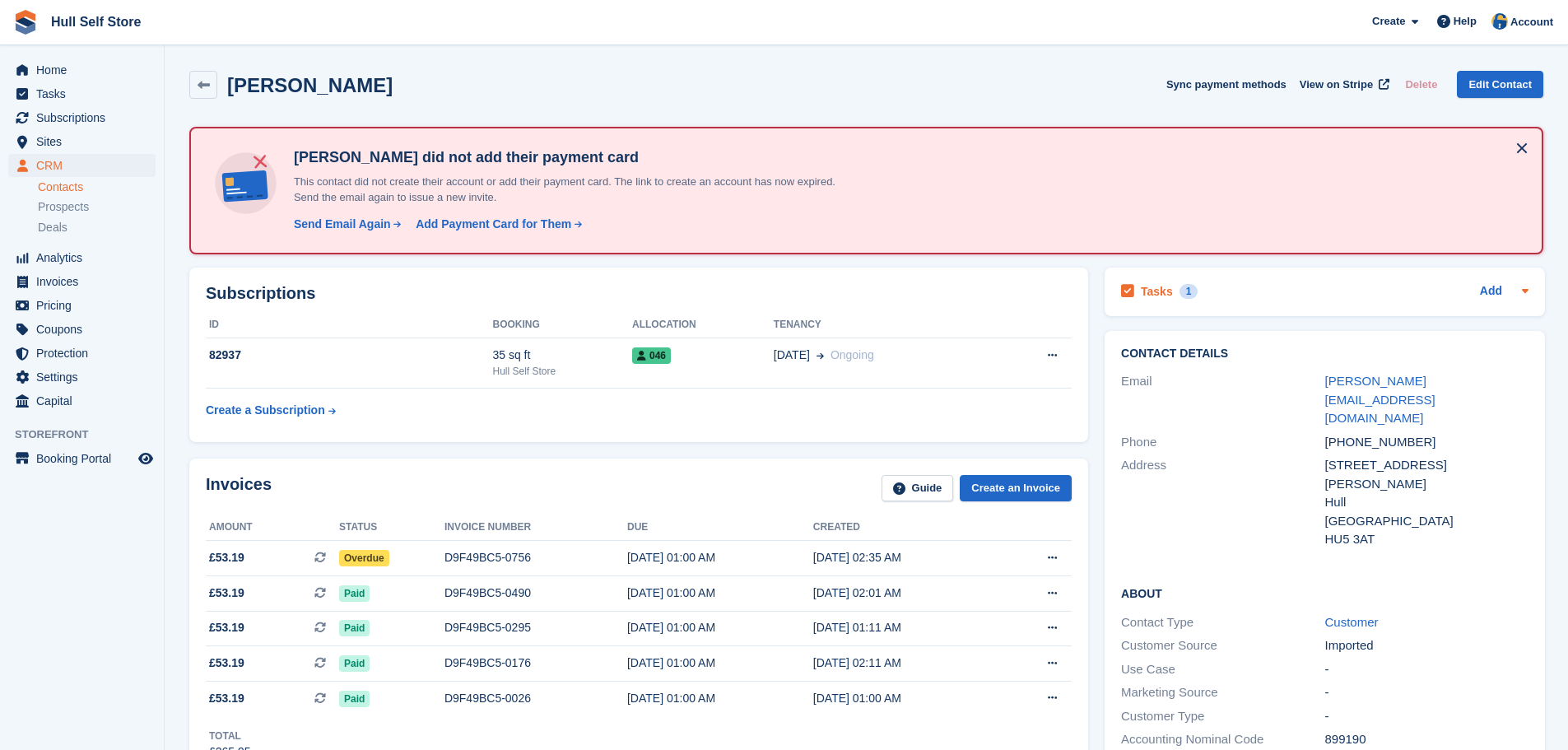
click at [1249, 294] on div "Tasks 1 Add" at bounding box center [1324, 292] width 408 height 22
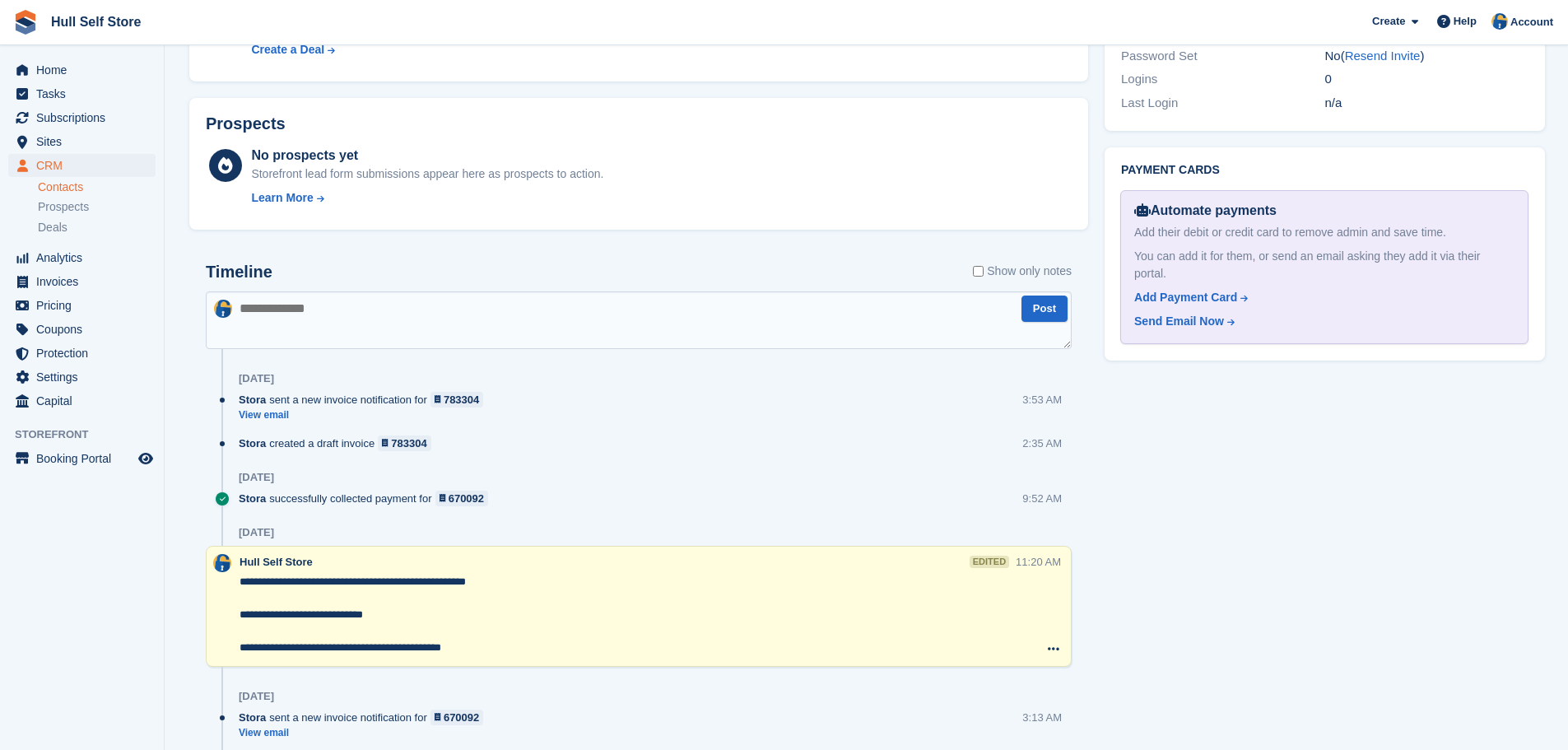
scroll to position [1070, 0]
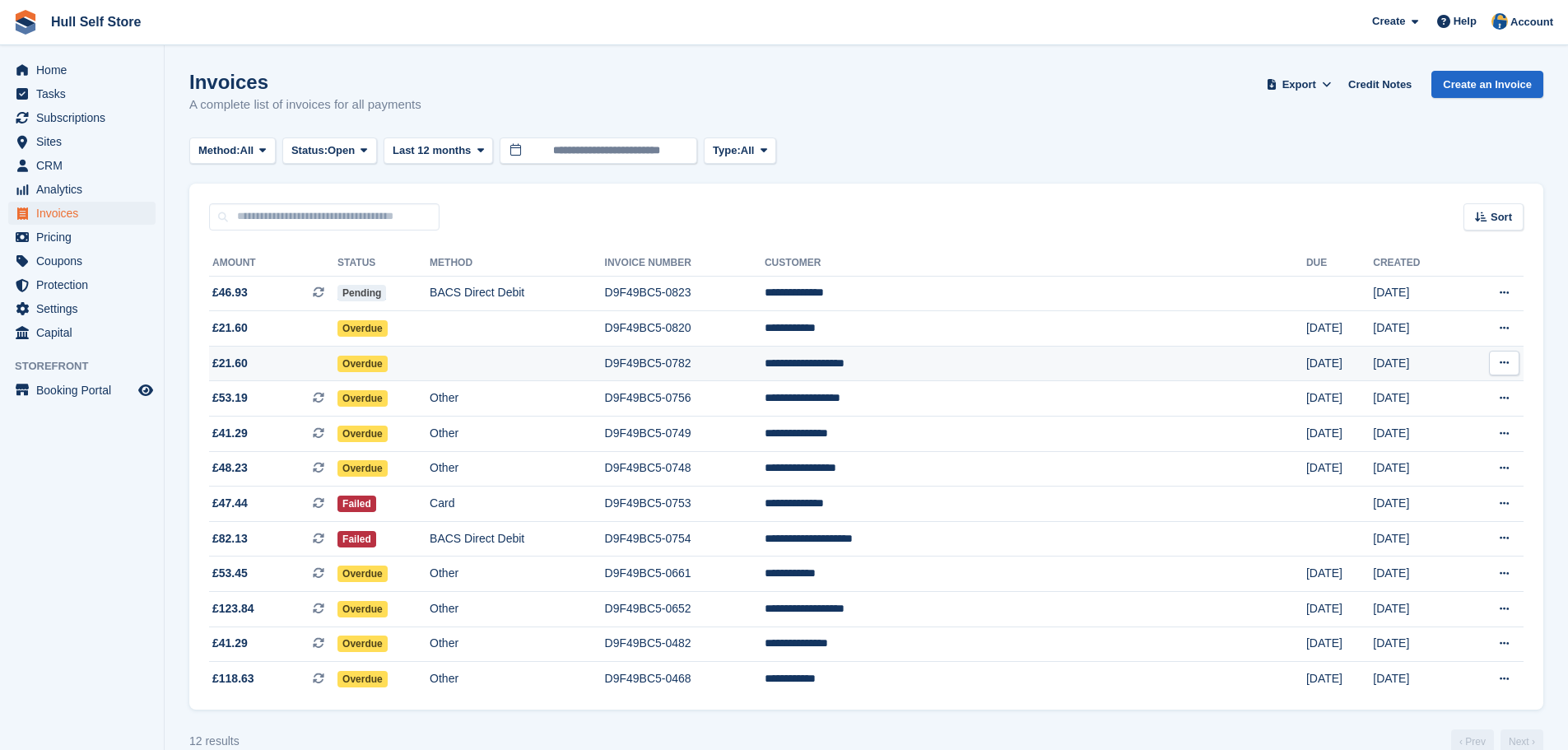
click at [564, 374] on td at bounding box center [516, 363] width 174 height 35
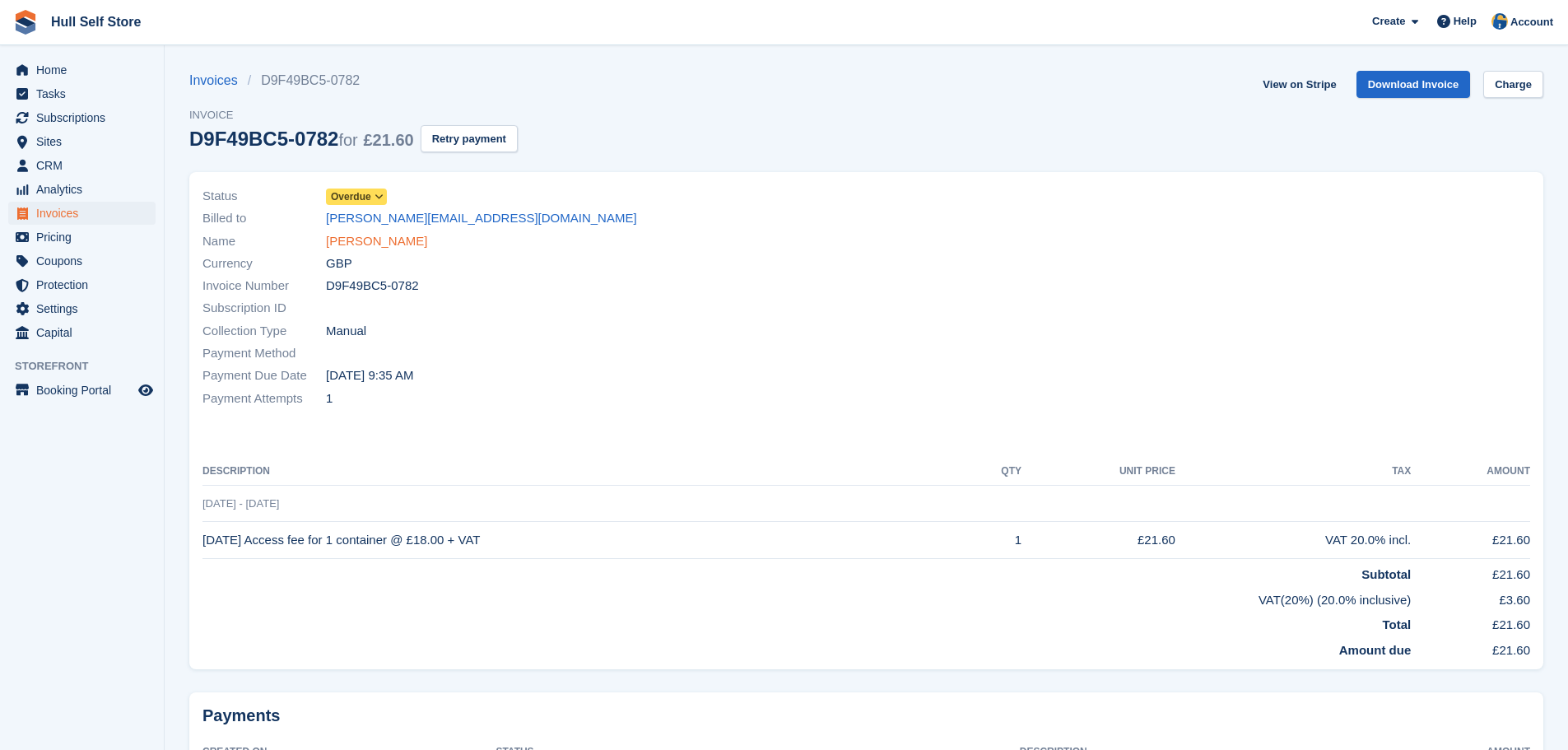
click at [427, 245] on link "[PERSON_NAME]" at bounding box center [376, 242] width 101 height 19
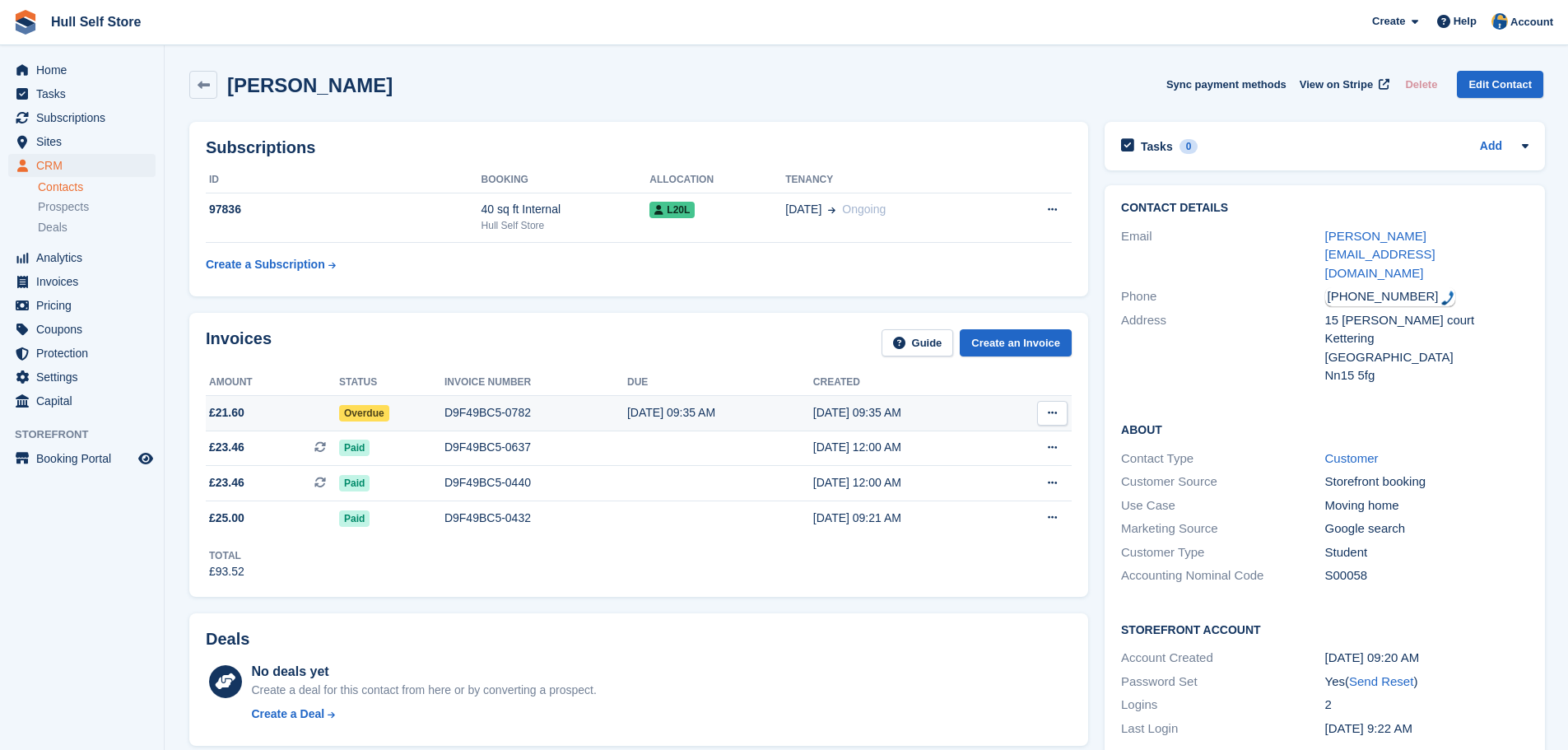
click at [547, 401] on td "D9F49BC5-0782" at bounding box center [535, 413] width 183 height 35
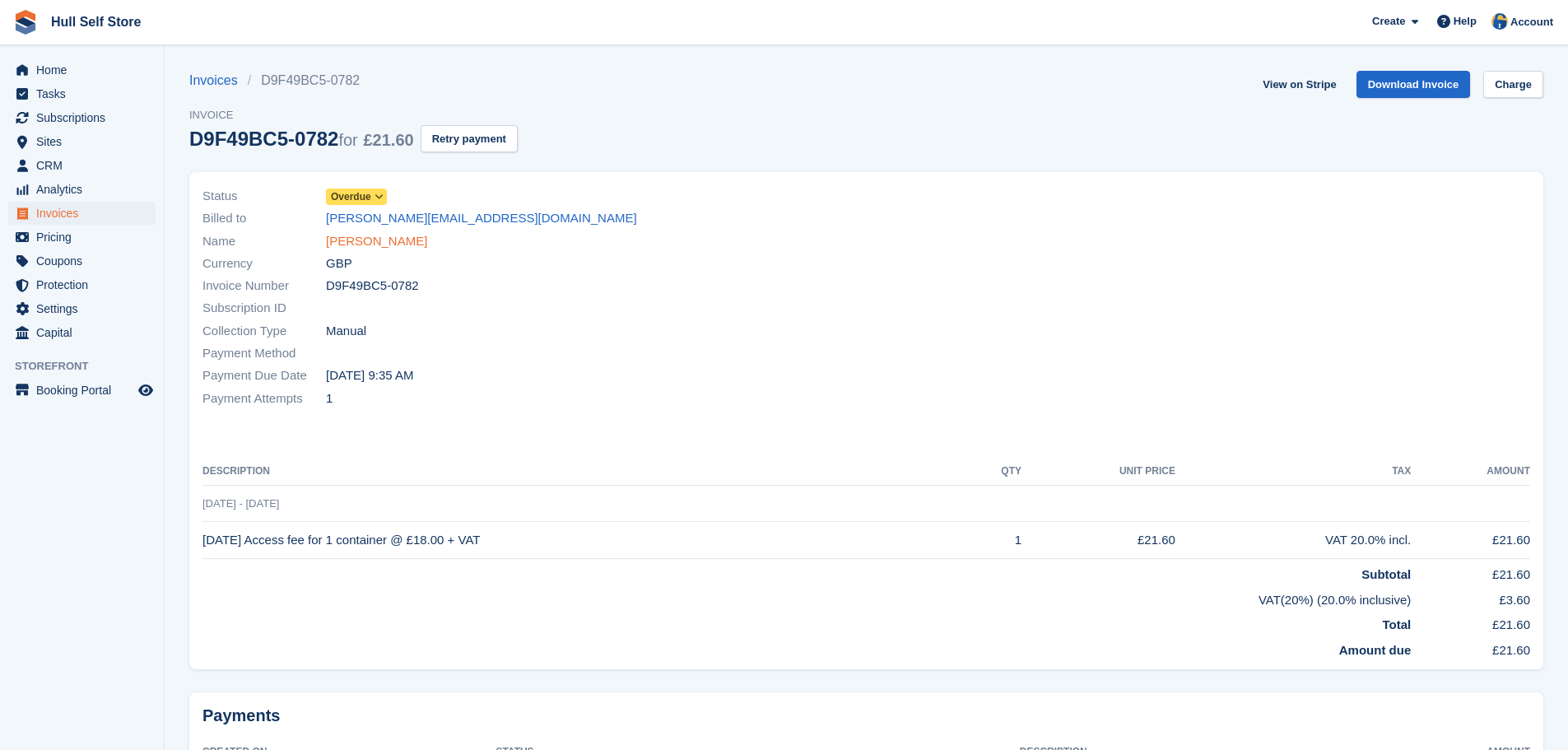
click at [370, 237] on link "[PERSON_NAME]" at bounding box center [376, 242] width 101 height 19
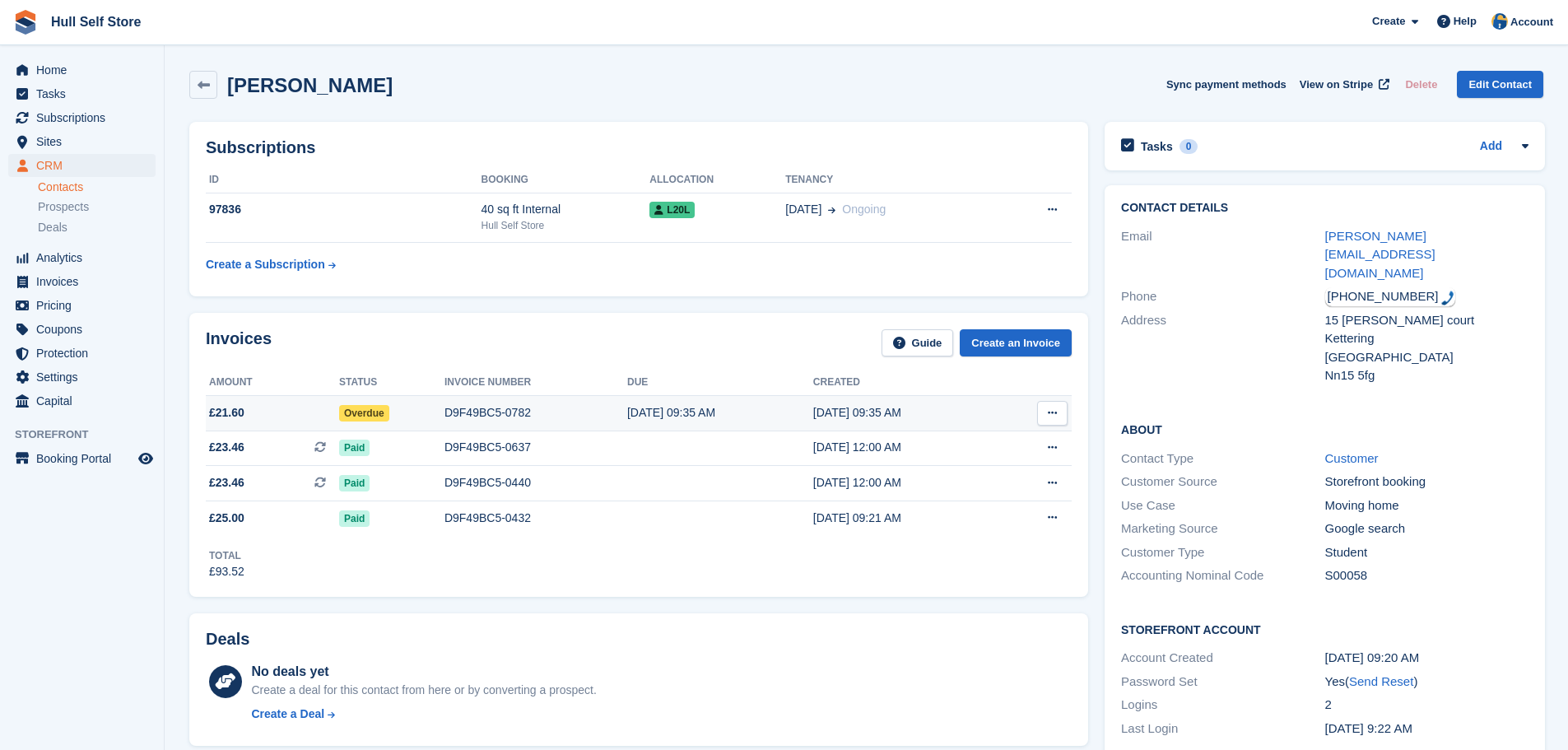
click at [545, 416] on div "D9F49BC5-0782" at bounding box center [535, 413] width 183 height 17
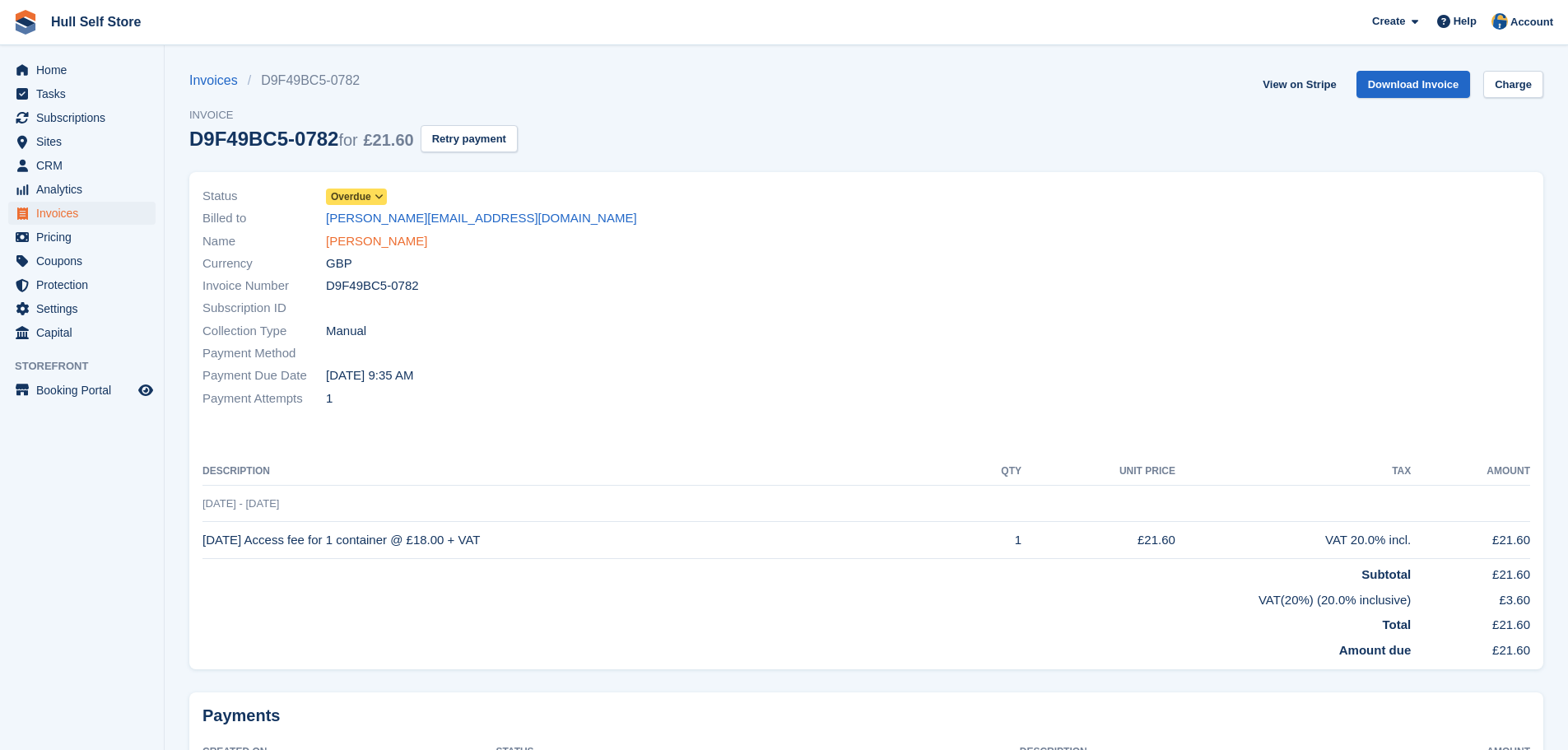
click at [363, 248] on link "[PERSON_NAME]" at bounding box center [376, 242] width 101 height 19
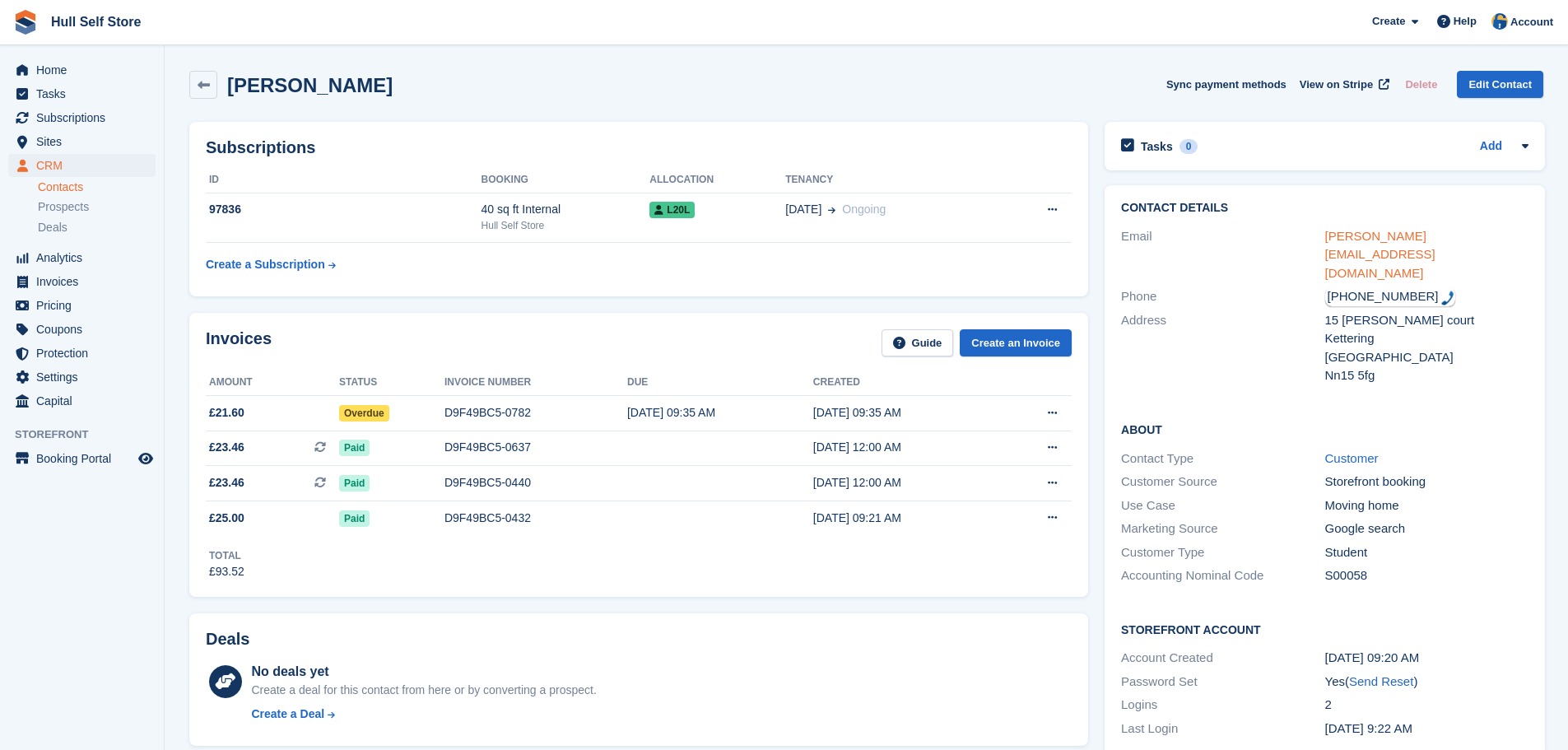
click at [1341, 235] on link "[PERSON_NAME][EMAIL_ADDRESS][DOMAIN_NAME]" at bounding box center [1380, 254] width 111 height 51
click at [724, 397] on td "[DATE] 09:35 AM" at bounding box center [719, 413] width 186 height 35
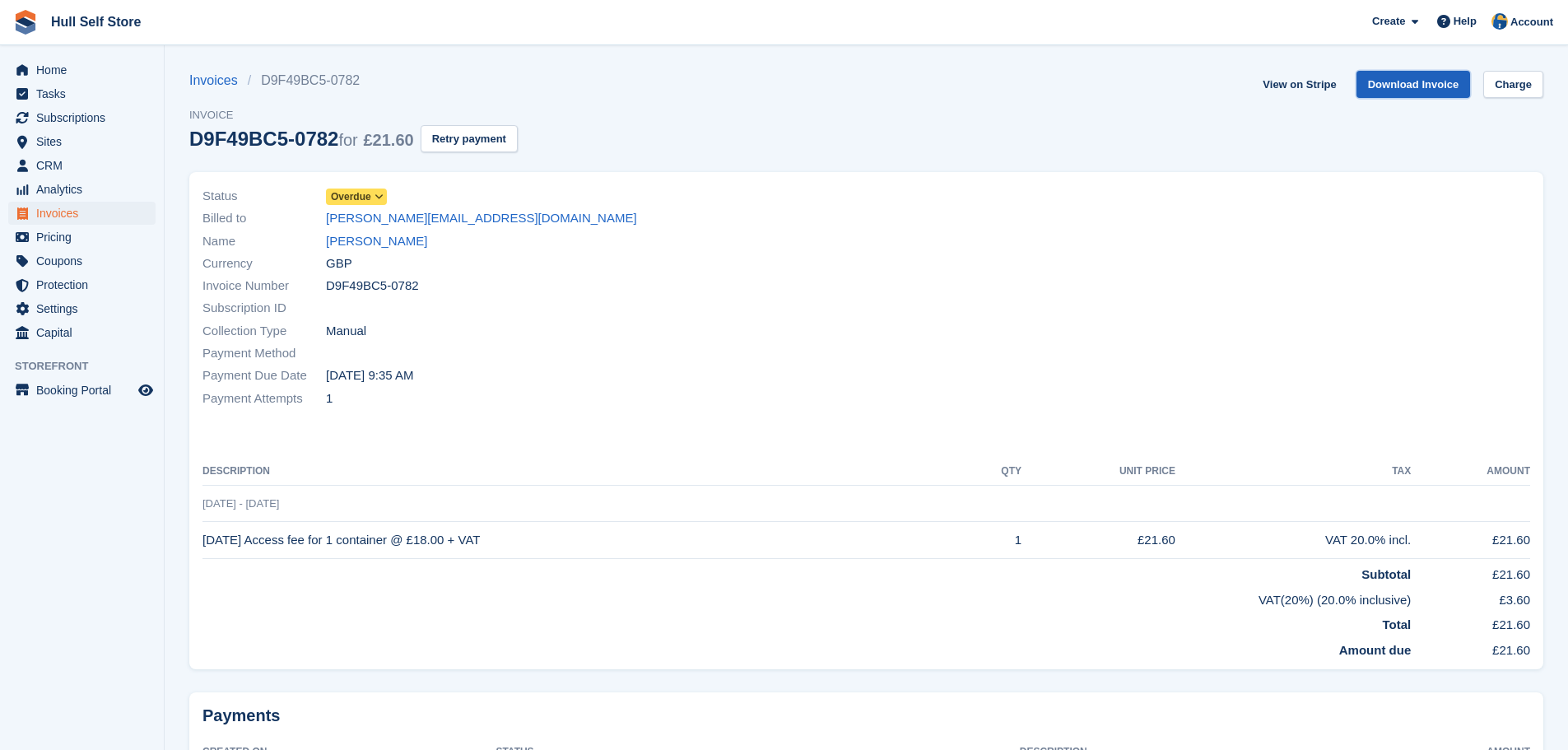
click at [1423, 78] on link "Download Invoice" at bounding box center [1414, 84] width 114 height 28
click at [416, 236] on link "[PERSON_NAME]" at bounding box center [376, 242] width 101 height 19
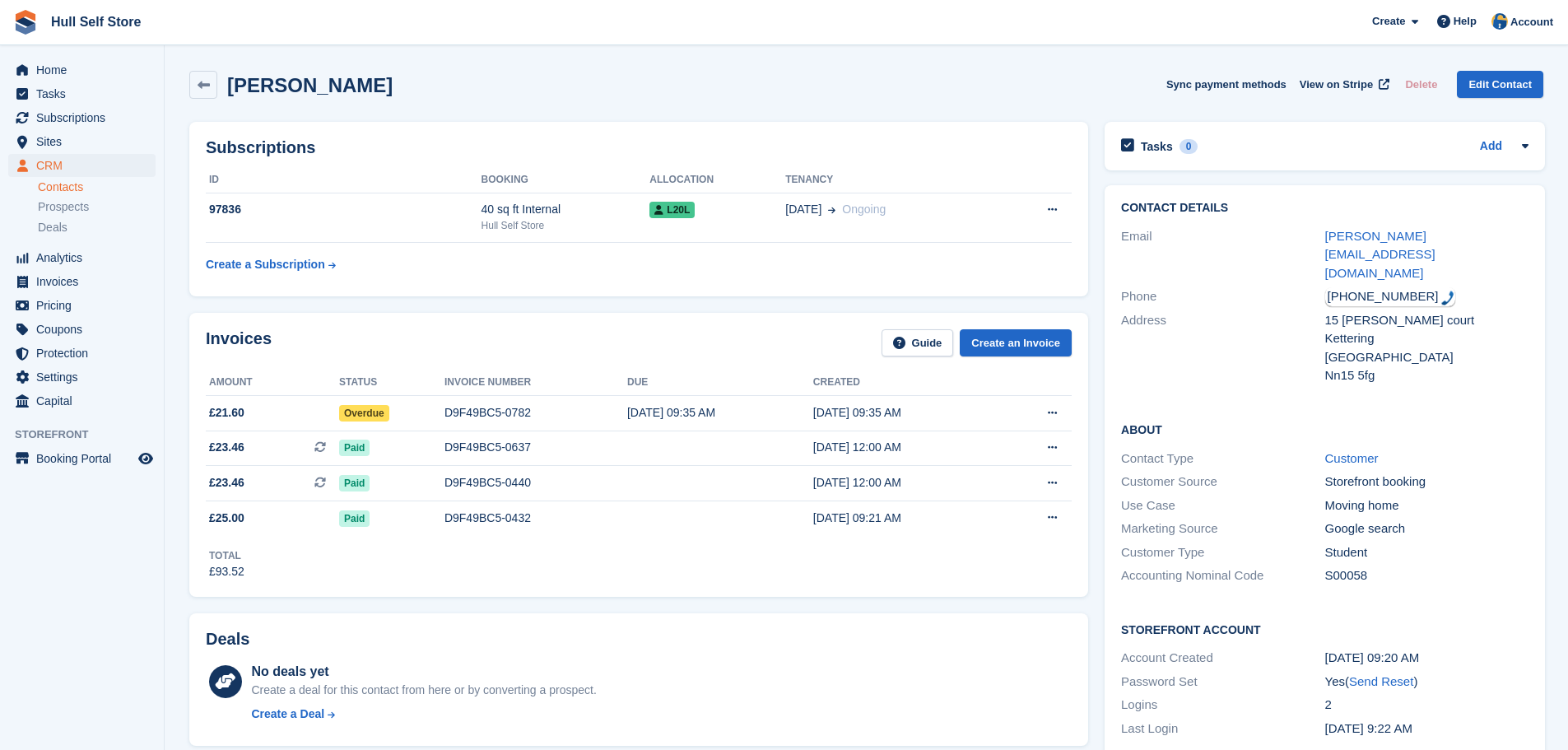
click at [915, 602] on div "Invoices Guide Create an Invoice Amount Status Invoice number Due Created £21.6…" at bounding box center [638, 455] width 915 height 300
click at [513, 432] on td "D9F49BC5-0637" at bounding box center [535, 448] width 183 height 35
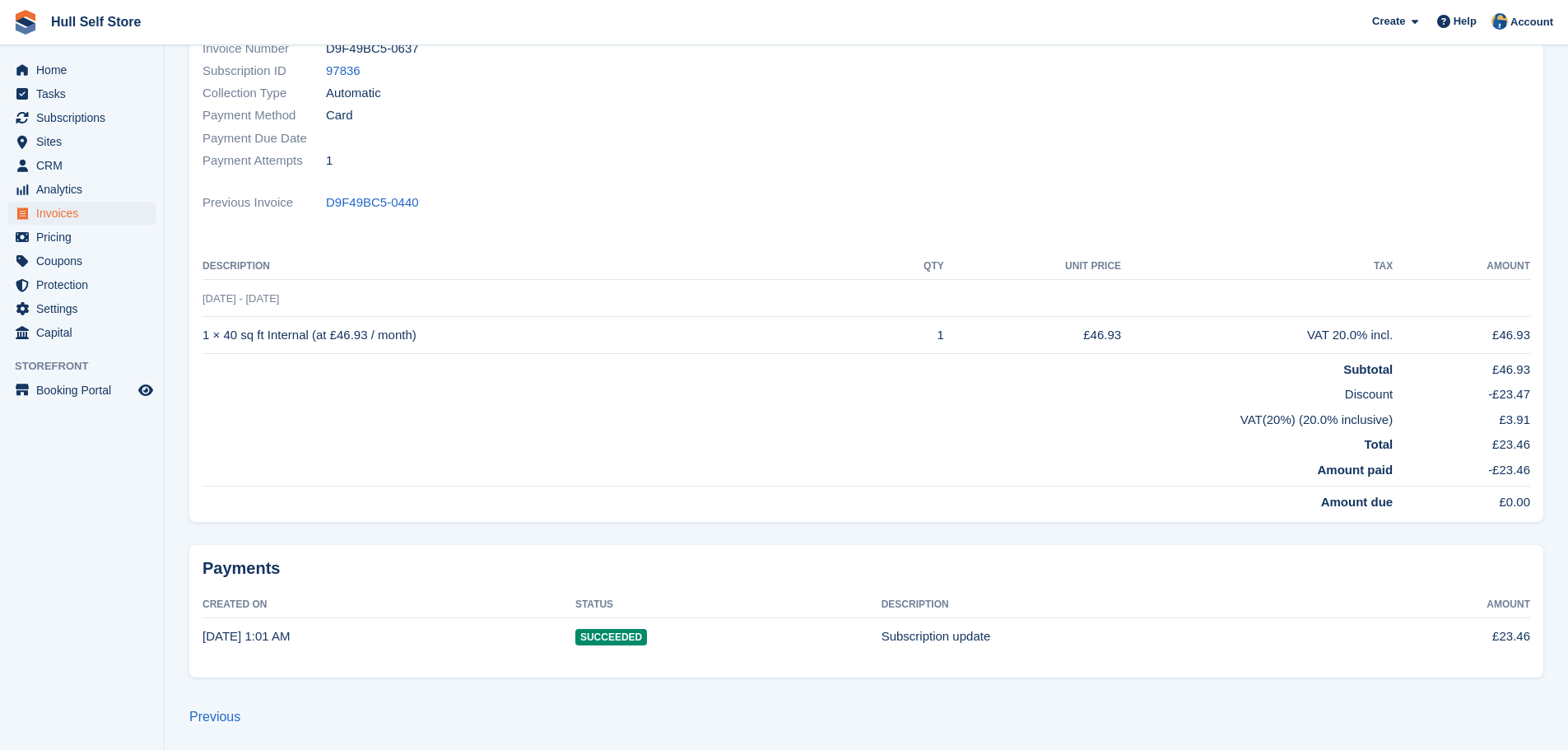
scroll to position [234, 0]
click at [1136, 561] on h2 "Payments" at bounding box center [865, 567] width 1327 height 21
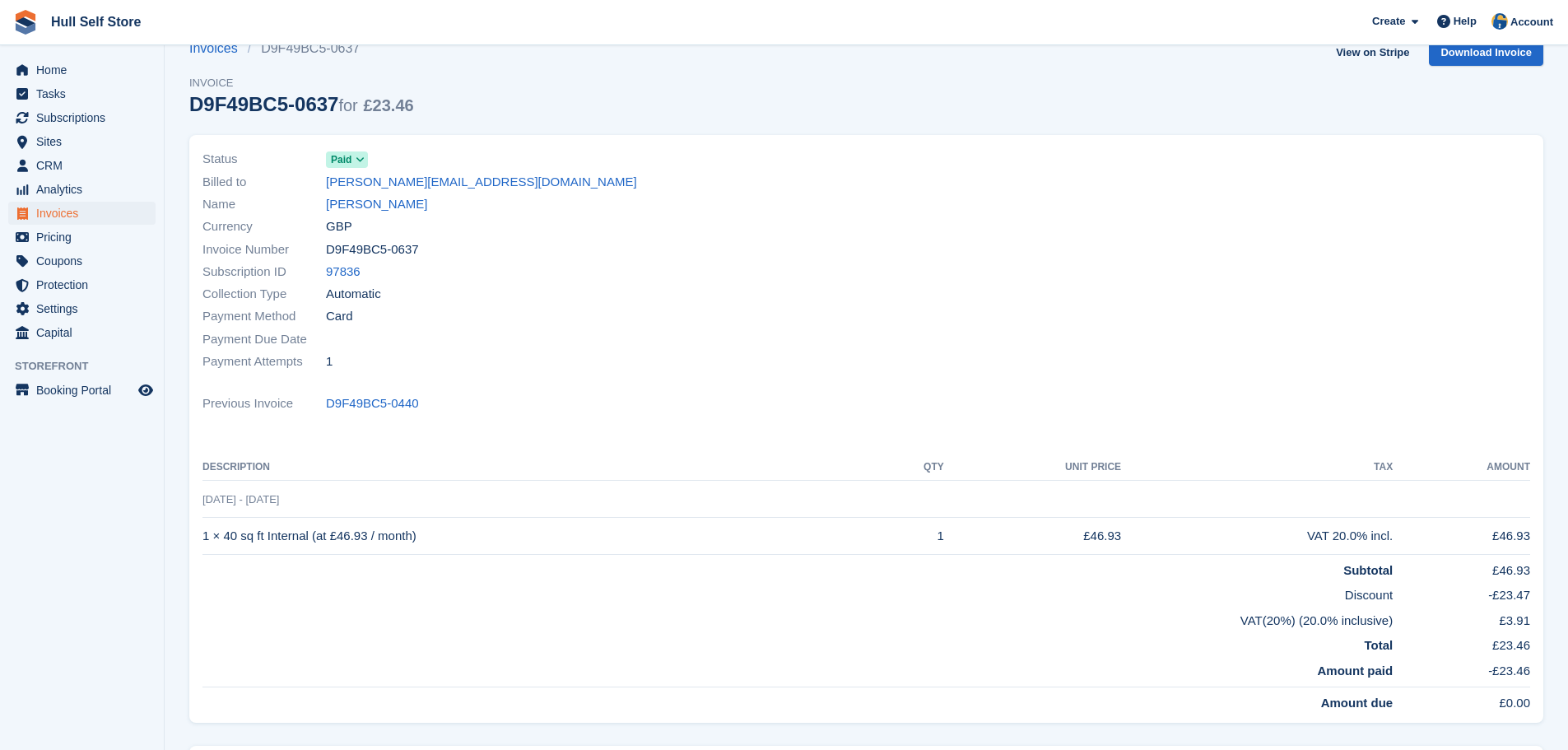
scroll to position [0, 0]
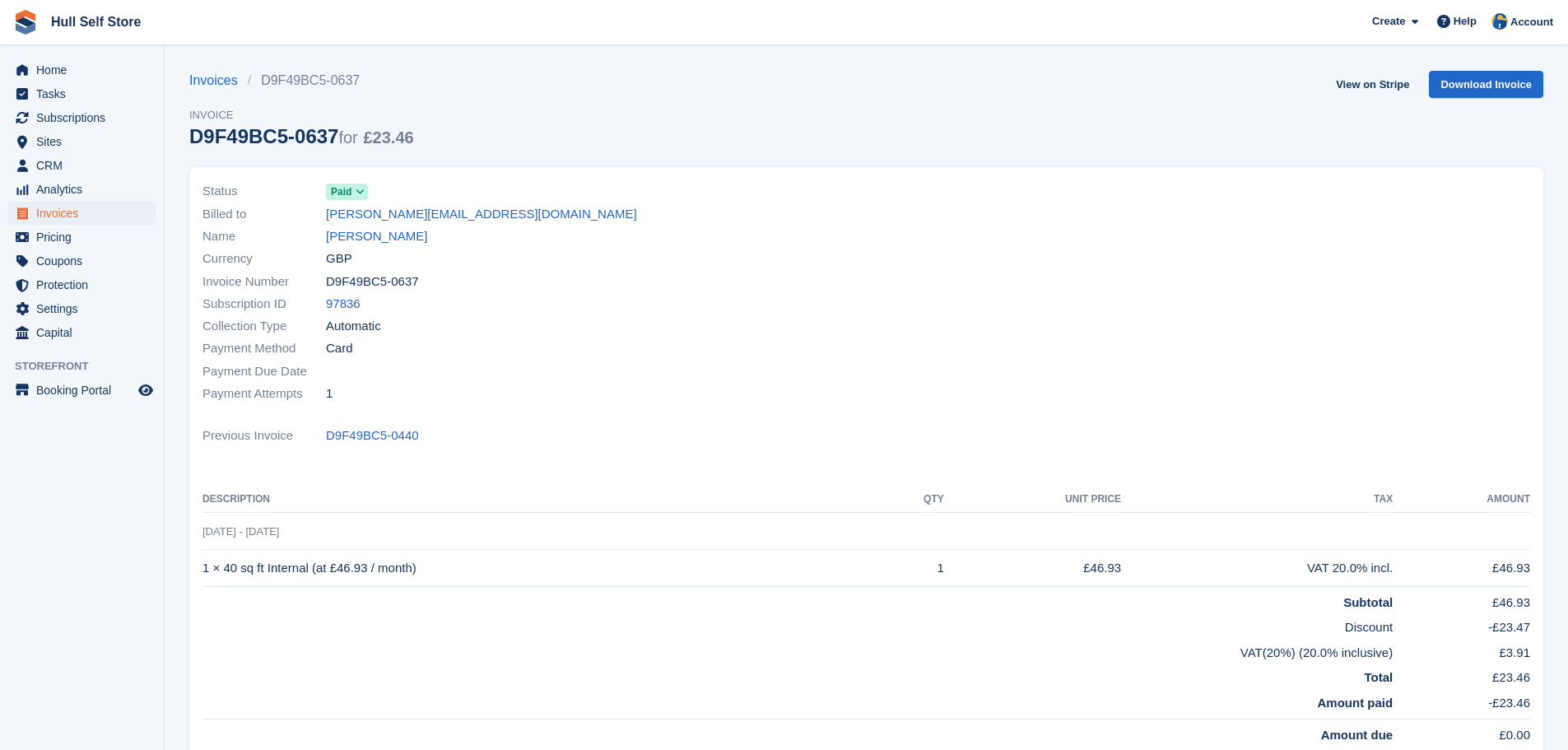
click at [1072, 325] on div at bounding box center [1203, 293] width 673 height 245
